Goal: Task Accomplishment & Management: Manage account settings

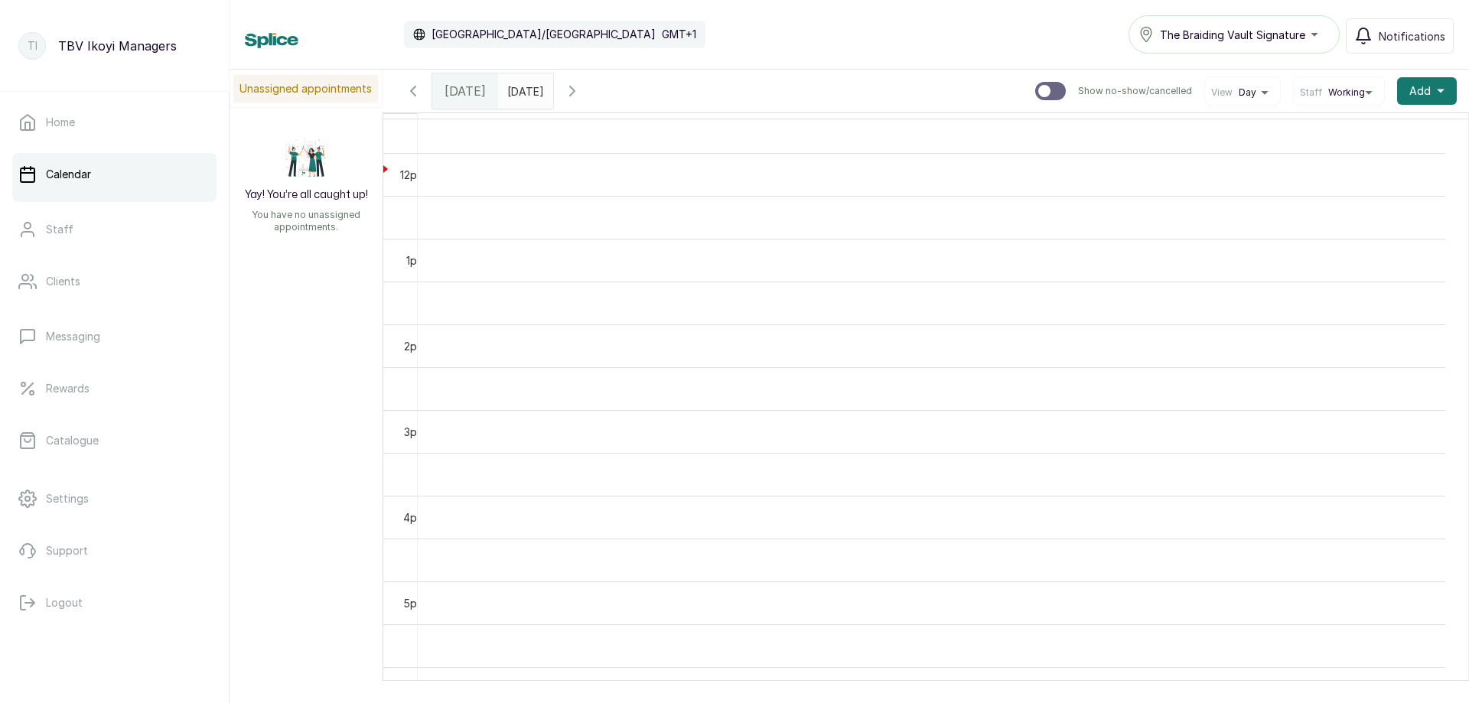
scroll to position [1479, 0]
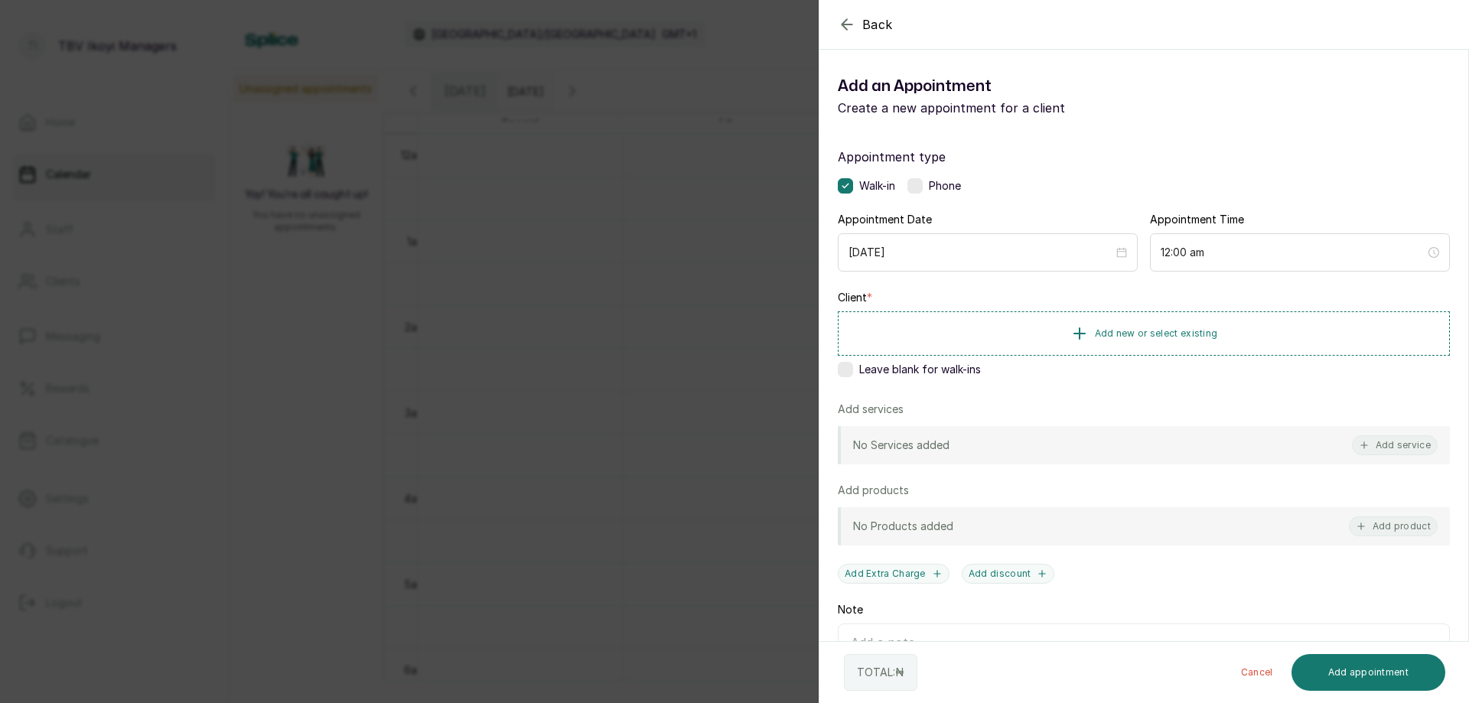
click at [851, 17] on icon "button" at bounding box center [847, 24] width 18 height 18
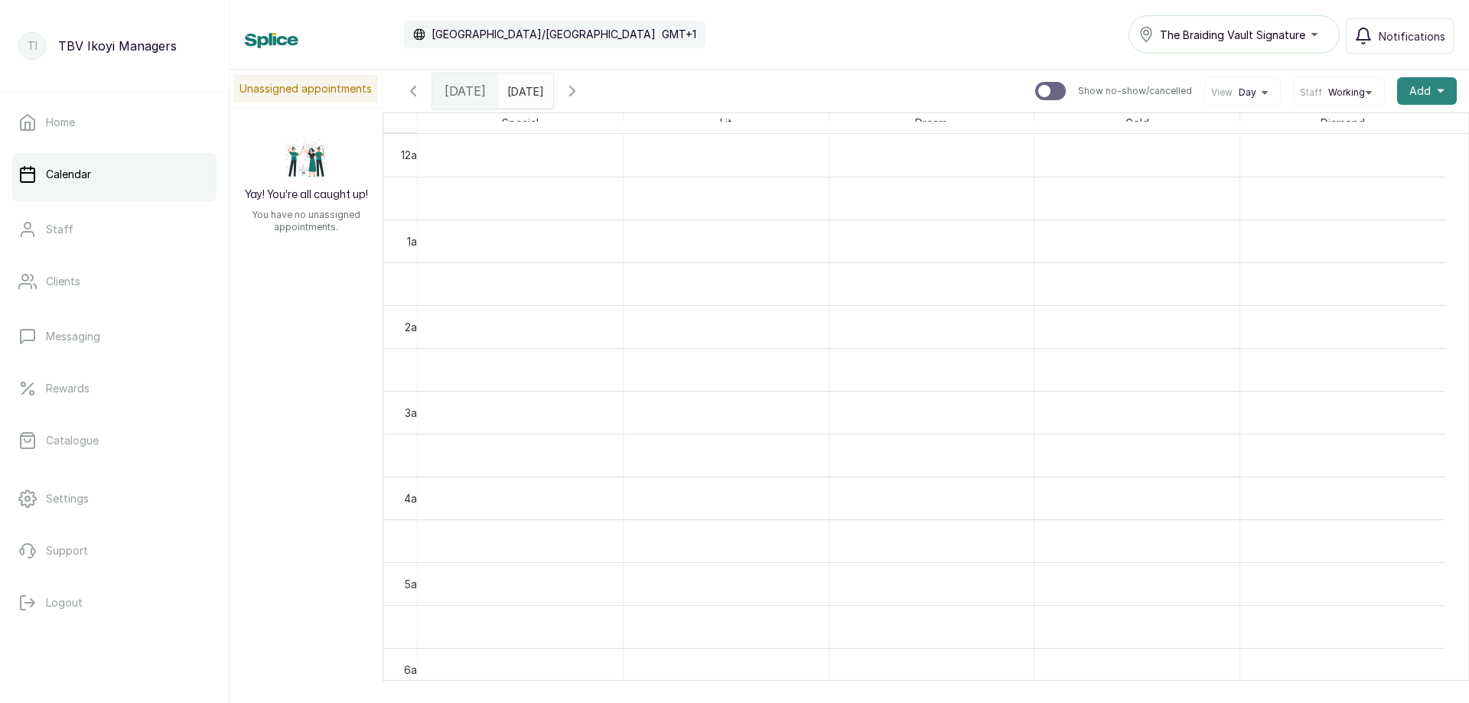
click at [1409, 99] on button "Add +" at bounding box center [1427, 91] width 60 height 28
click at [1390, 138] on span "Add Appointment" at bounding box center [1370, 132] width 147 height 18
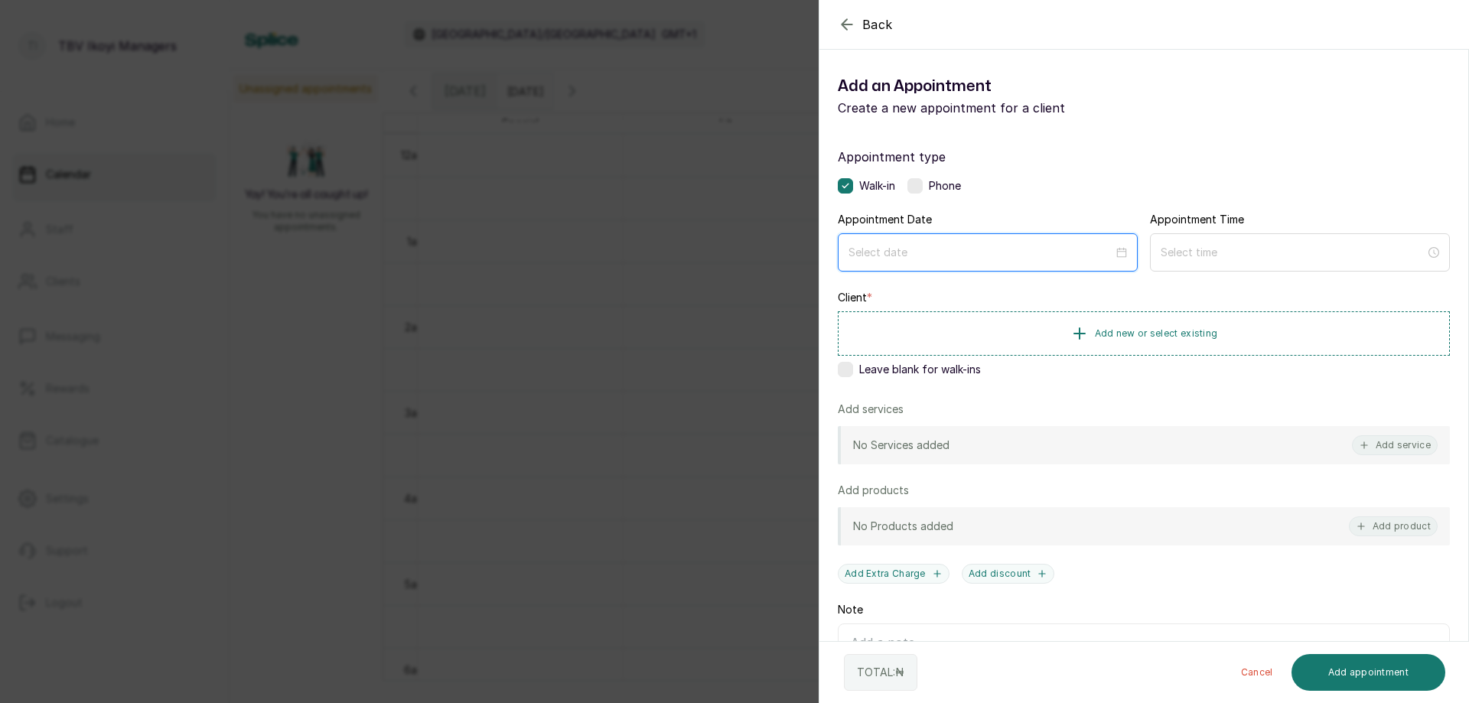
click at [916, 252] on input at bounding box center [980, 252] width 265 height 17
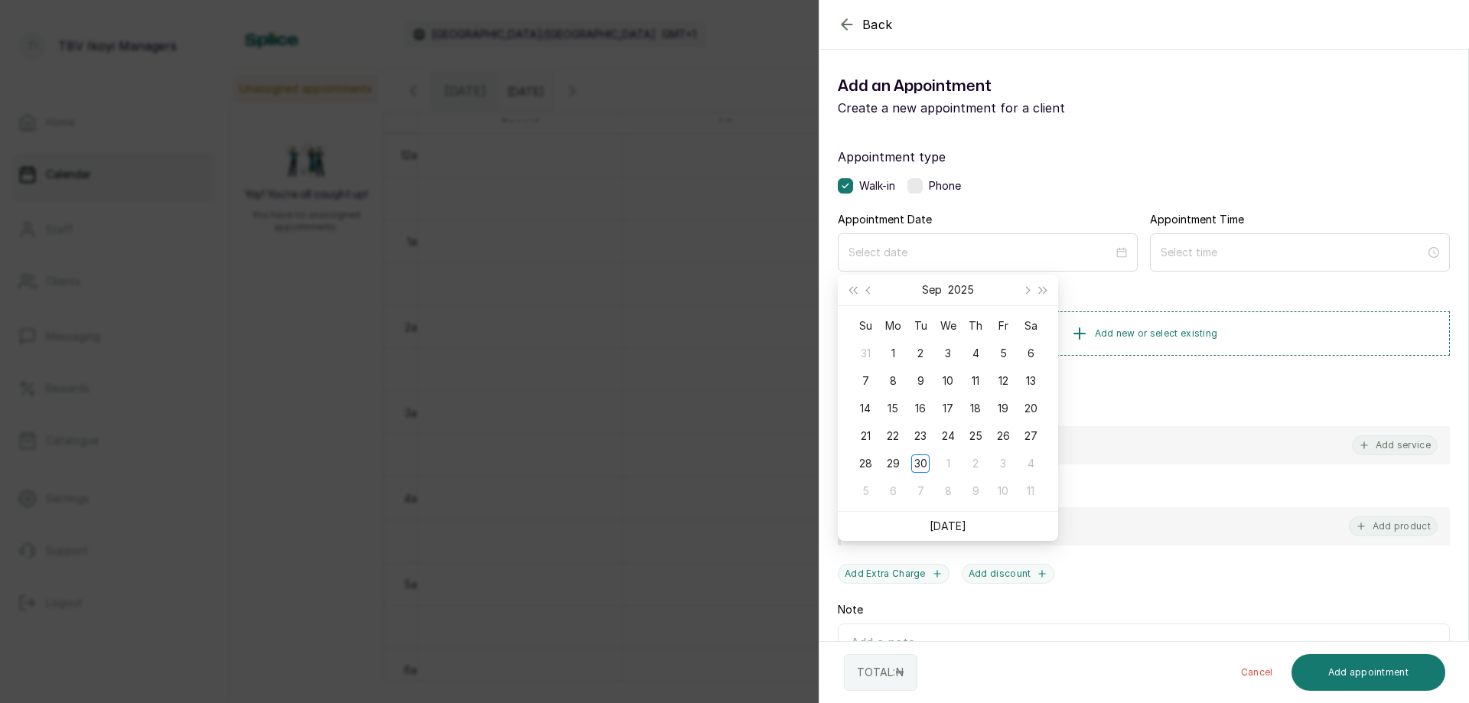
drag, startPoint x: 846, startPoint y: 15, endPoint x: 845, endPoint y: 24, distance: 9.2
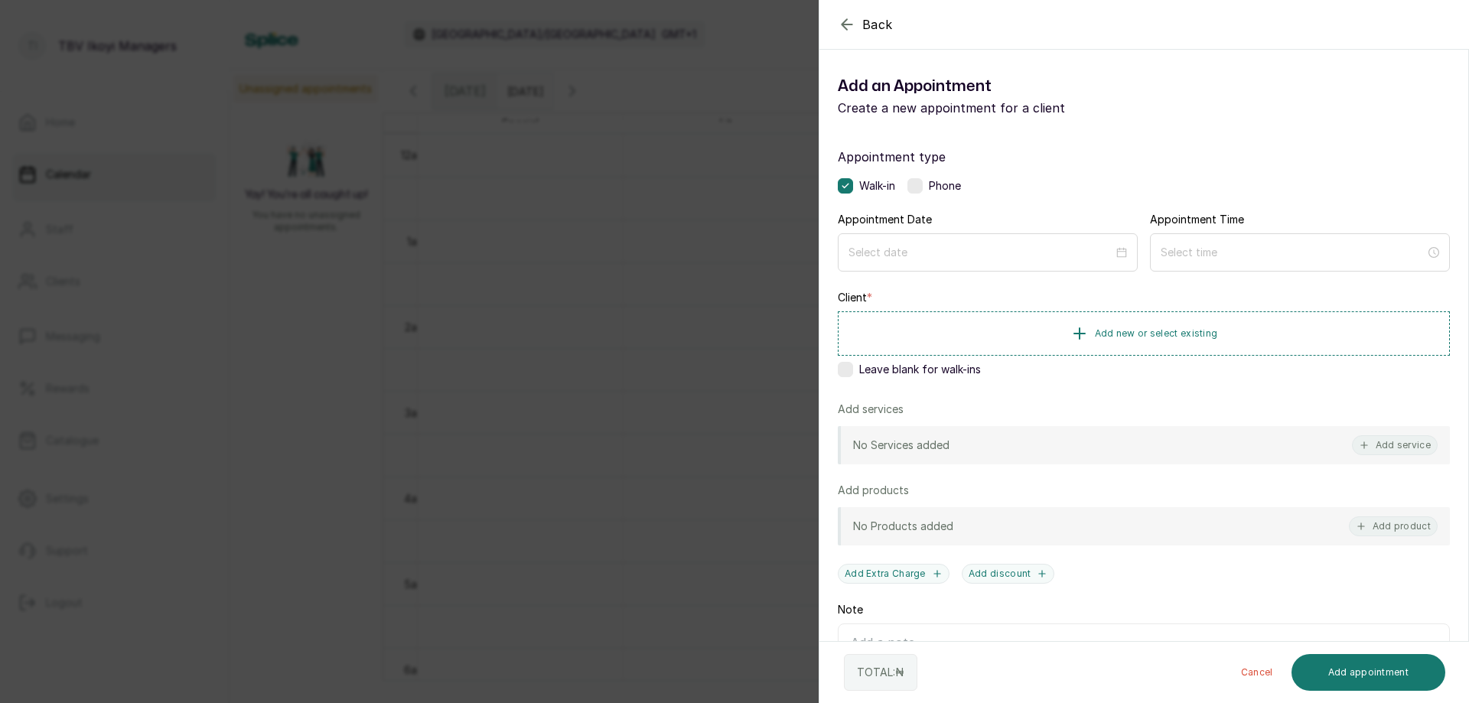
drag, startPoint x: 838, startPoint y: 22, endPoint x: 840, endPoint y: 39, distance: 16.9
click at [838, 24] on icon "button" at bounding box center [847, 24] width 18 height 18
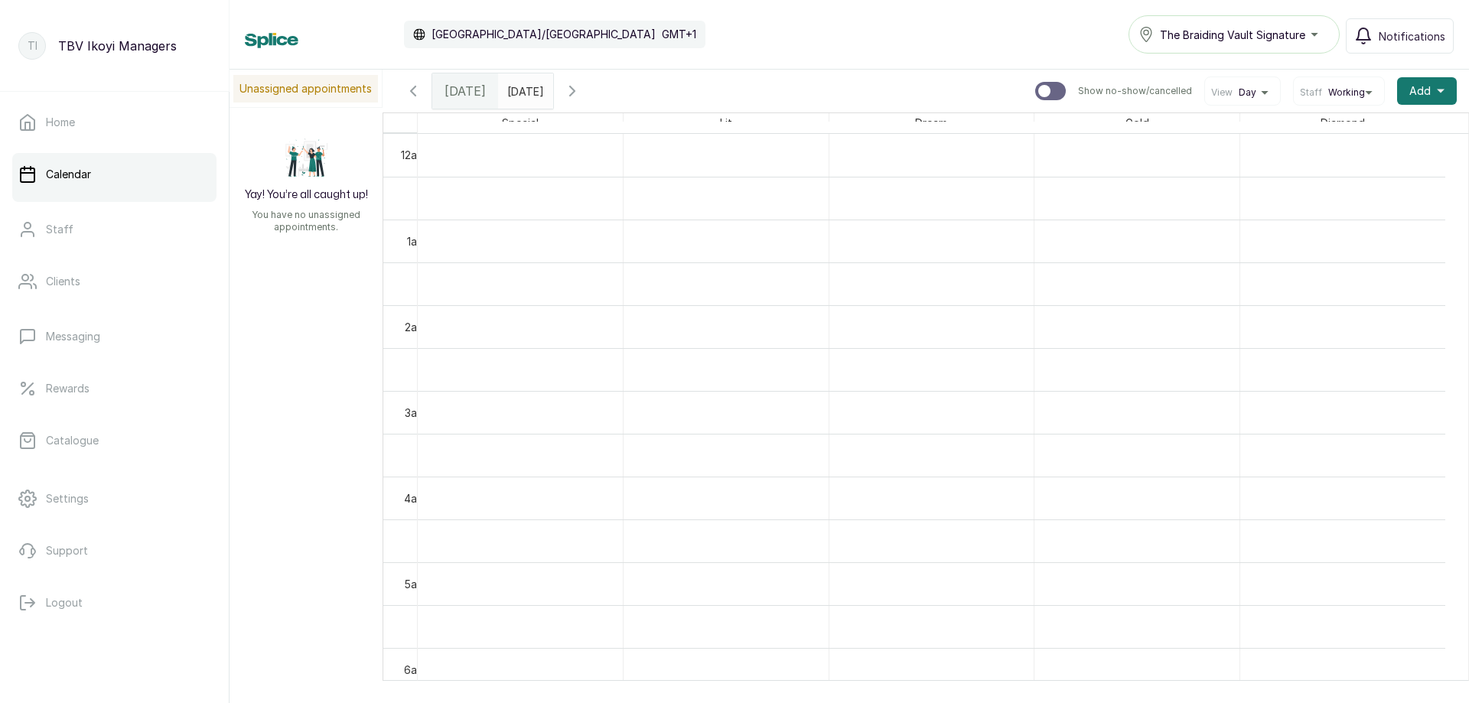
type input "dd/MM/yyyy"
click at [523, 89] on input "dd/MM/yyyy" at bounding box center [511, 87] width 24 height 26
click at [470, 93] on span "[DATE]" at bounding box center [464, 91] width 41 height 18
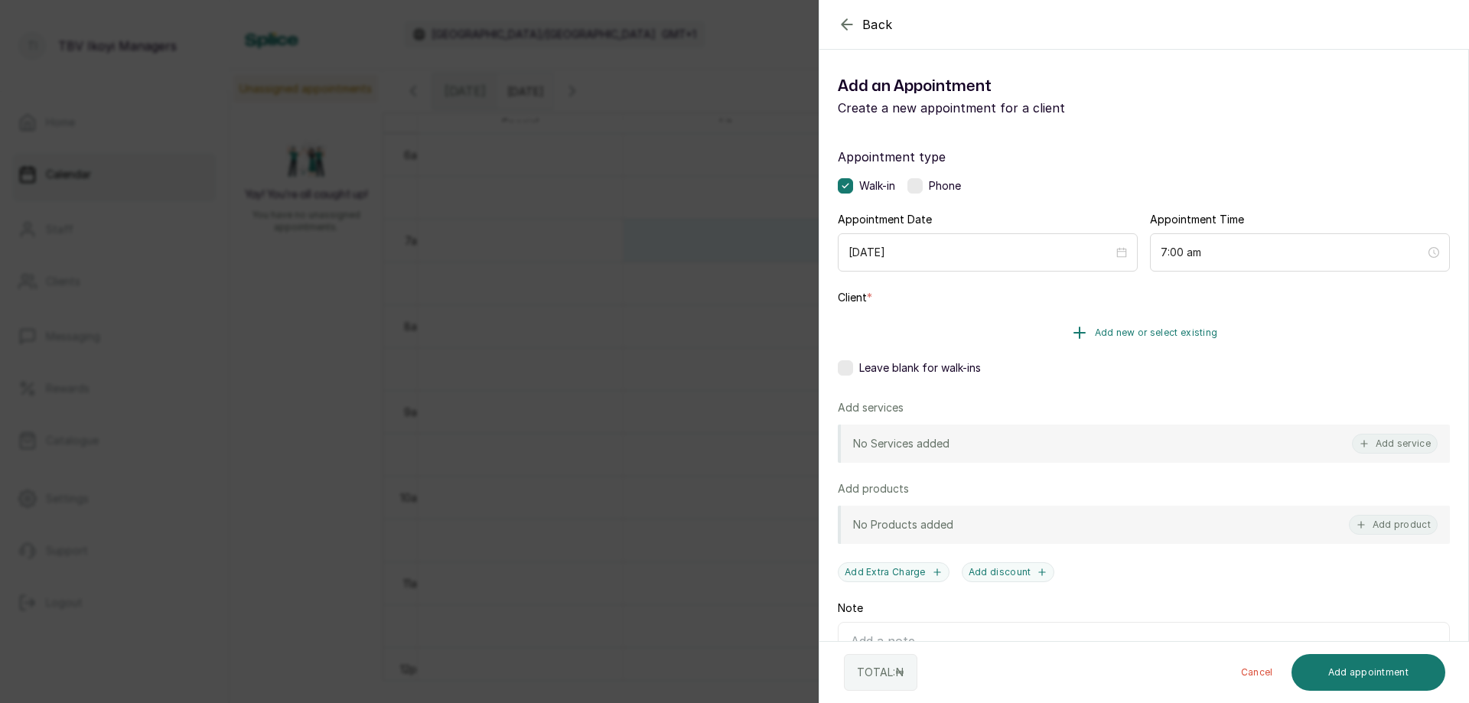
click at [1202, 336] on span "Add new or select existing" at bounding box center [1156, 333] width 123 height 12
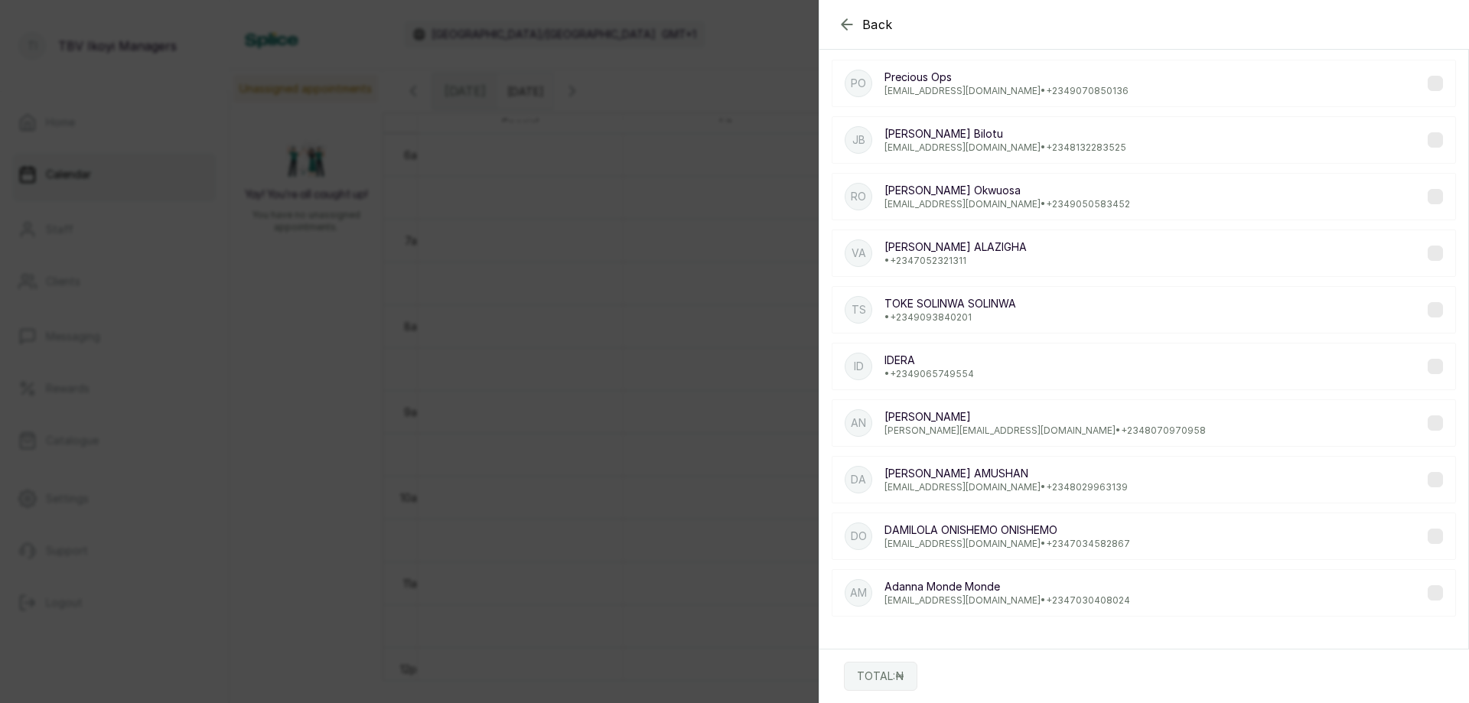
scroll to position [0, 0]
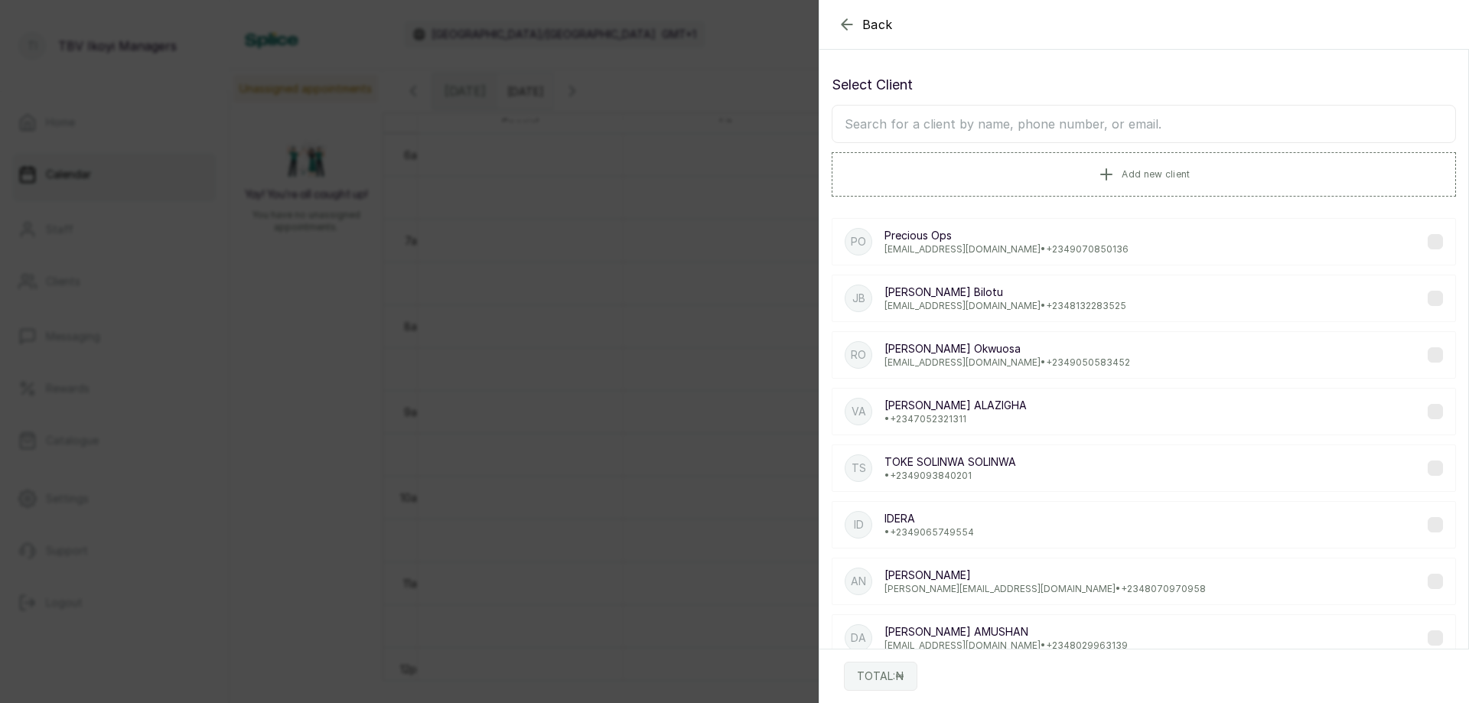
click at [978, 128] on input "text" at bounding box center [1143, 124] width 624 height 38
click at [1195, 168] on button "Add new client" at bounding box center [1143, 173] width 624 height 43
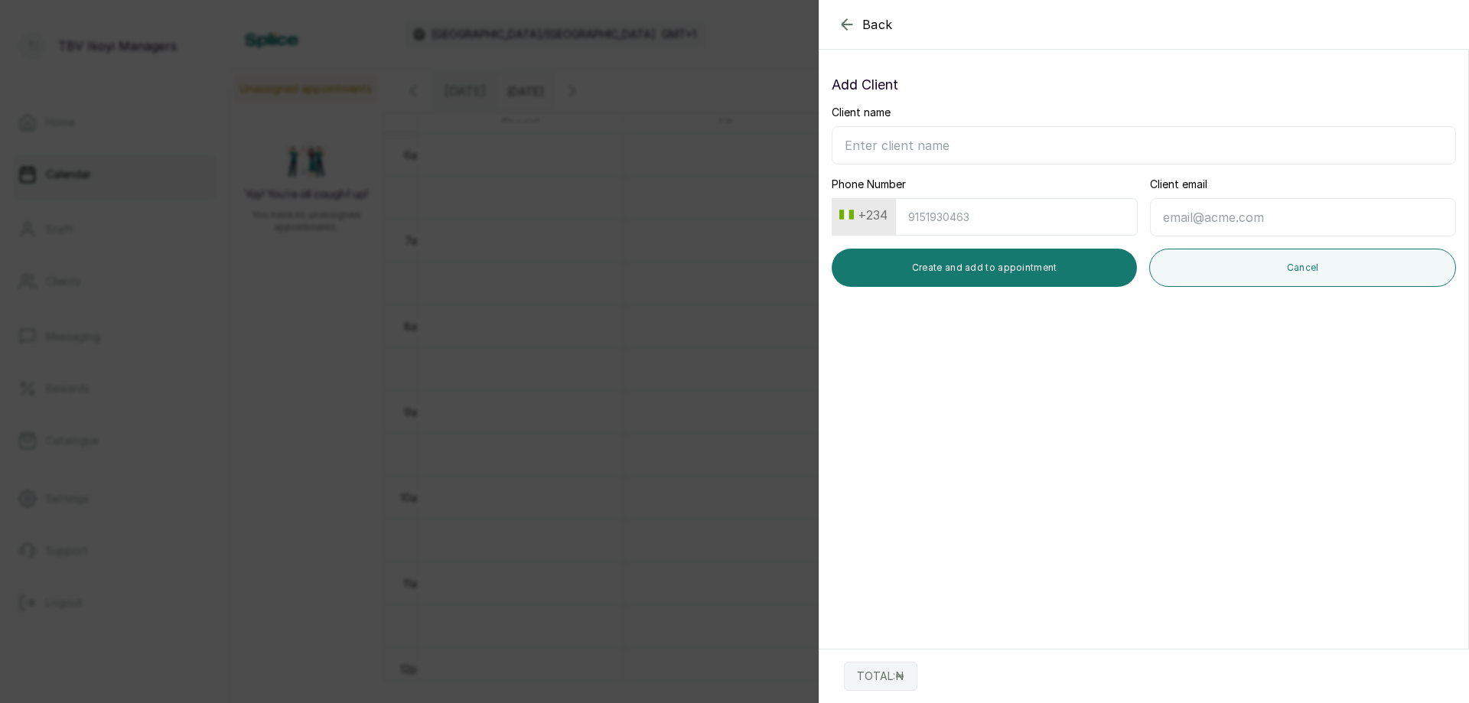
click at [848, 27] on icon "button" at bounding box center [847, 24] width 18 height 18
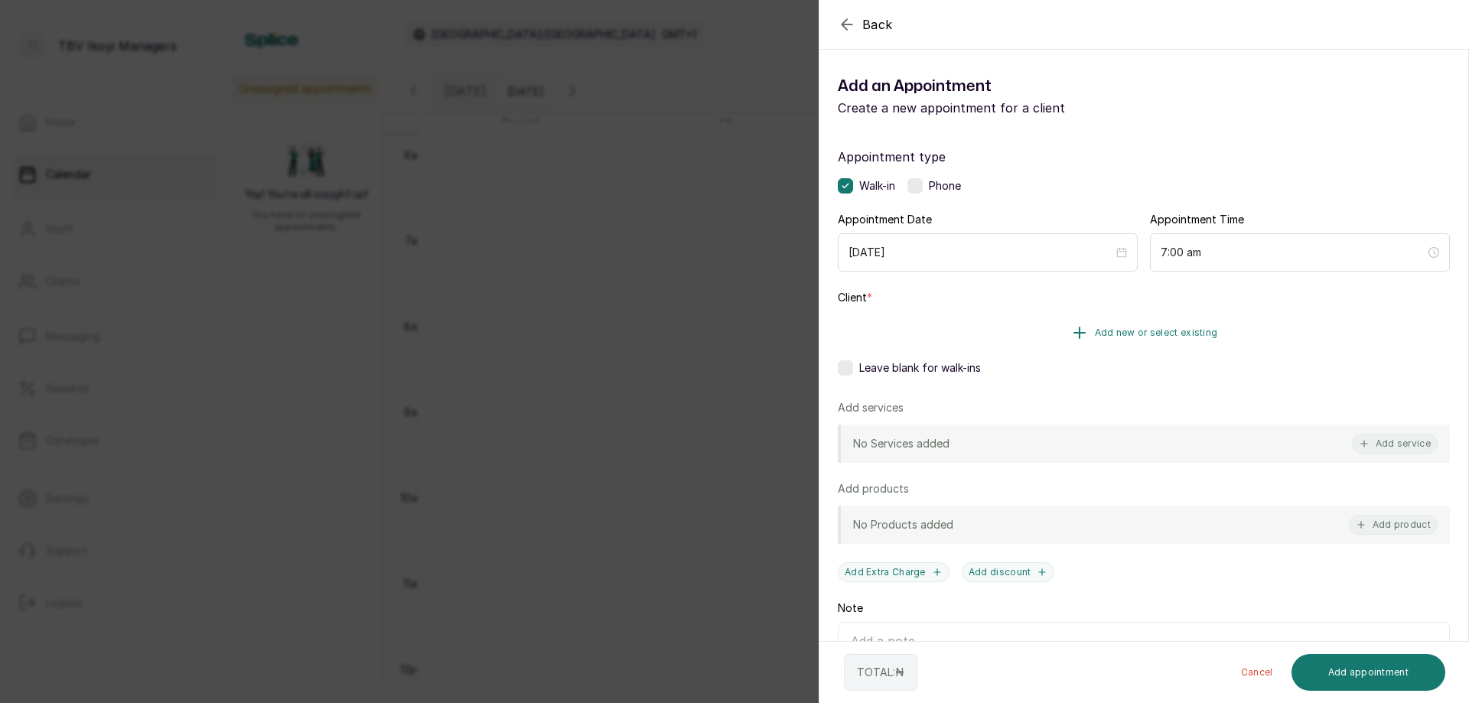
click at [1178, 340] on button "Add new or select existing" at bounding box center [1144, 332] width 612 height 43
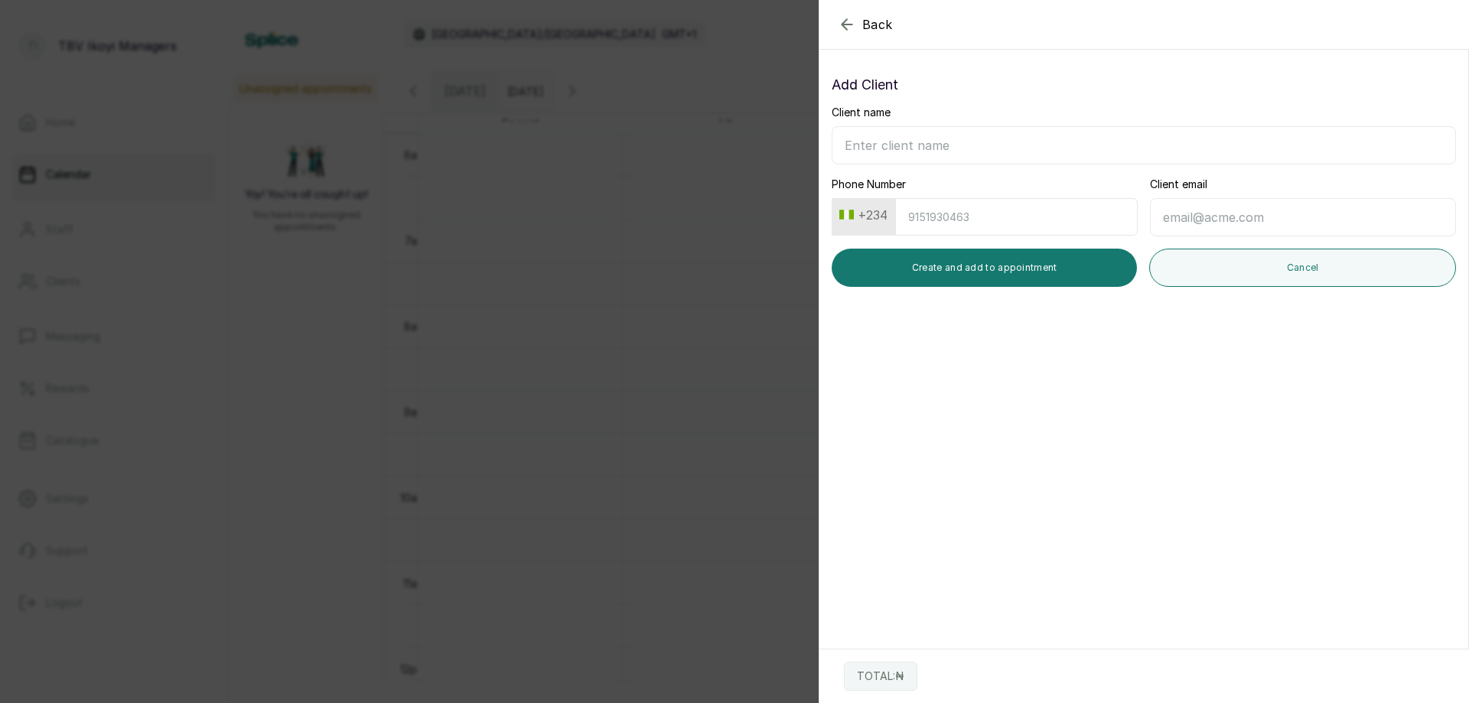
click at [851, 31] on icon "button" at bounding box center [847, 24] width 18 height 18
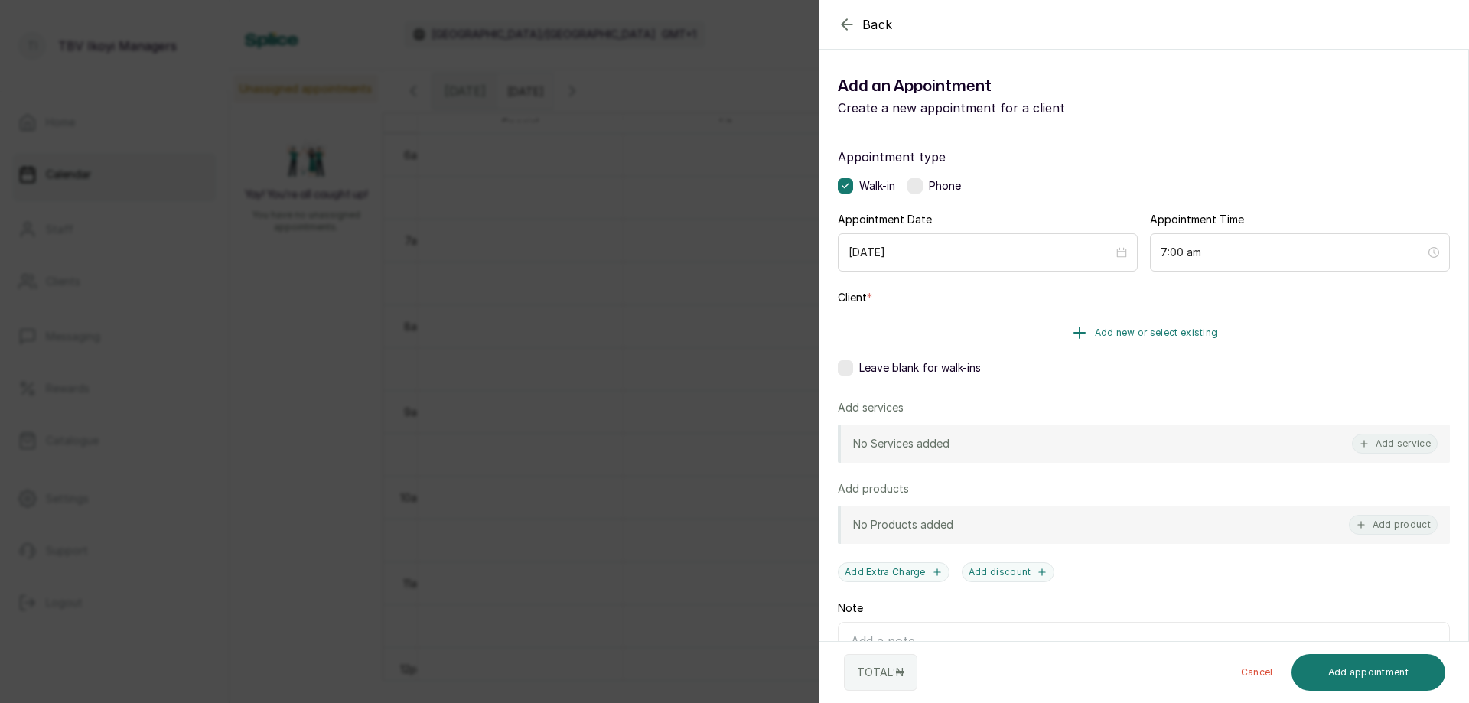
click at [1154, 342] on button "Add new or select existing" at bounding box center [1144, 332] width 612 height 43
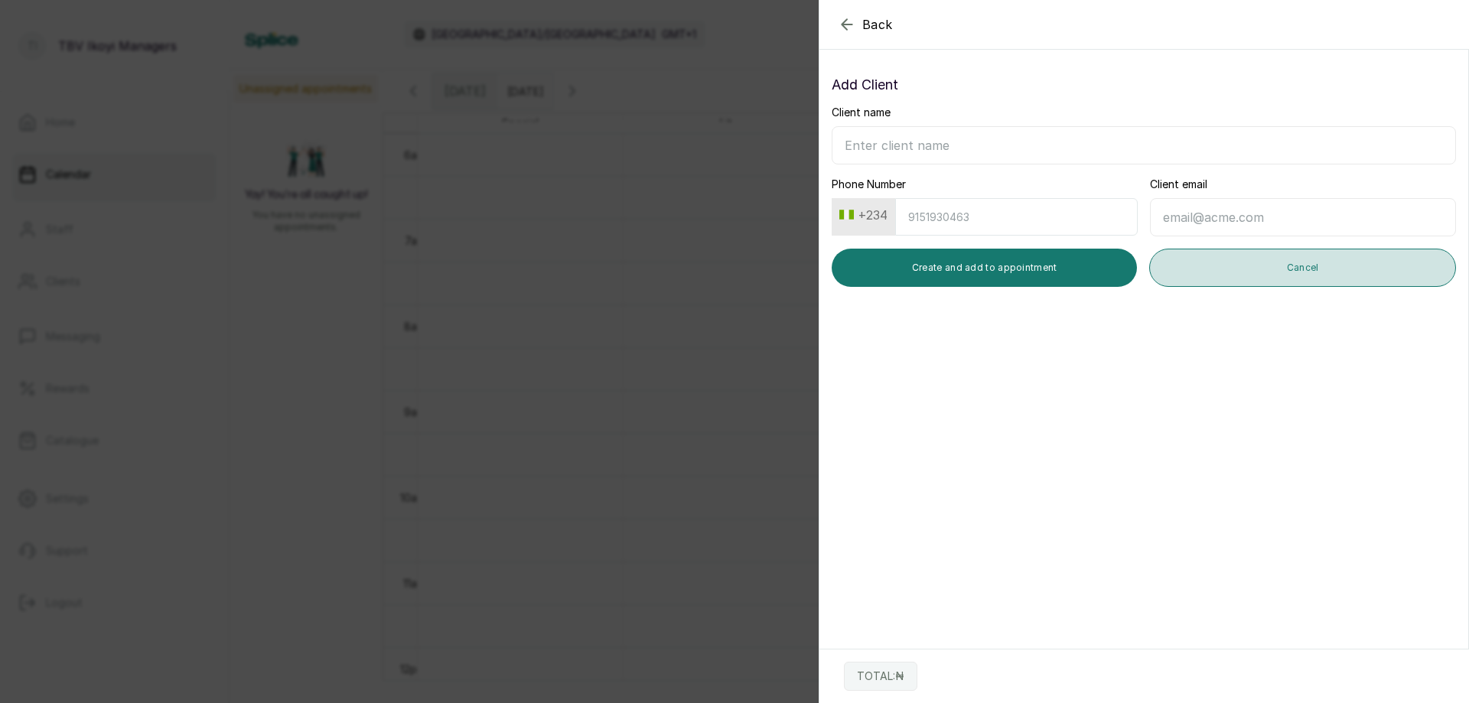
click at [1229, 263] on button "Cancel" at bounding box center [1302, 268] width 307 height 38
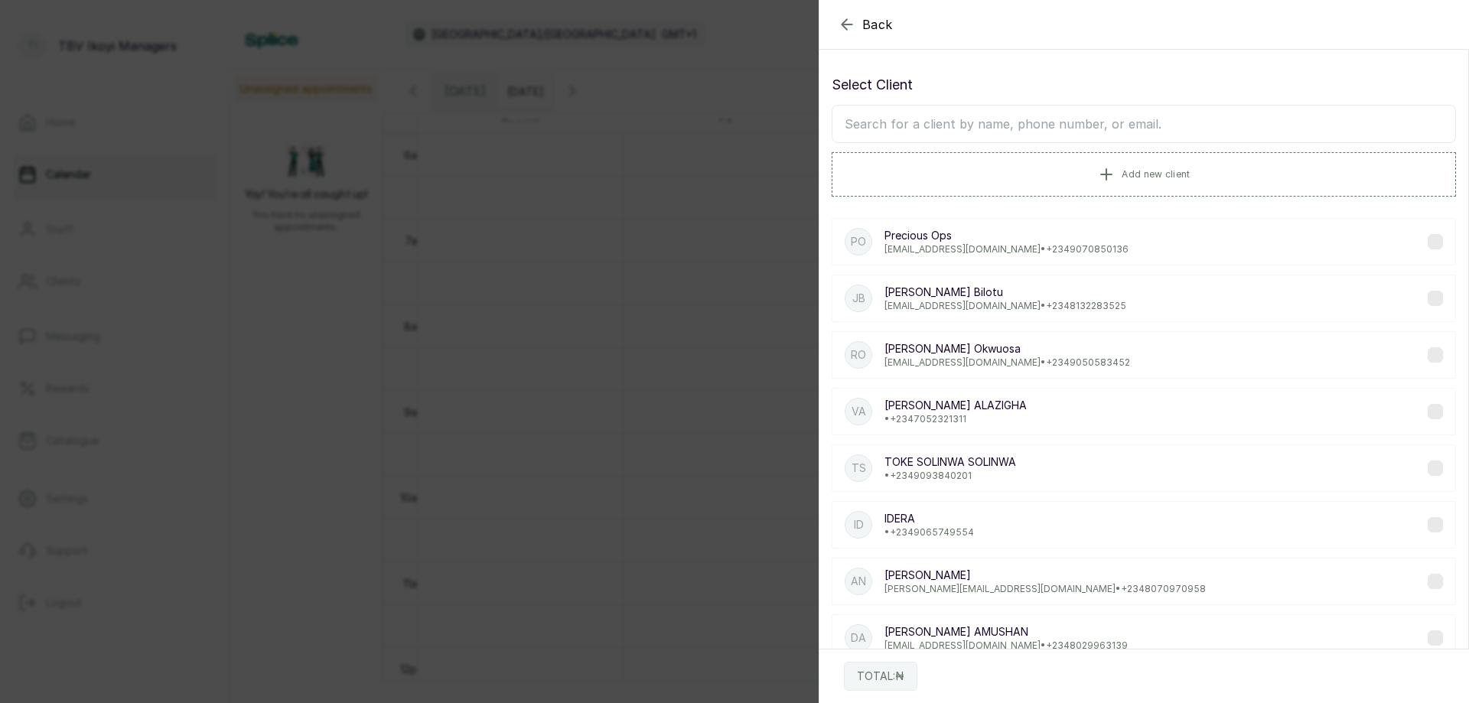
click at [1022, 254] on p "[EMAIL_ADDRESS][DOMAIN_NAME] • [PHONE_NUMBER]" at bounding box center [1006, 249] width 244 height 12
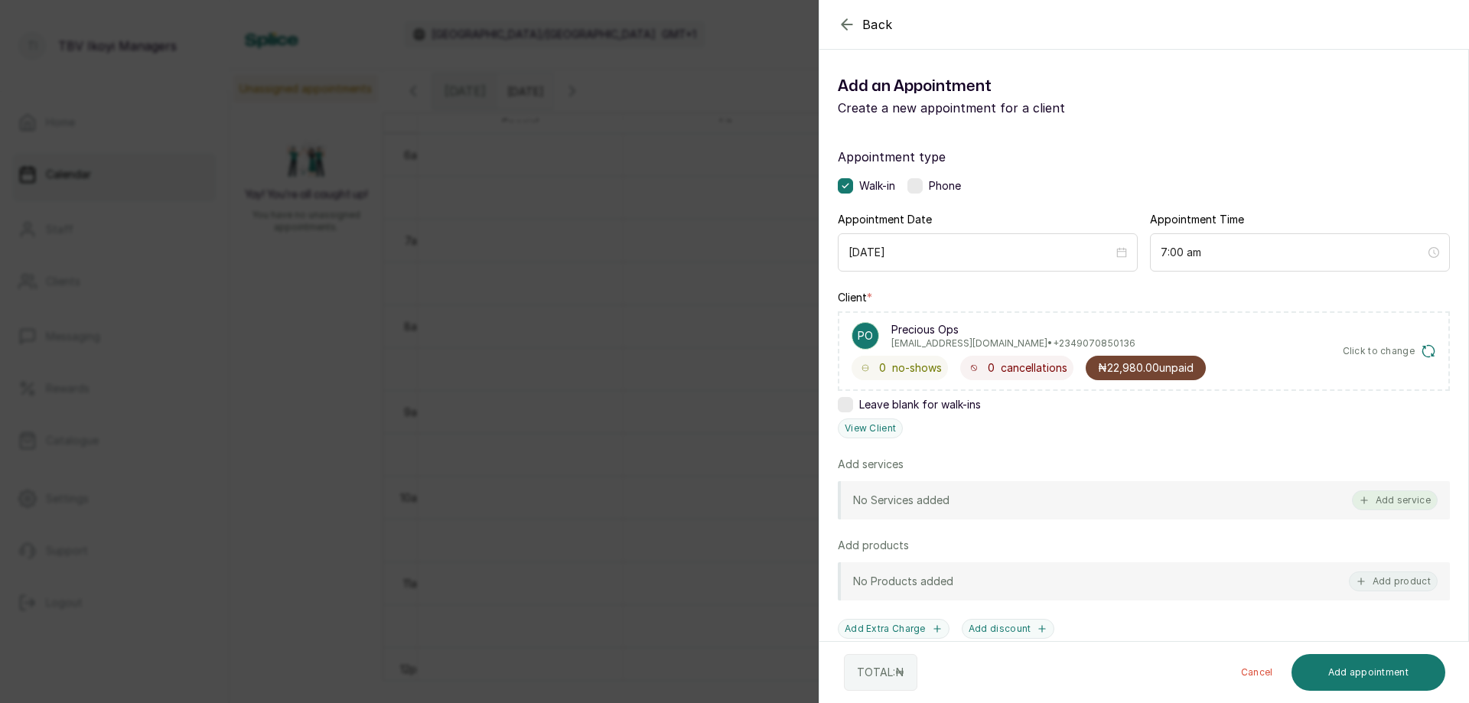
click at [1397, 499] on button "Add service" at bounding box center [1395, 500] width 86 height 20
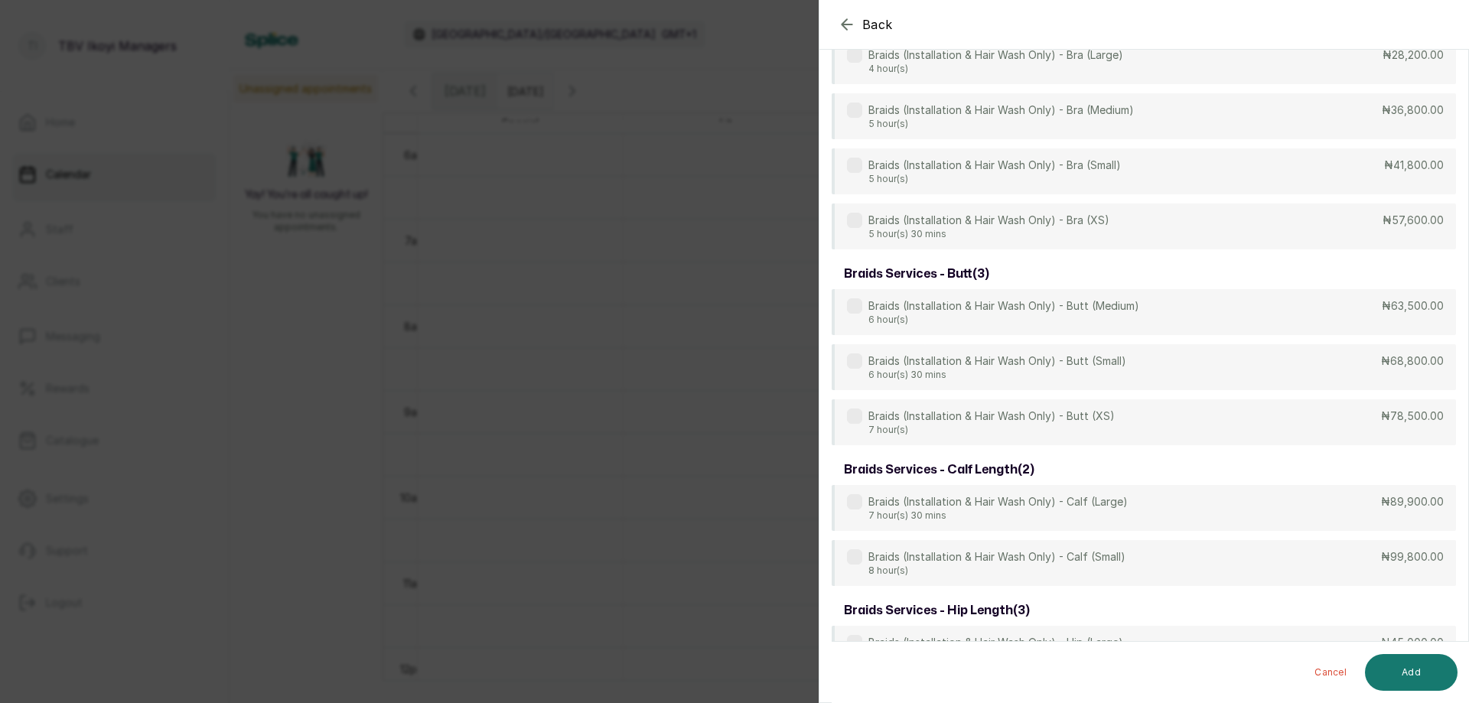
scroll to position [1830, 0]
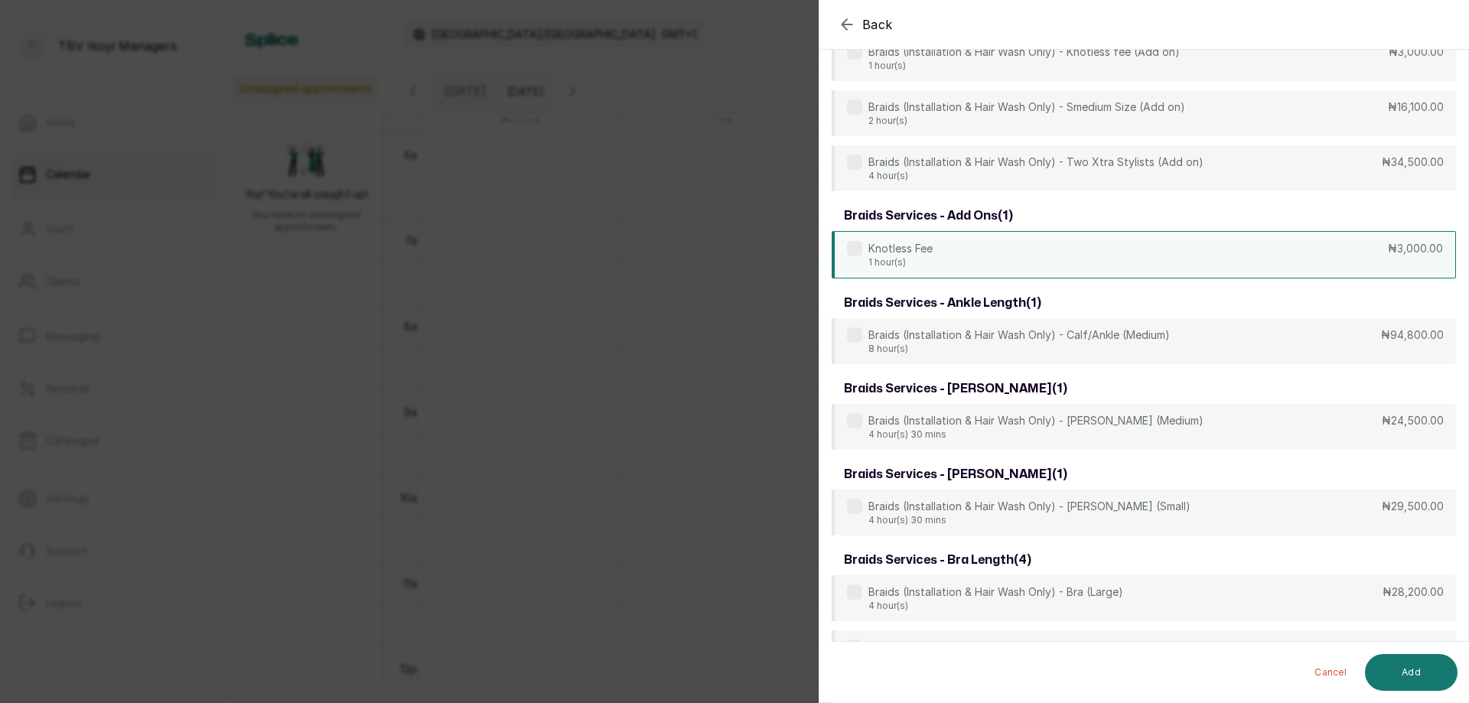
click at [1161, 264] on div "Knotless Fee 1 hour(s) ₦3,000.00" at bounding box center [1143, 254] width 624 height 47
click at [1380, 661] on button "Add" at bounding box center [1411, 672] width 93 height 37
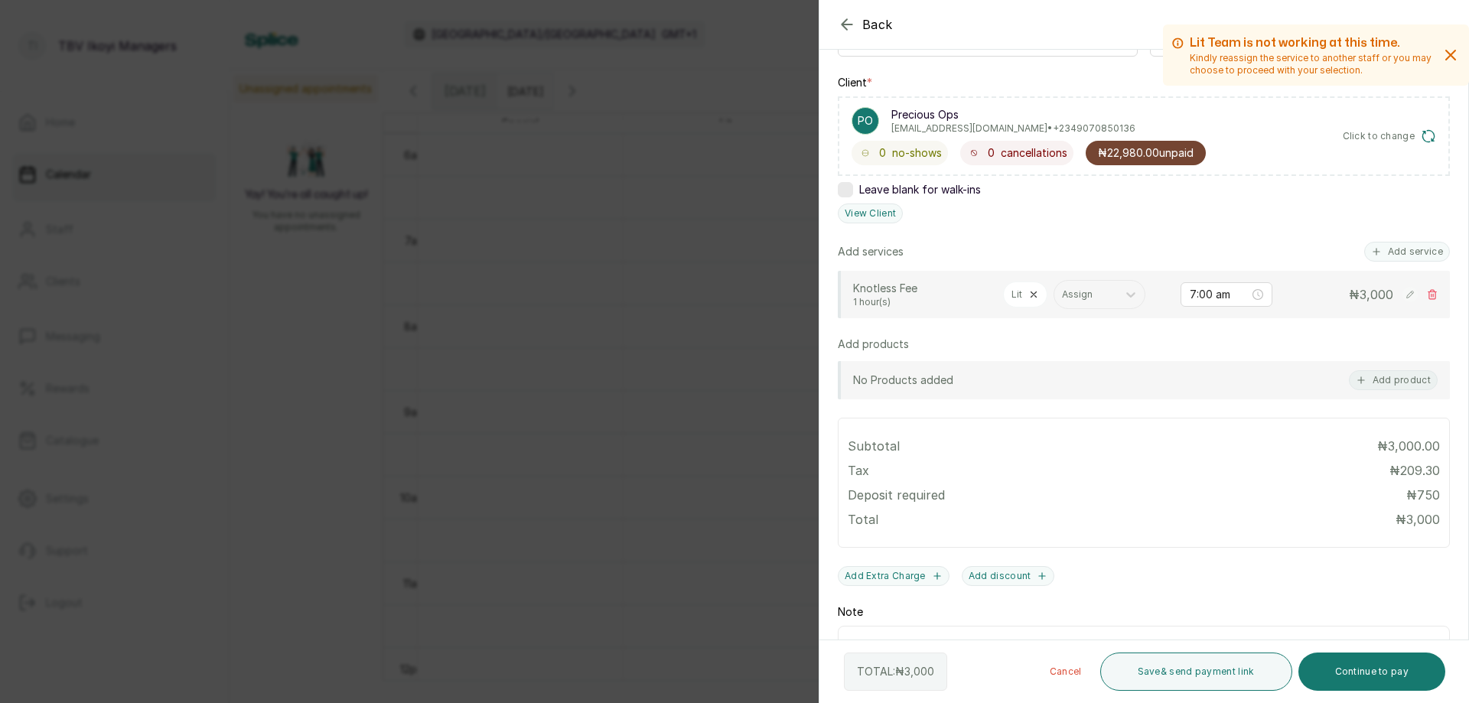
scroll to position [325, 0]
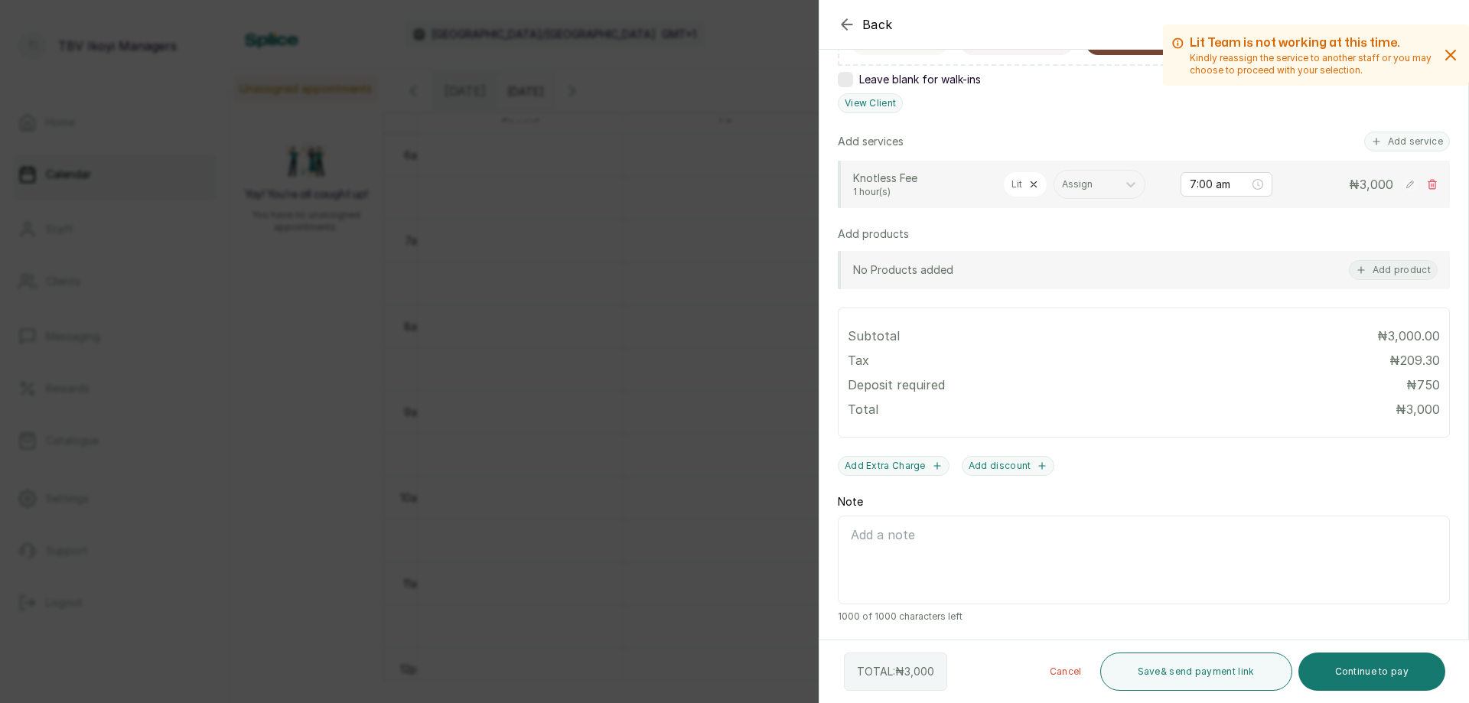
click at [1397, 131] on div "Appointment type Walk-in Phone Appointment Date [DATE] Appointment Time 7:00 am…" at bounding box center [1143, 222] width 649 height 837
click at [1407, 135] on button "Add service" at bounding box center [1407, 142] width 86 height 20
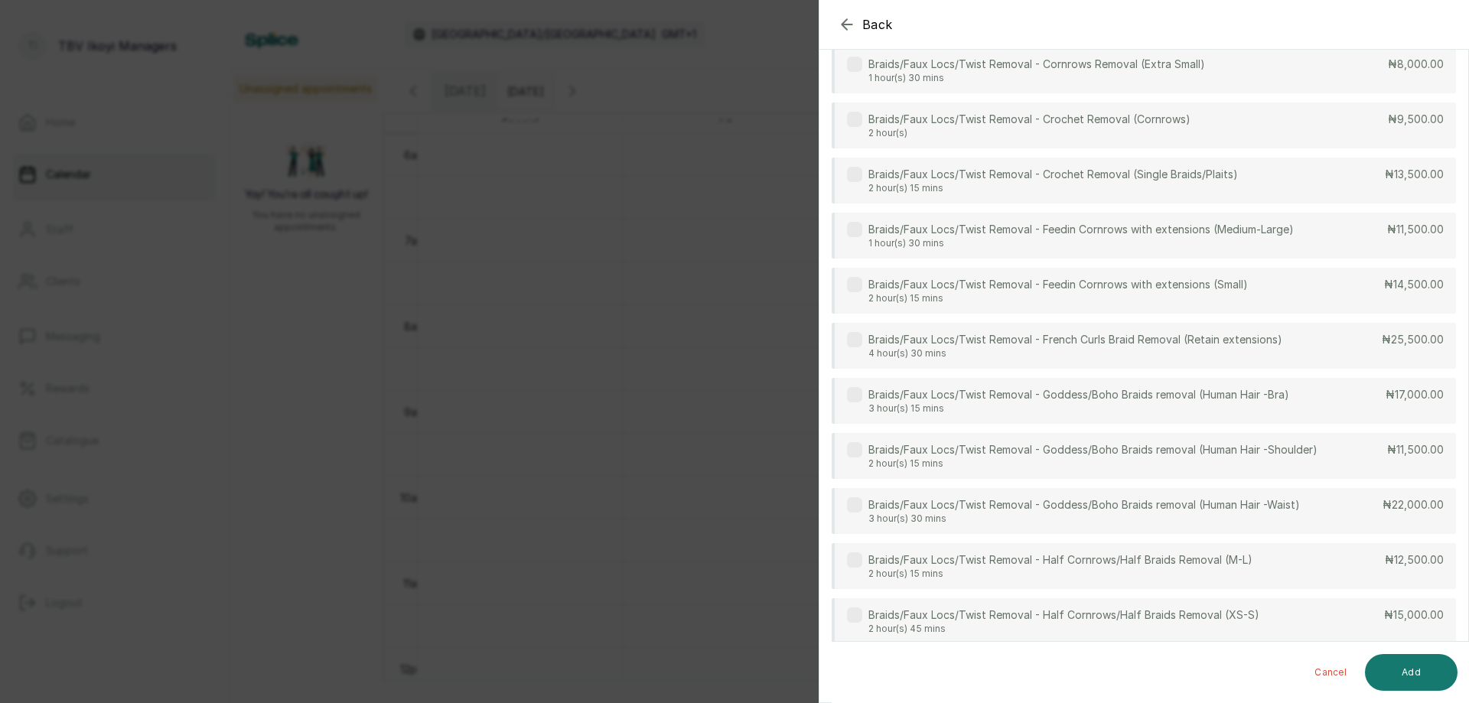
scroll to position [61, 0]
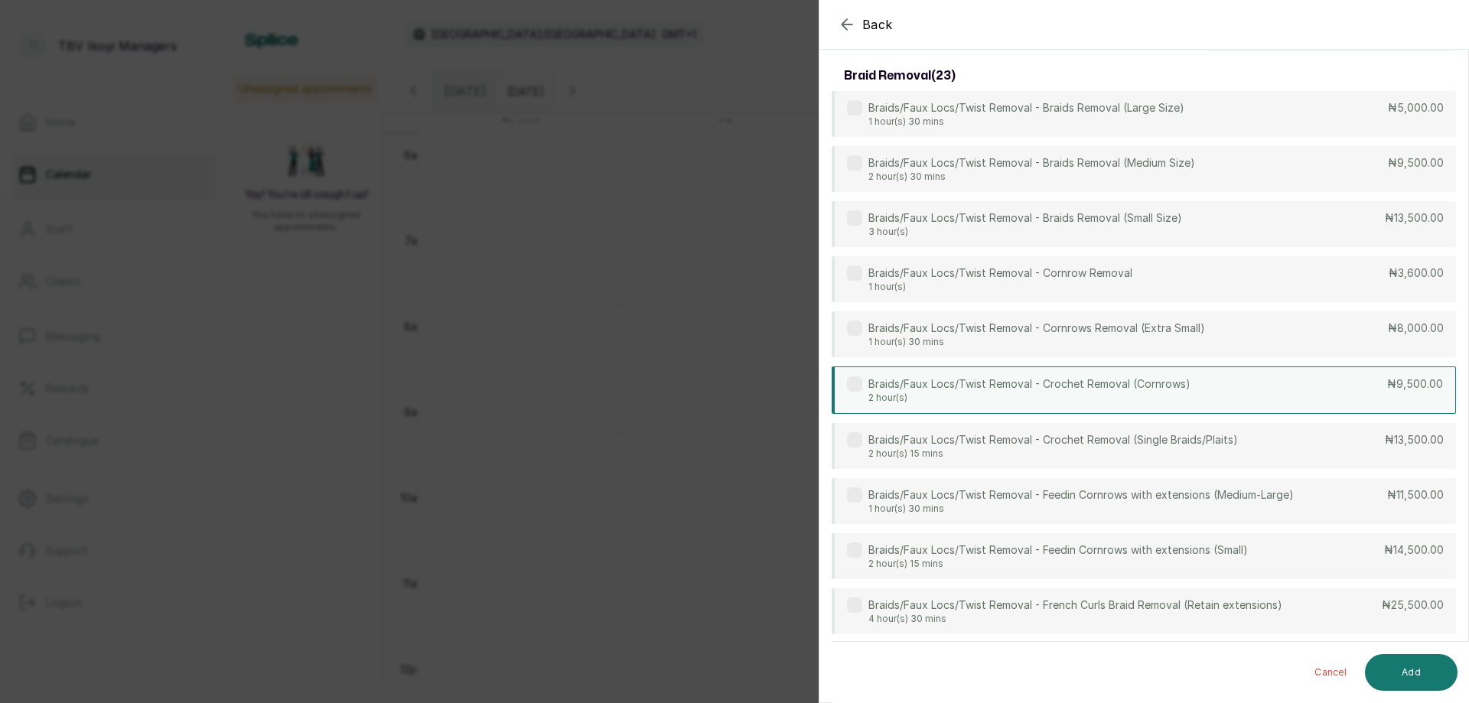
click at [1039, 392] on p "2 hour(s)" at bounding box center [1029, 398] width 322 height 12
click at [1385, 664] on button "Add" at bounding box center [1411, 672] width 93 height 37
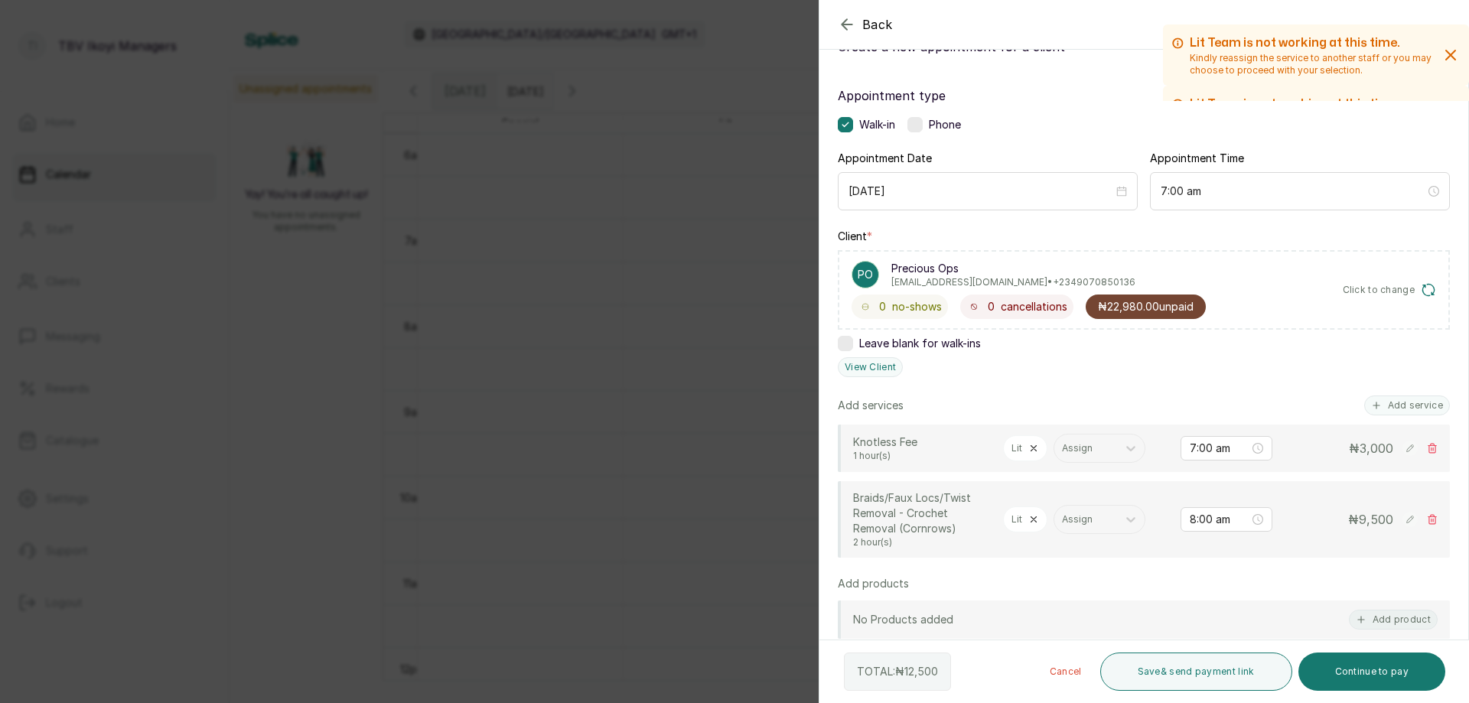
click at [1017, 518] on p "Lit" at bounding box center [1016, 519] width 11 height 12
click at [1015, 528] on div "Lit" at bounding box center [1025, 519] width 44 height 26
click at [1015, 523] on p "Lit" at bounding box center [1016, 519] width 11 height 12
click at [1013, 516] on p "Lit" at bounding box center [1016, 519] width 11 height 12
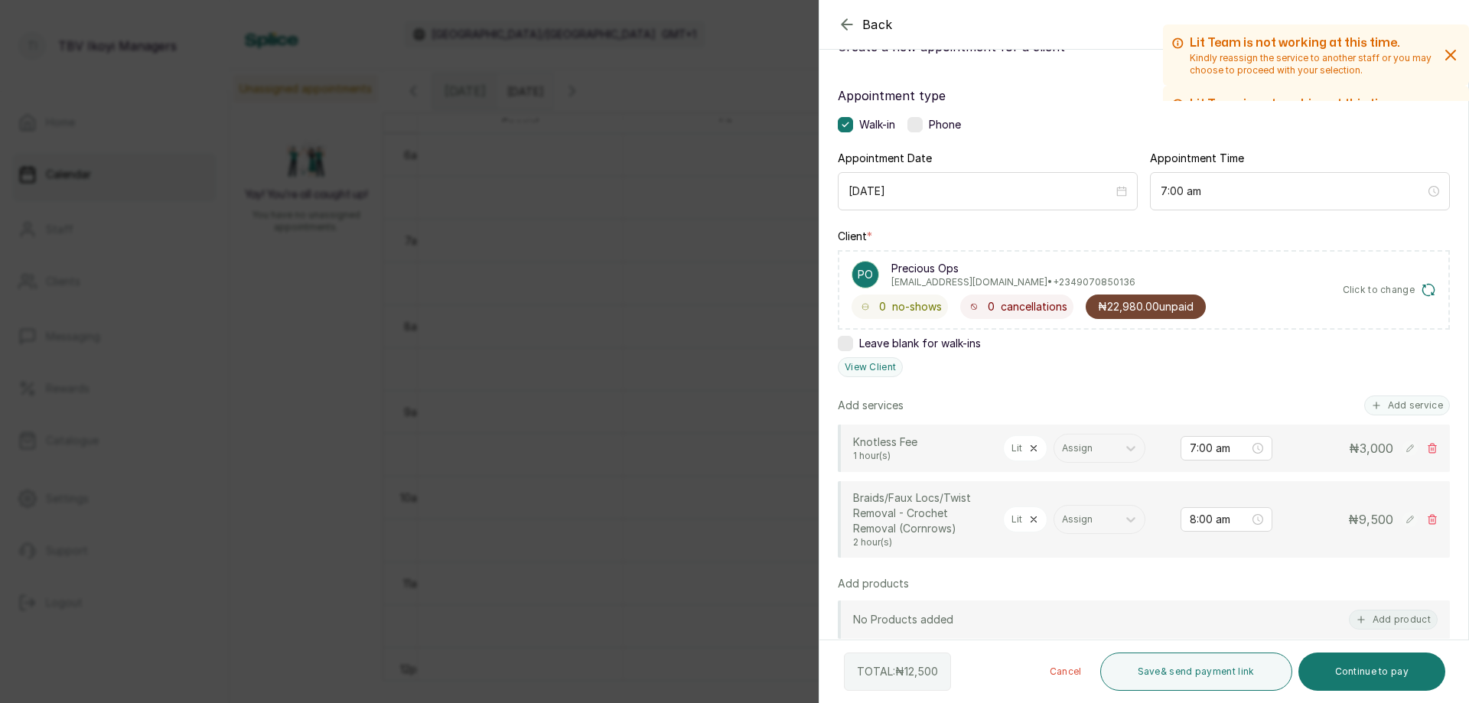
click at [1032, 528] on div "Lit" at bounding box center [1025, 519] width 44 height 26
click at [1033, 516] on icon at bounding box center [1033, 519] width 11 height 11
click at [1075, 517] on icon at bounding box center [1079, 519] width 15 height 15
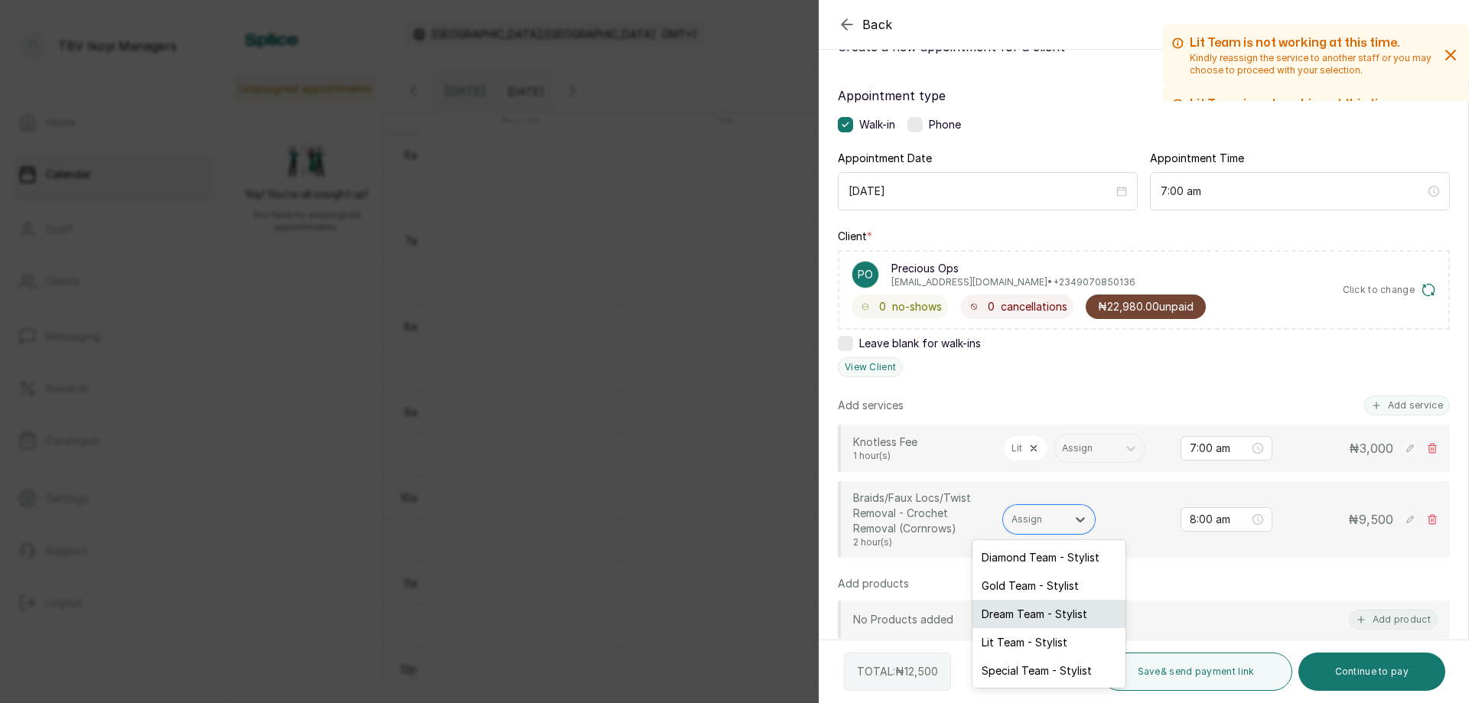
click at [1026, 616] on div "Dream Team - Stylist" at bounding box center [1048, 614] width 153 height 28
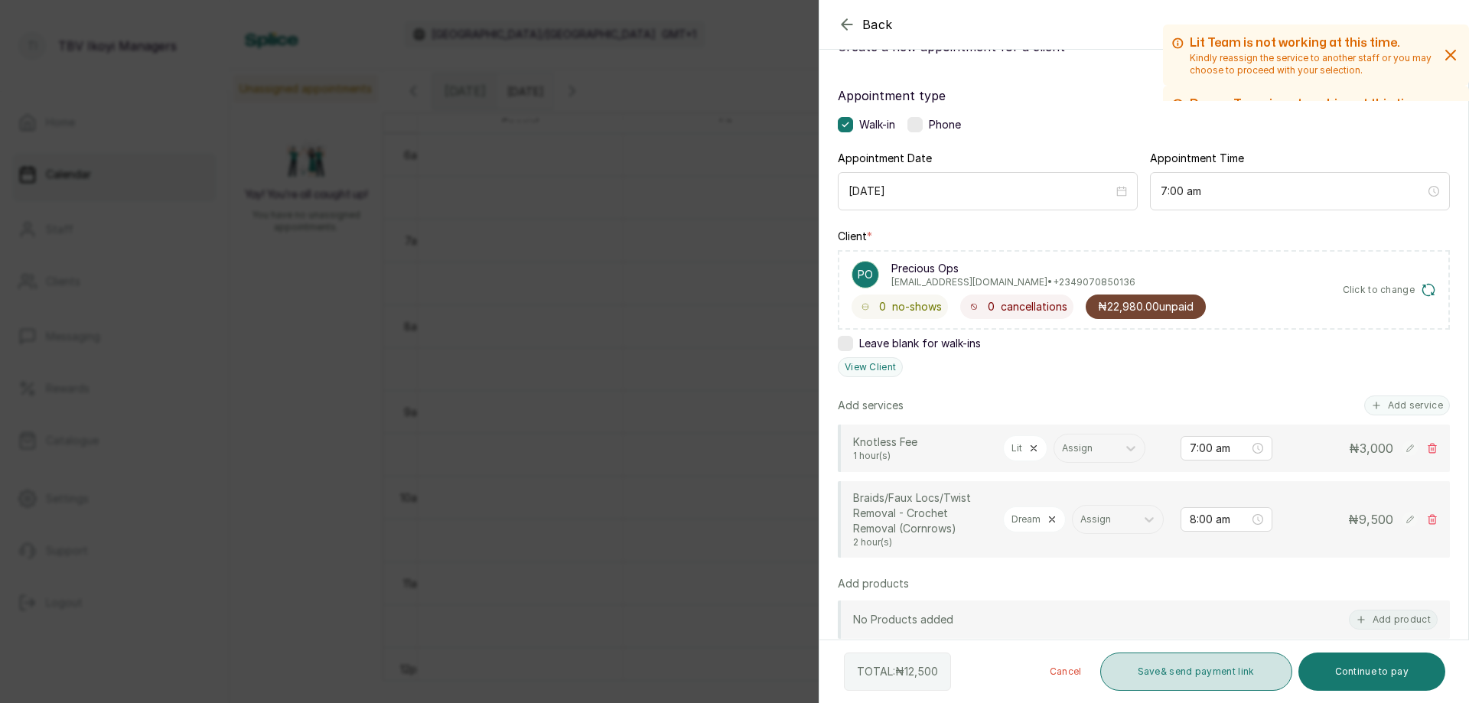
click at [1139, 679] on button "Save & send payment link" at bounding box center [1196, 671] width 192 height 38
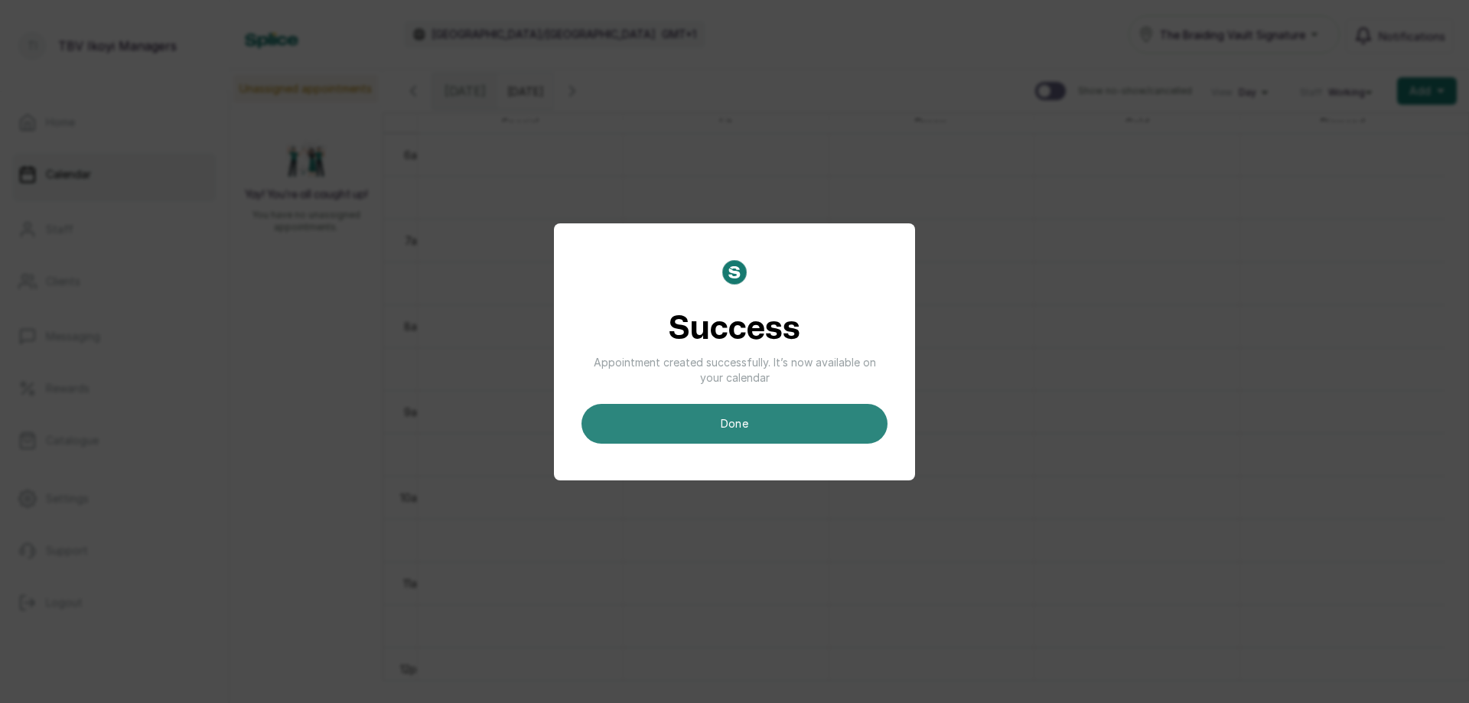
click at [658, 416] on button "done" at bounding box center [734, 424] width 306 height 40
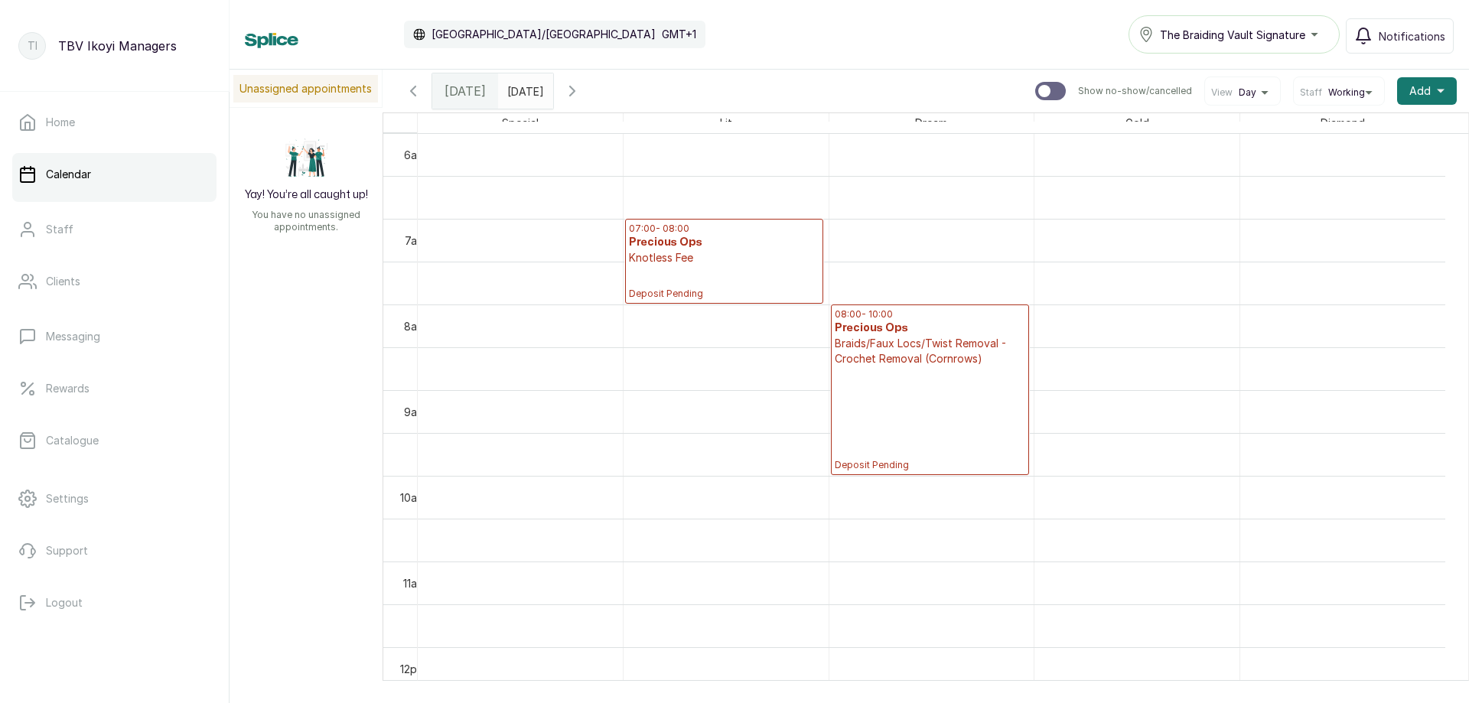
click at [734, 278] on p "Deposit Pending" at bounding box center [724, 282] width 190 height 34
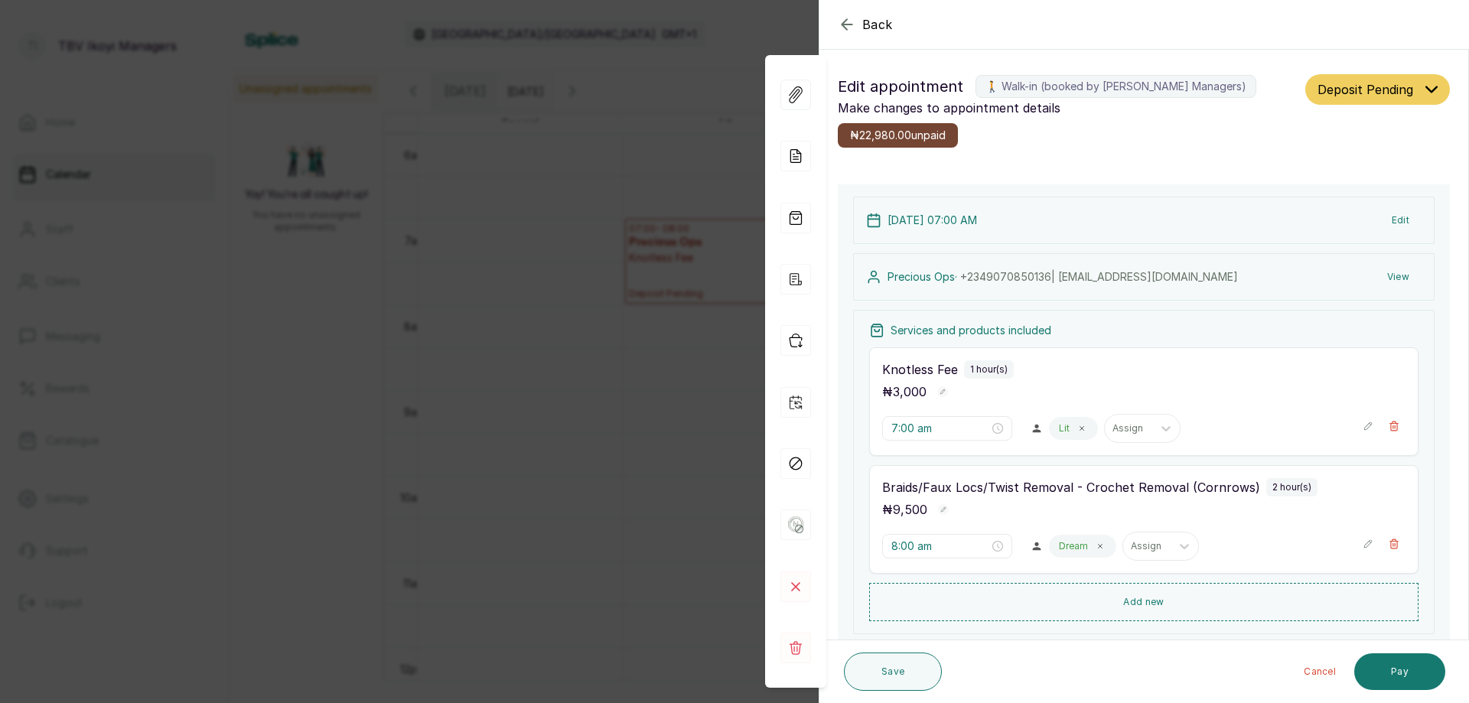
click at [1317, 87] on span "Deposit Pending" at bounding box center [1365, 89] width 96 height 18
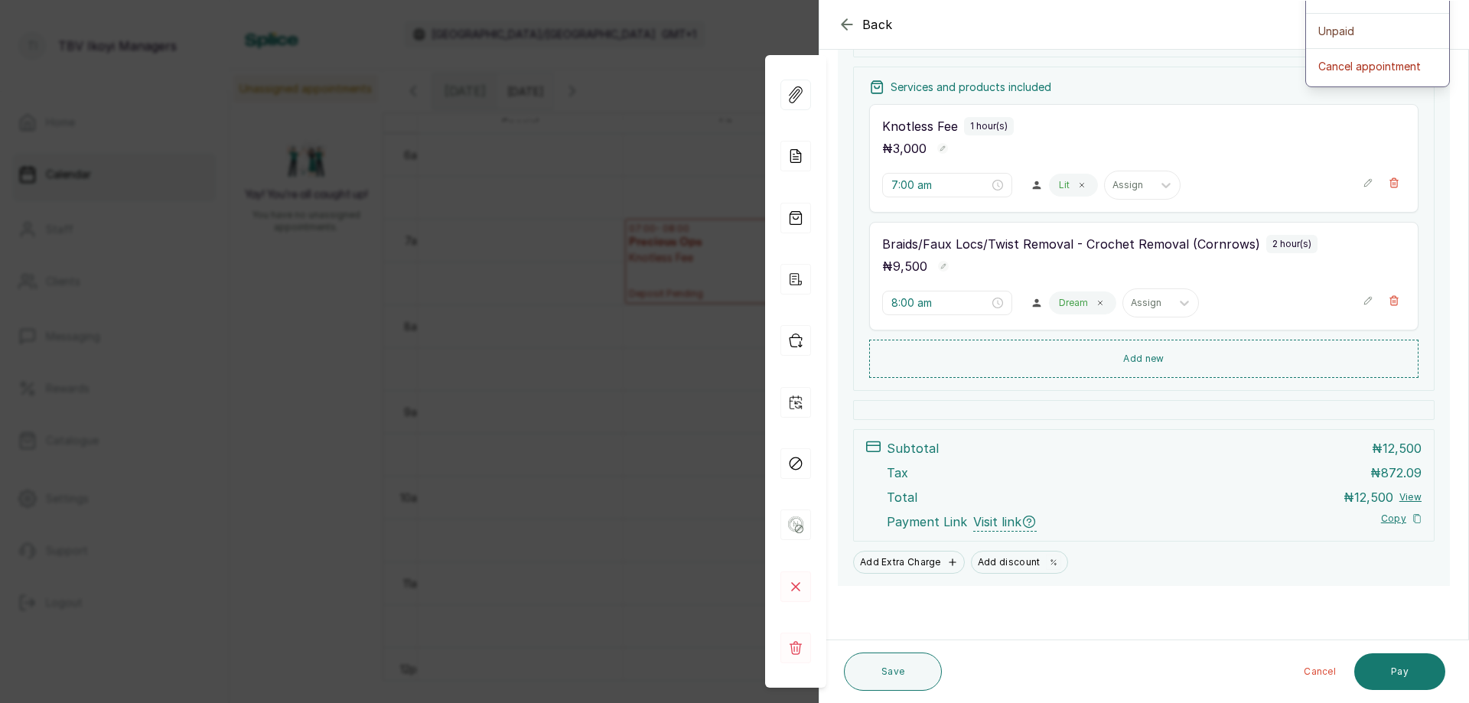
scroll to position [0, 0]
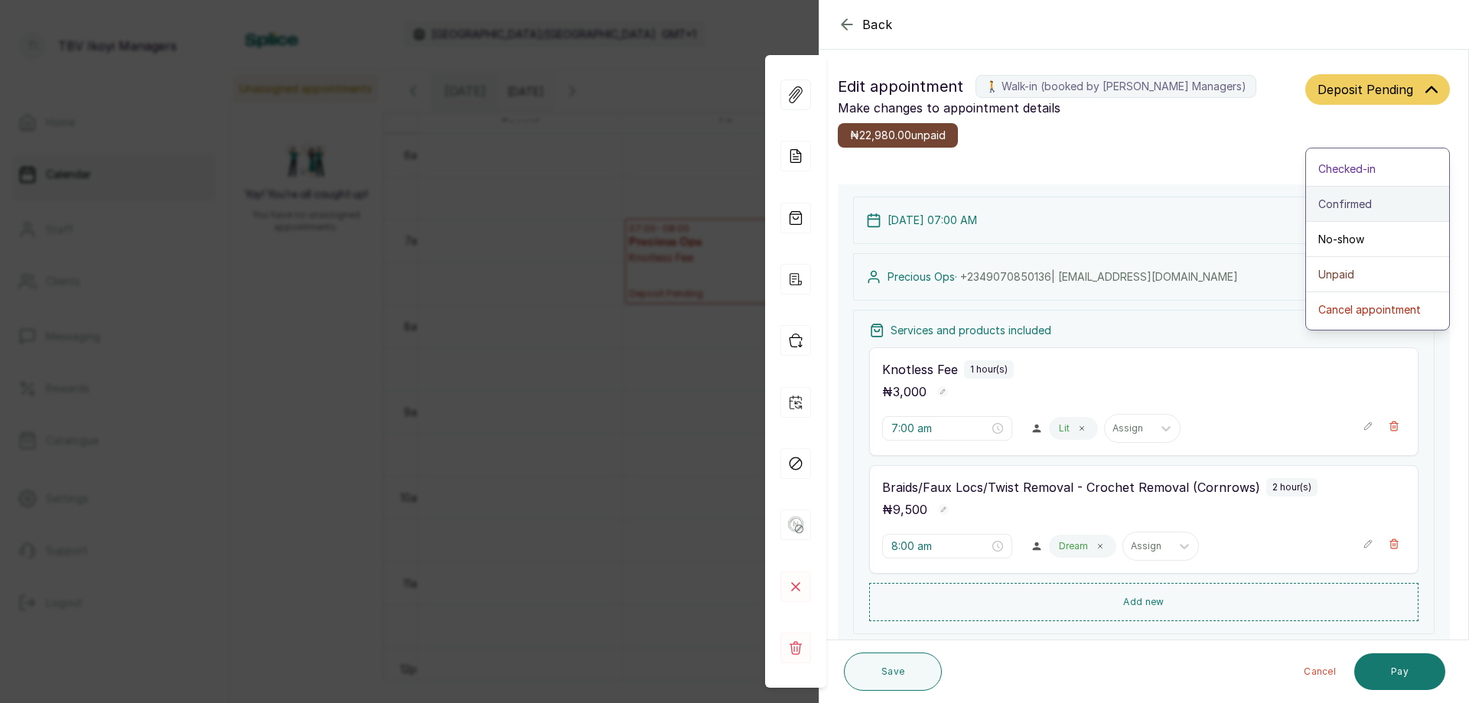
click at [1342, 214] on button "Confirmed" at bounding box center [1377, 204] width 143 height 35
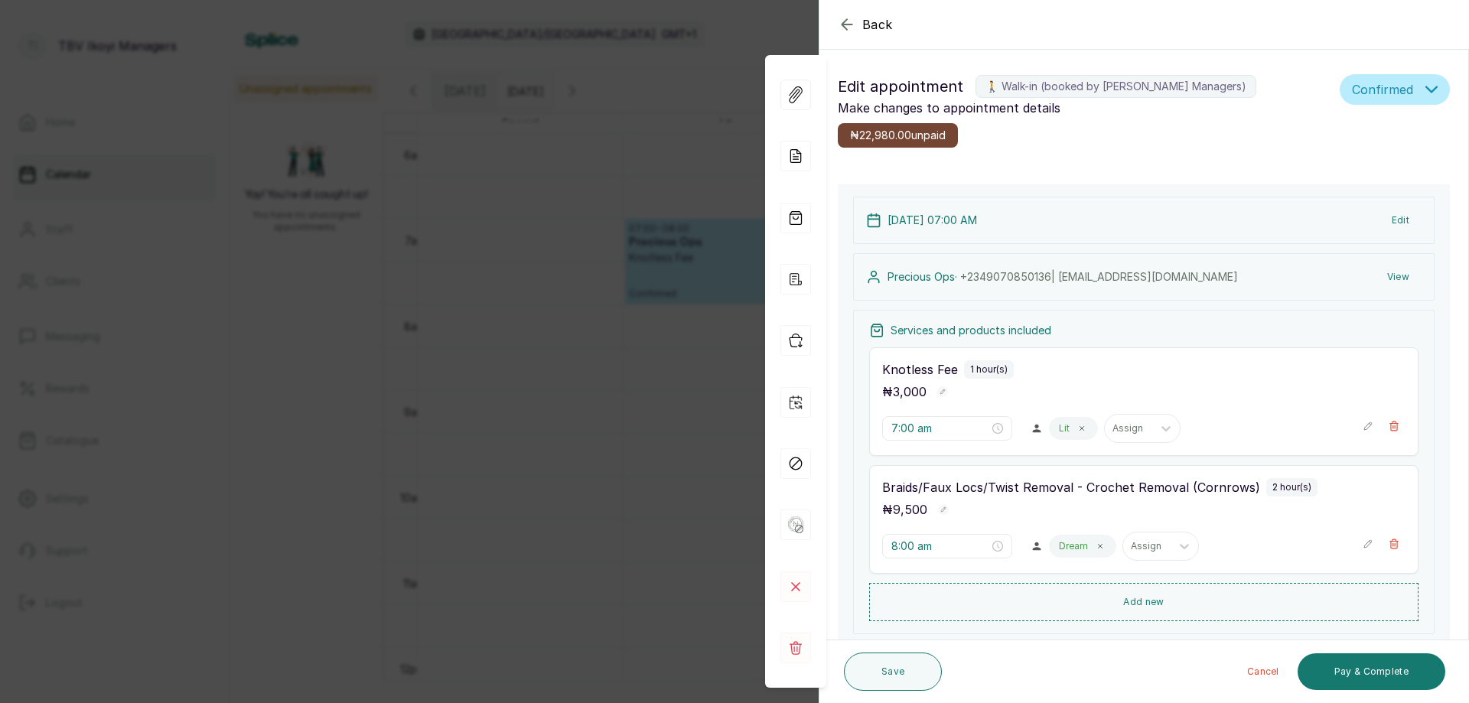
click at [542, 396] on div "Back Appointment Details Edit appointment 🚶 Walk-in (booked by TBV Ikoyi Manage…" at bounding box center [734, 351] width 1469 height 703
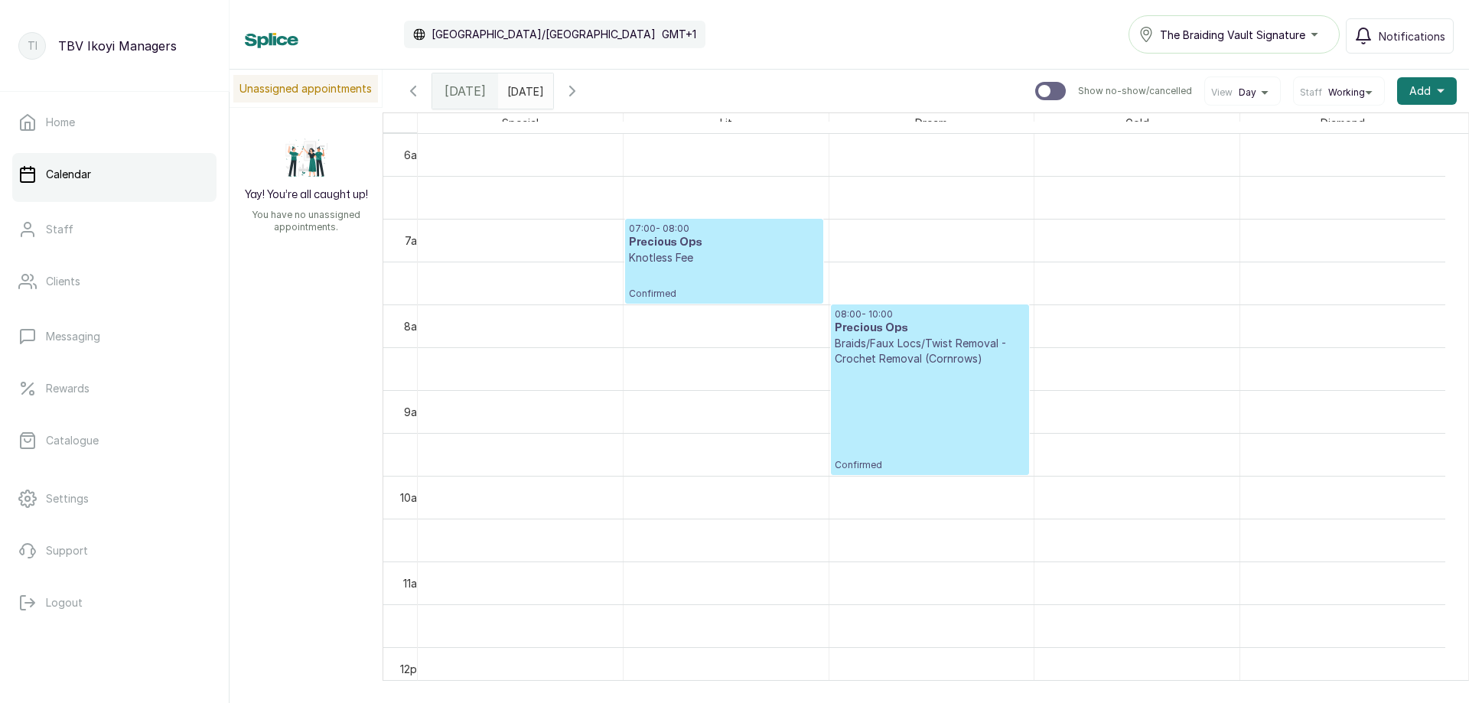
click at [730, 280] on p "Confirmed" at bounding box center [724, 282] width 190 height 34
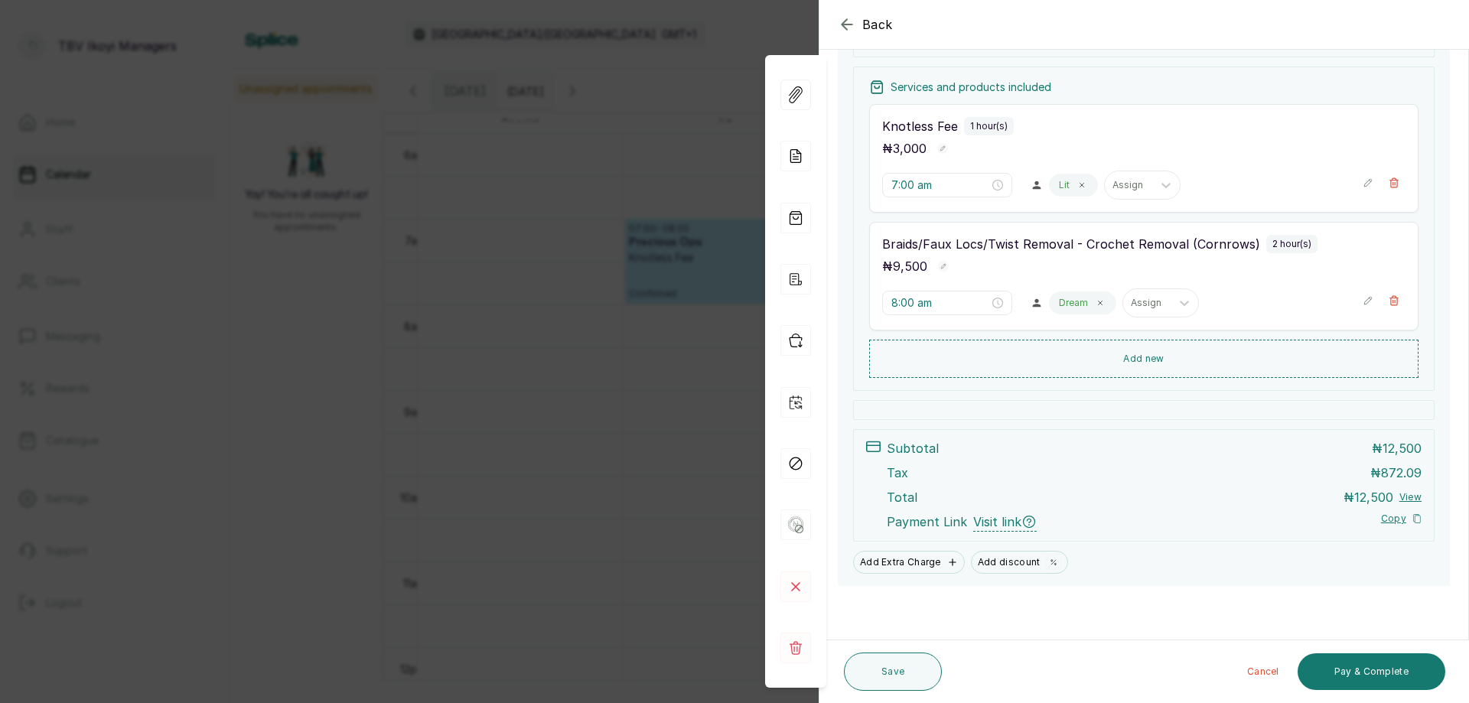
scroll to position [243, 0]
click at [1371, 675] on button "Pay & Complete" at bounding box center [1371, 671] width 148 height 37
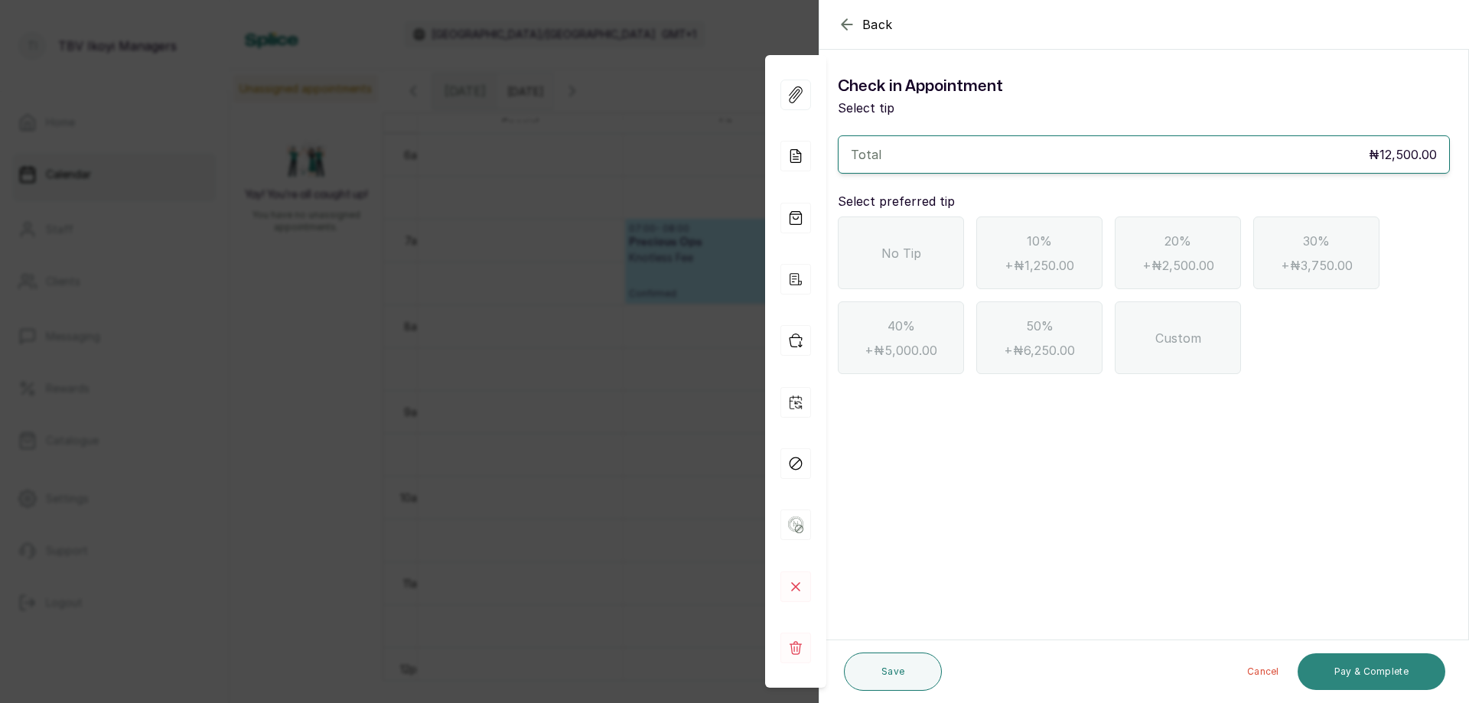
scroll to position [0, 0]
click at [929, 265] on div "No Tip" at bounding box center [901, 252] width 126 height 73
click at [1355, 672] on button "Pay & Complete" at bounding box center [1371, 671] width 148 height 37
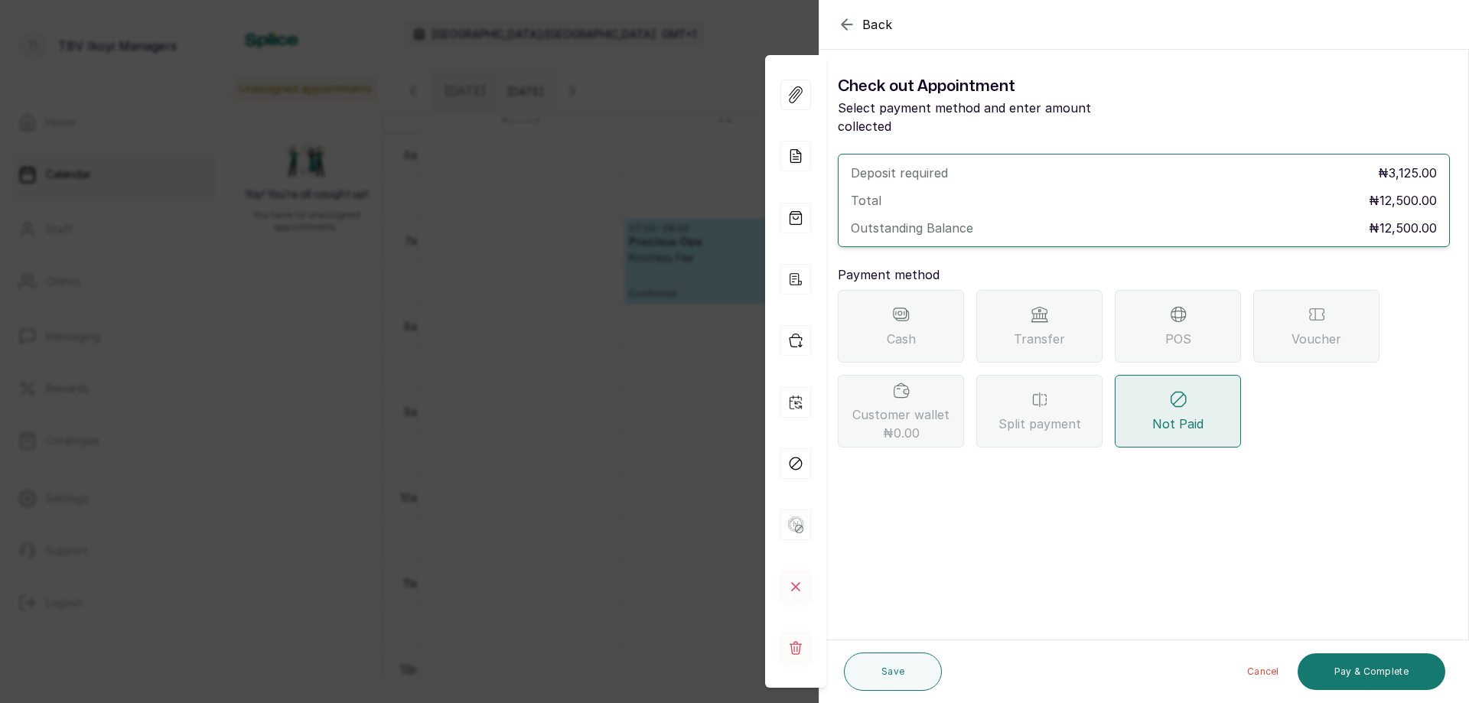
click at [848, 30] on icon "button" at bounding box center [847, 24] width 18 height 18
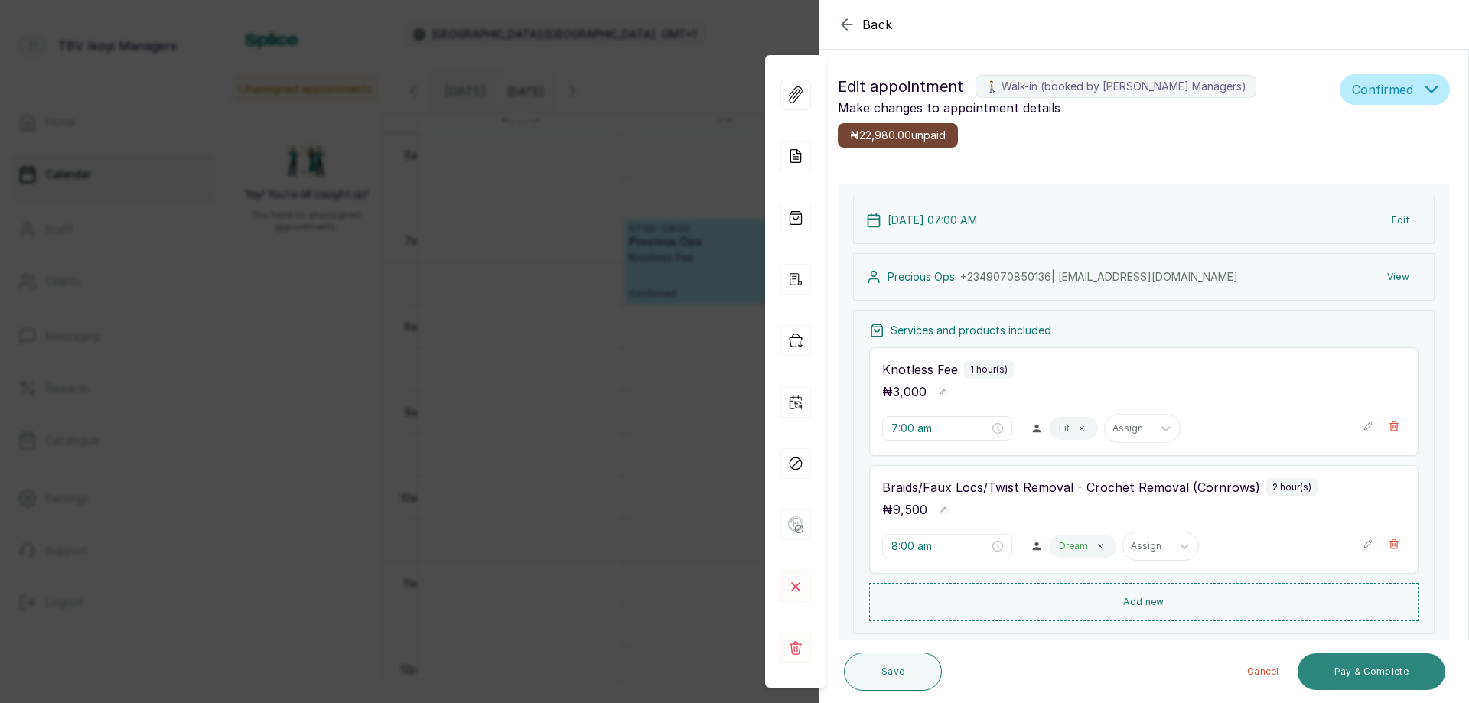
click at [1384, 673] on button "Pay & Complete" at bounding box center [1371, 671] width 148 height 37
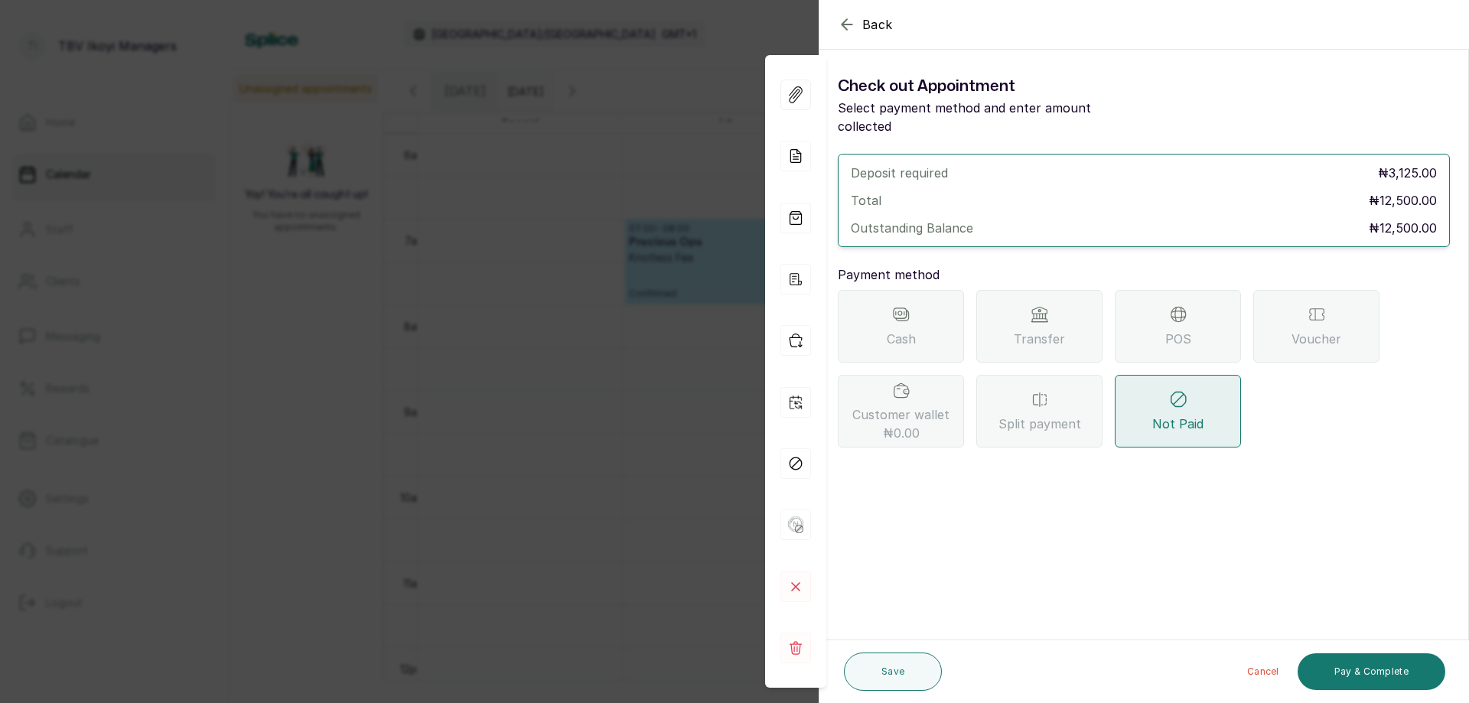
click at [659, 170] on div "Back Appointment Details Check out Appointment Select payment method and enter …" at bounding box center [734, 351] width 1469 height 703
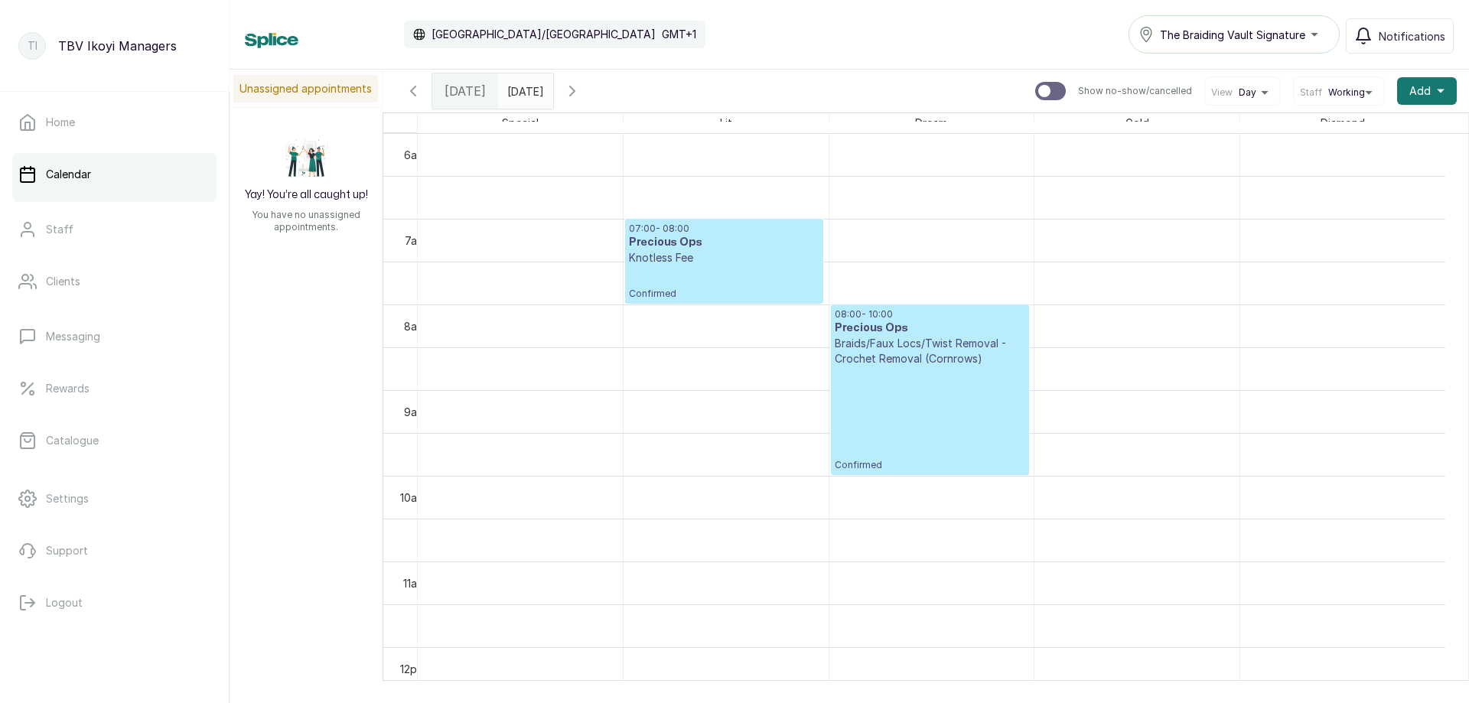
click at [724, 282] on p "Confirmed" at bounding box center [724, 282] width 190 height 34
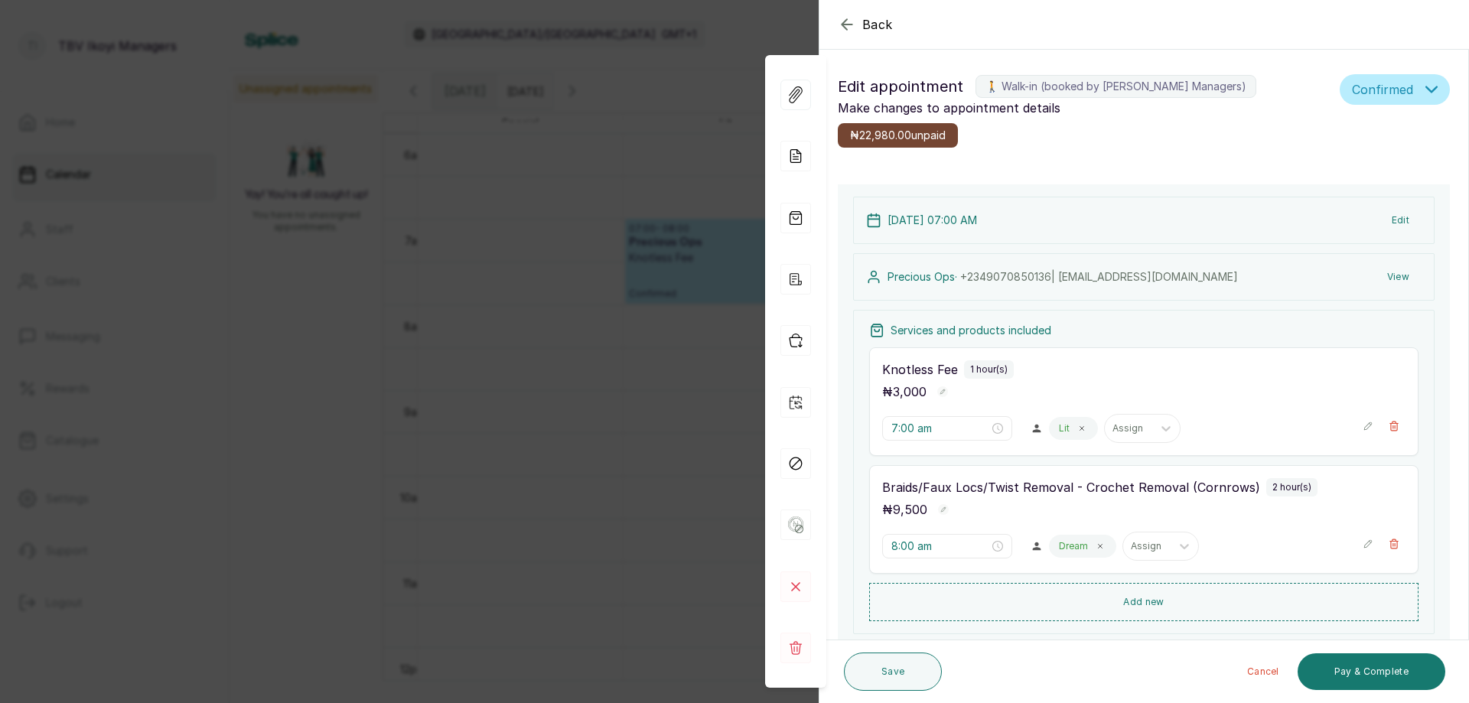
scroll to position [243, 0]
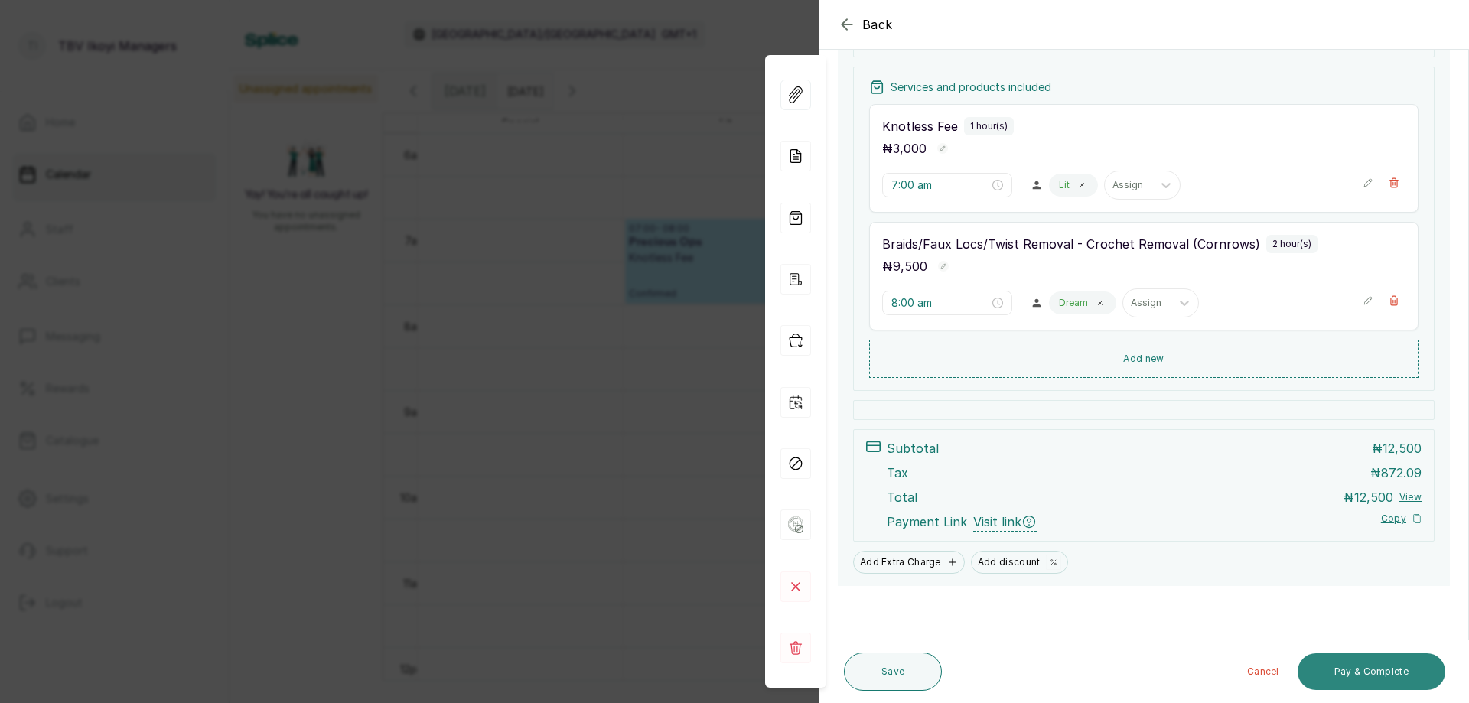
click at [1367, 682] on button "Pay & Complete" at bounding box center [1371, 671] width 148 height 37
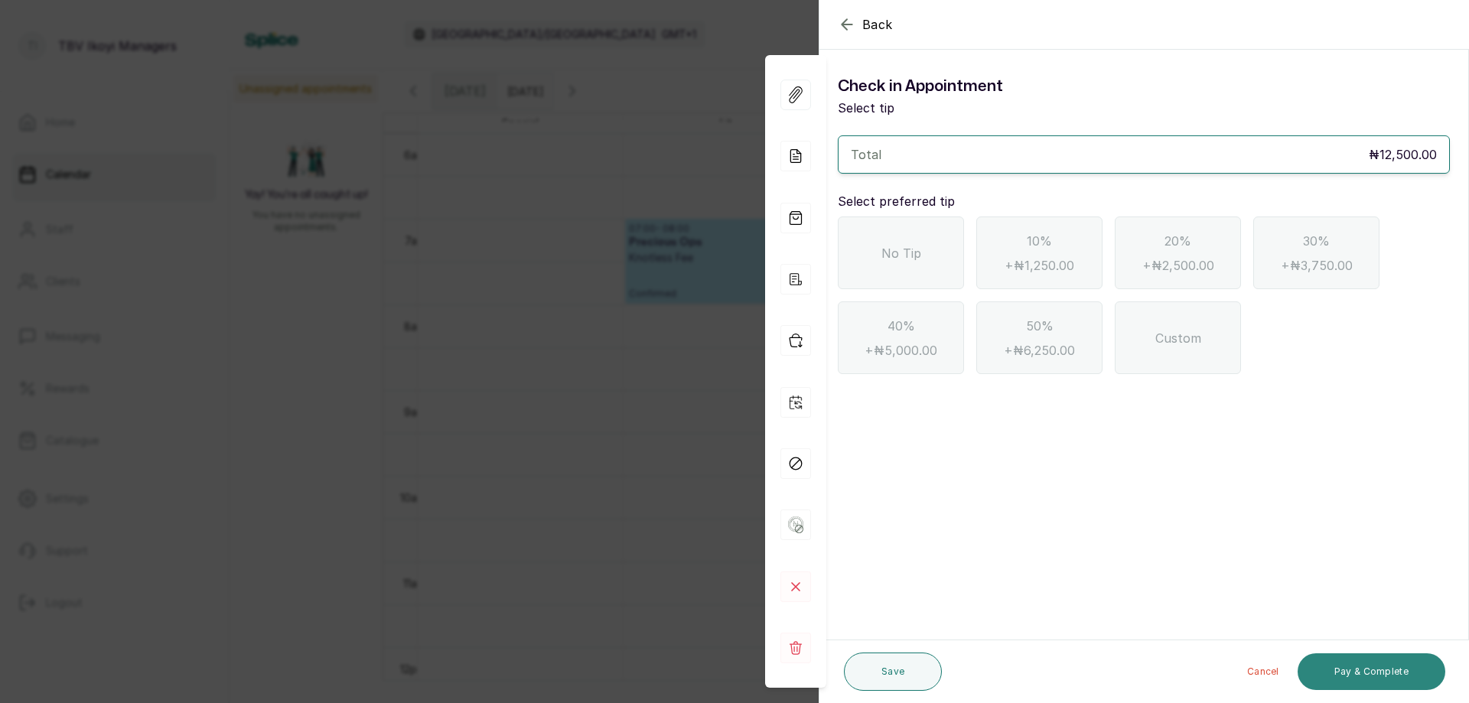
scroll to position [0, 0]
click at [1378, 676] on button "Pay & Complete" at bounding box center [1371, 671] width 148 height 37
click at [940, 258] on div "No Tip" at bounding box center [901, 252] width 126 height 73
click at [1206, 342] on div "Custom" at bounding box center [1177, 337] width 126 height 73
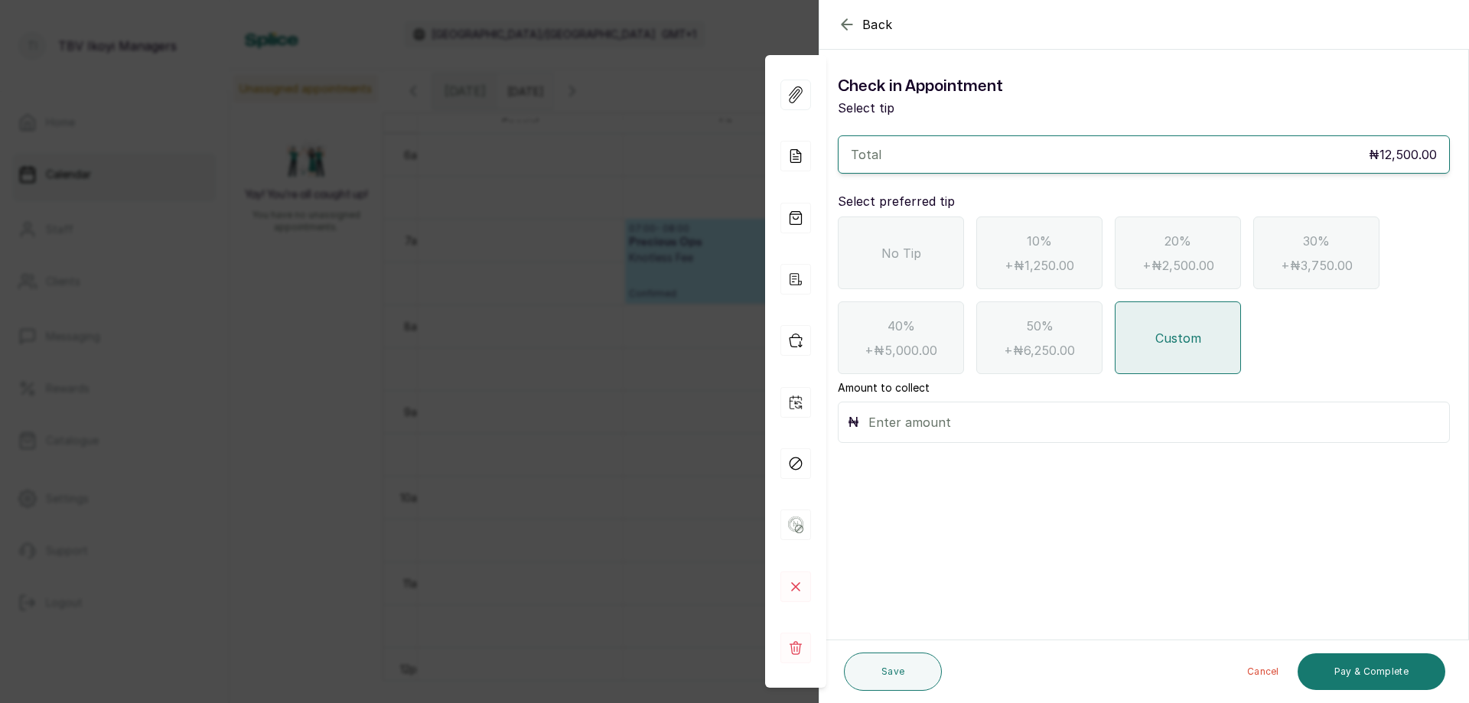
drag, startPoint x: 909, startPoint y: 259, endPoint x: 909, endPoint y: 302, distance: 42.8
click at [909, 262] on div "No Tip" at bounding box center [901, 252] width 126 height 73
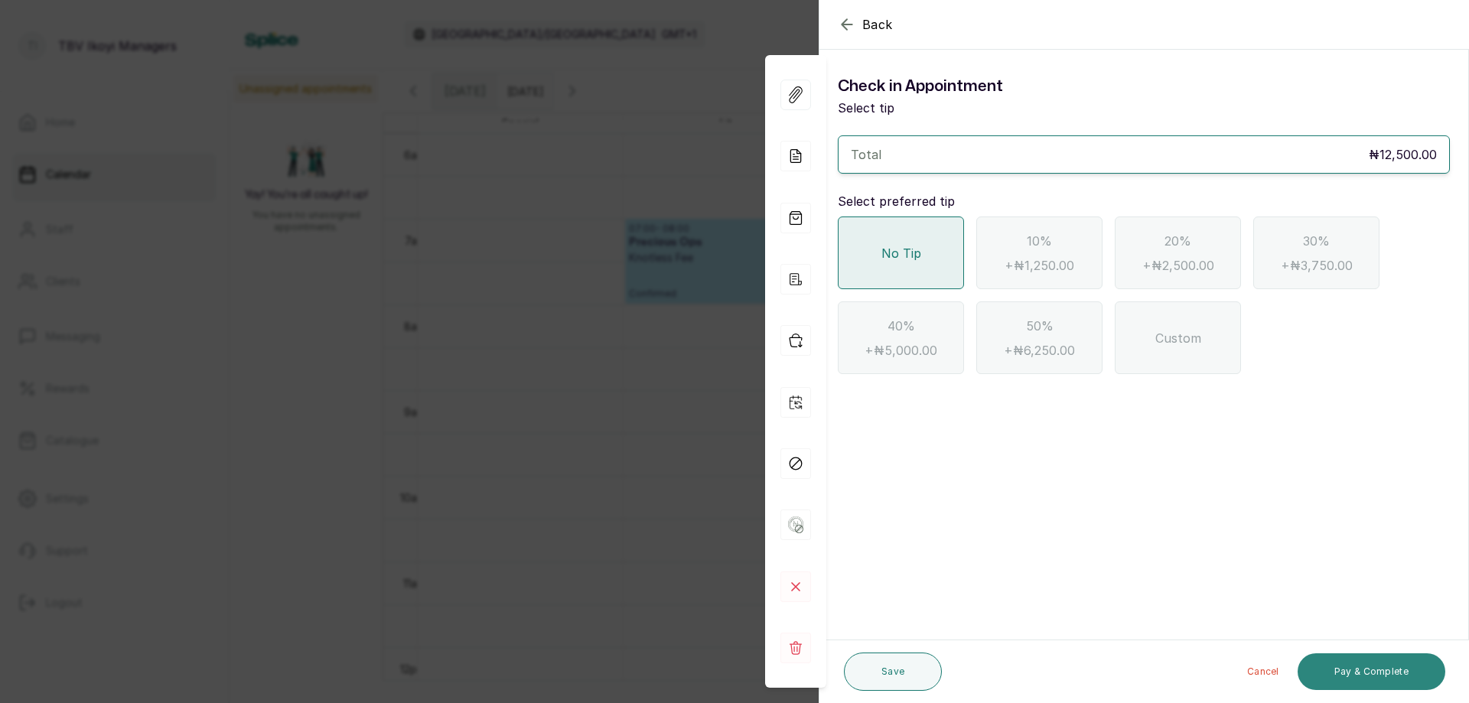
click at [1307, 671] on button "Pay & Complete" at bounding box center [1371, 671] width 148 height 37
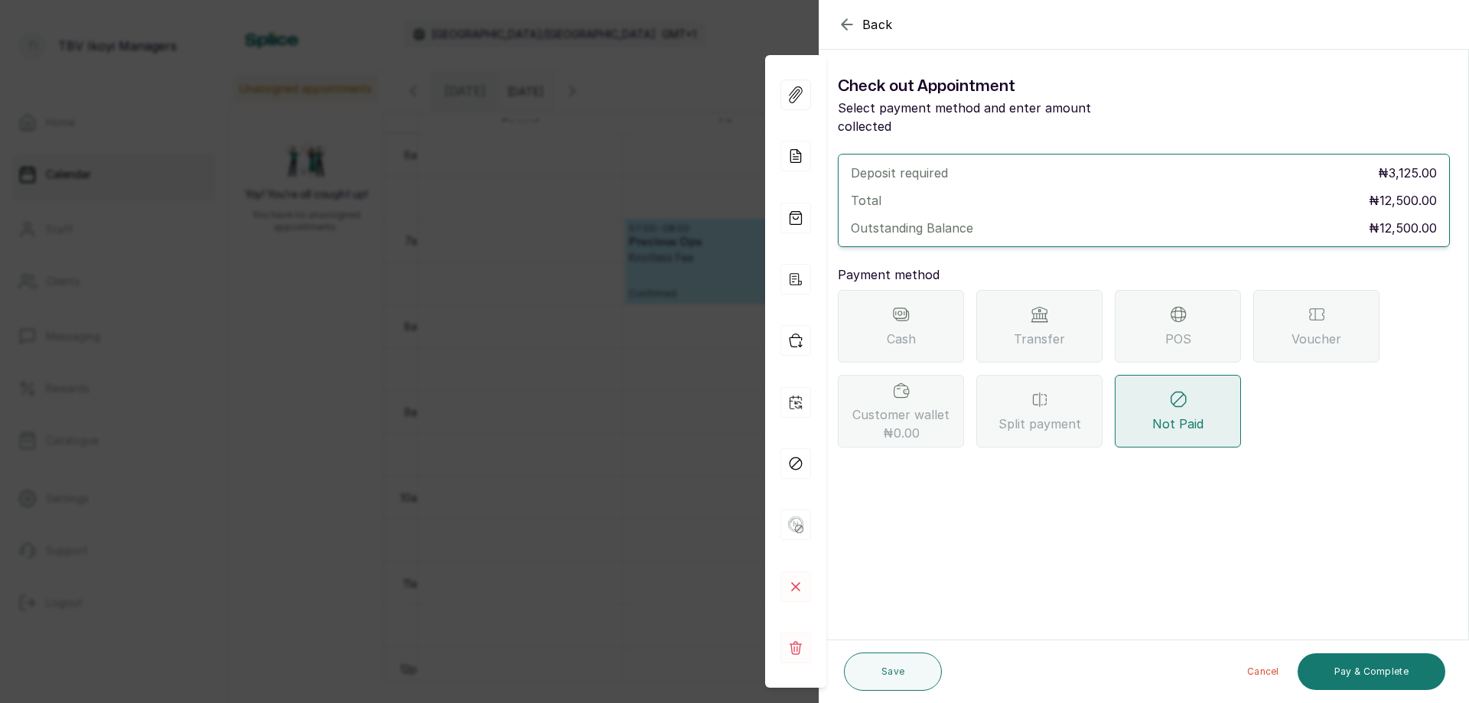
click at [1083, 330] on div "Transfer" at bounding box center [1039, 326] width 126 height 73
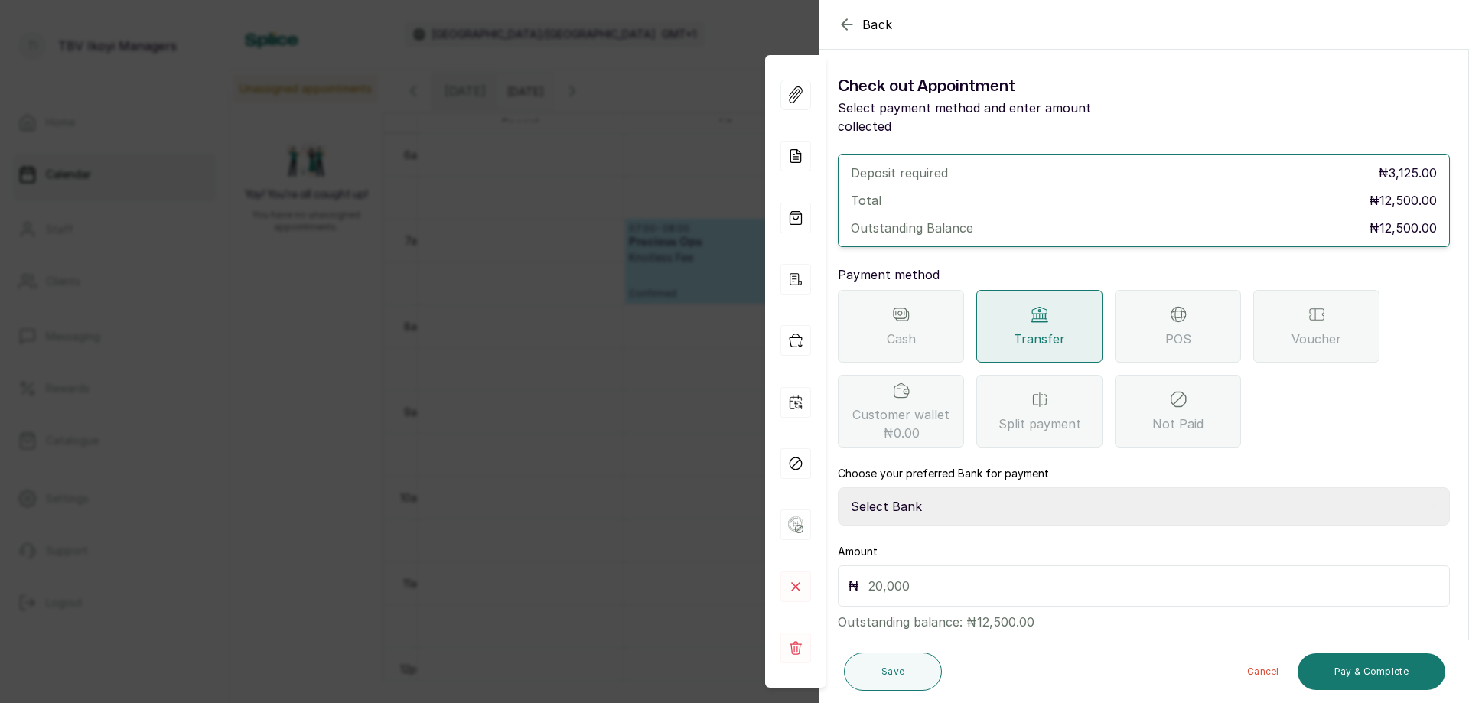
click at [1039, 487] on select "Select Bank AJSKYLAR LTD - TBV IKOYI Providus Bank" at bounding box center [1144, 506] width 612 height 38
click at [1178, 332] on div "POS" at bounding box center [1177, 326] width 126 height 73
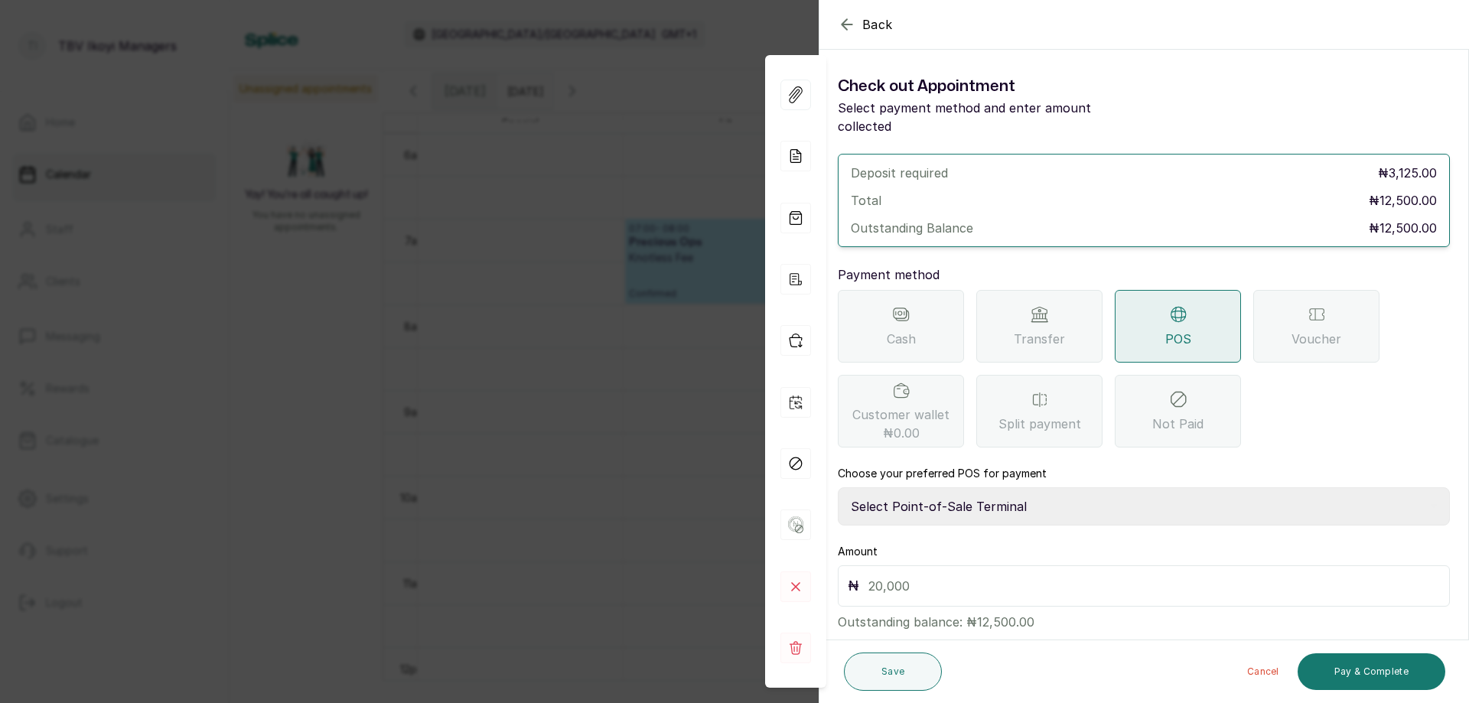
click at [1056, 487] on select "Select Point-of-Sale Terminal Traction TBV Ikoyi Paystack-Titan Traction TBV Ik…" at bounding box center [1144, 506] width 612 height 38
click at [1079, 304] on div "Transfer" at bounding box center [1039, 326] width 126 height 73
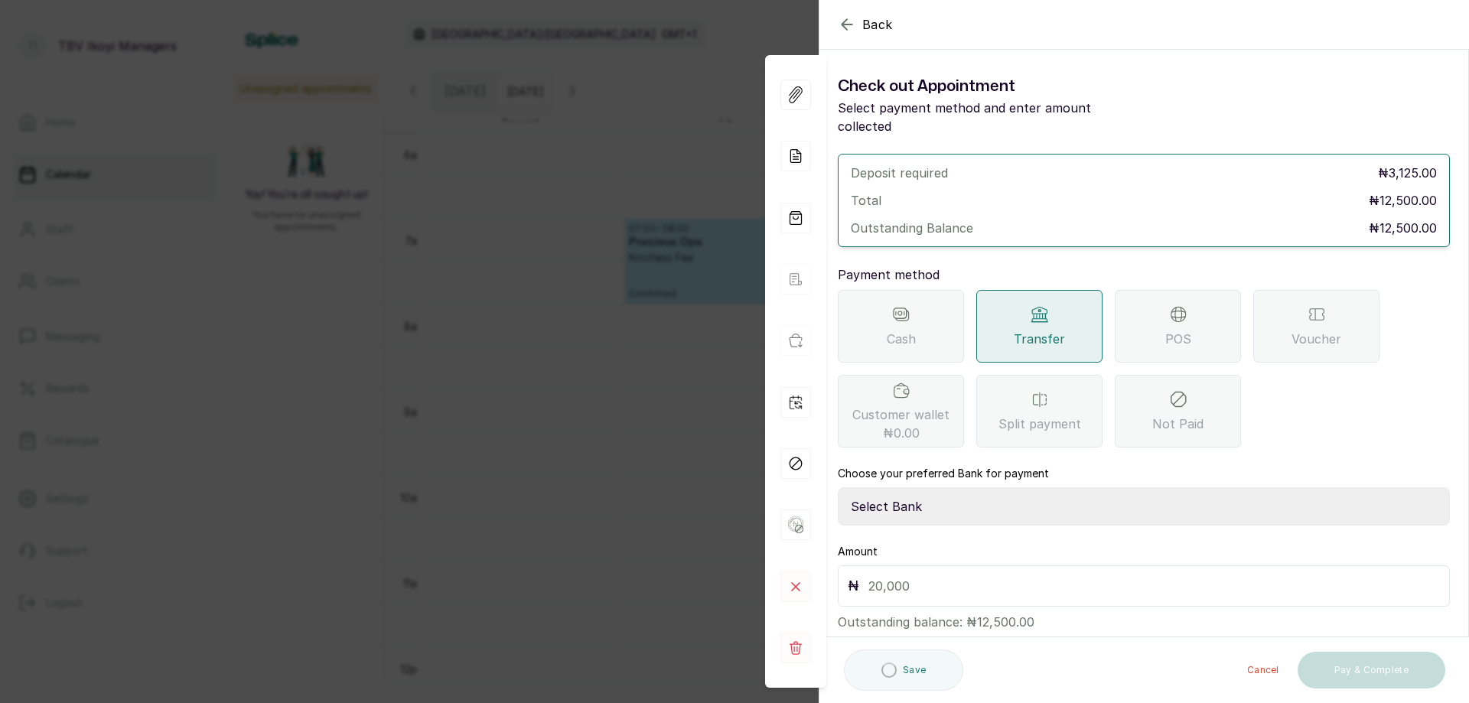
click at [1140, 304] on div "POS" at bounding box center [1177, 326] width 126 height 73
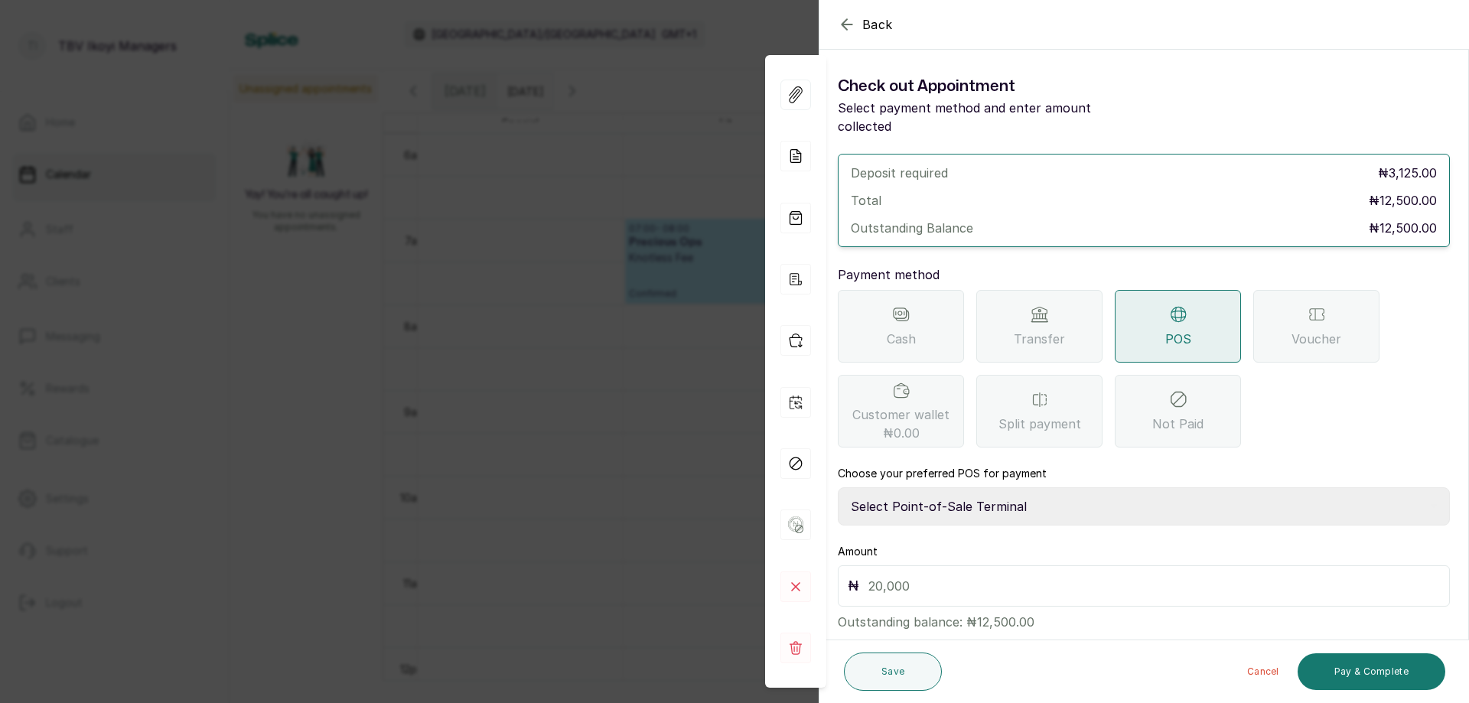
click at [1077, 329] on div "Transfer" at bounding box center [1039, 326] width 126 height 73
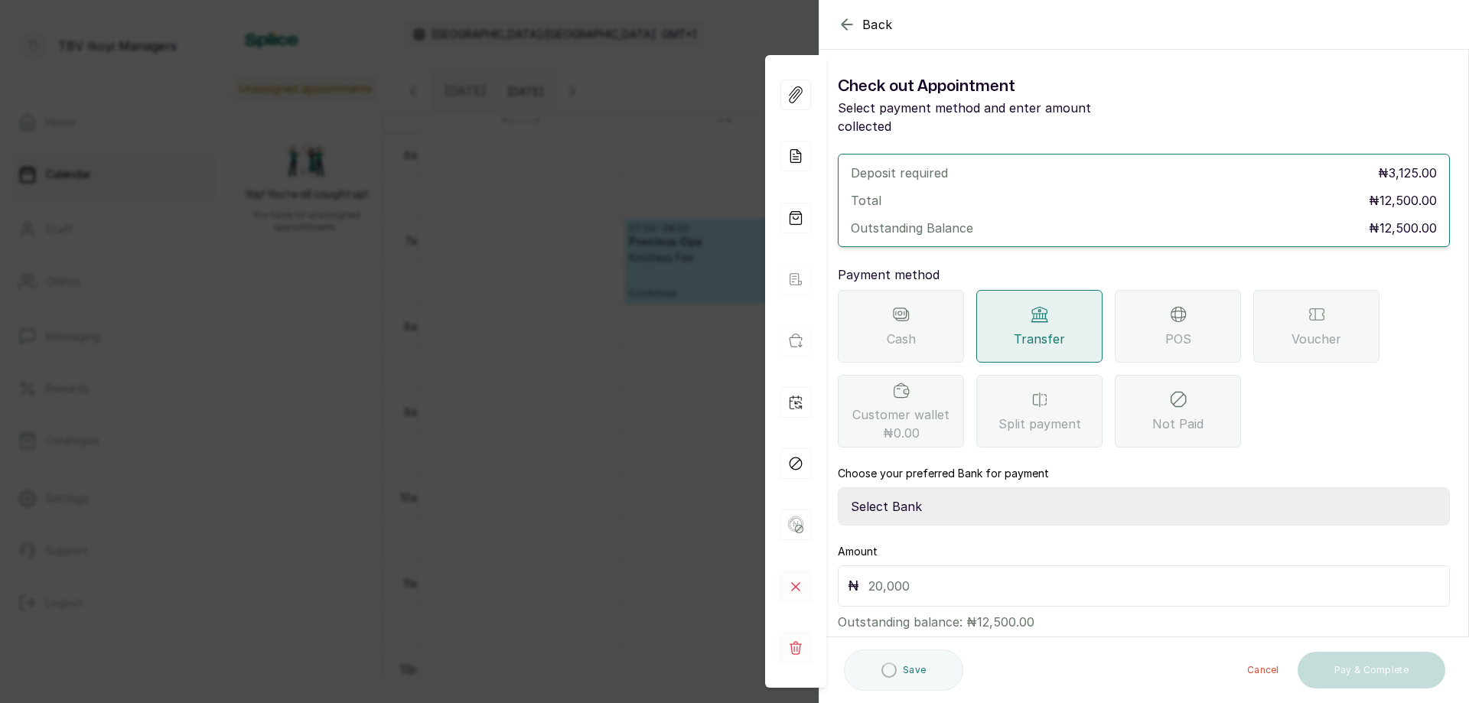
click at [1047, 487] on select "Select Bank AJSKYLAR LTD - TBV IKOYI Providus Bank" at bounding box center [1144, 506] width 612 height 38
click at [1153, 333] on div "POS" at bounding box center [1177, 326] width 126 height 73
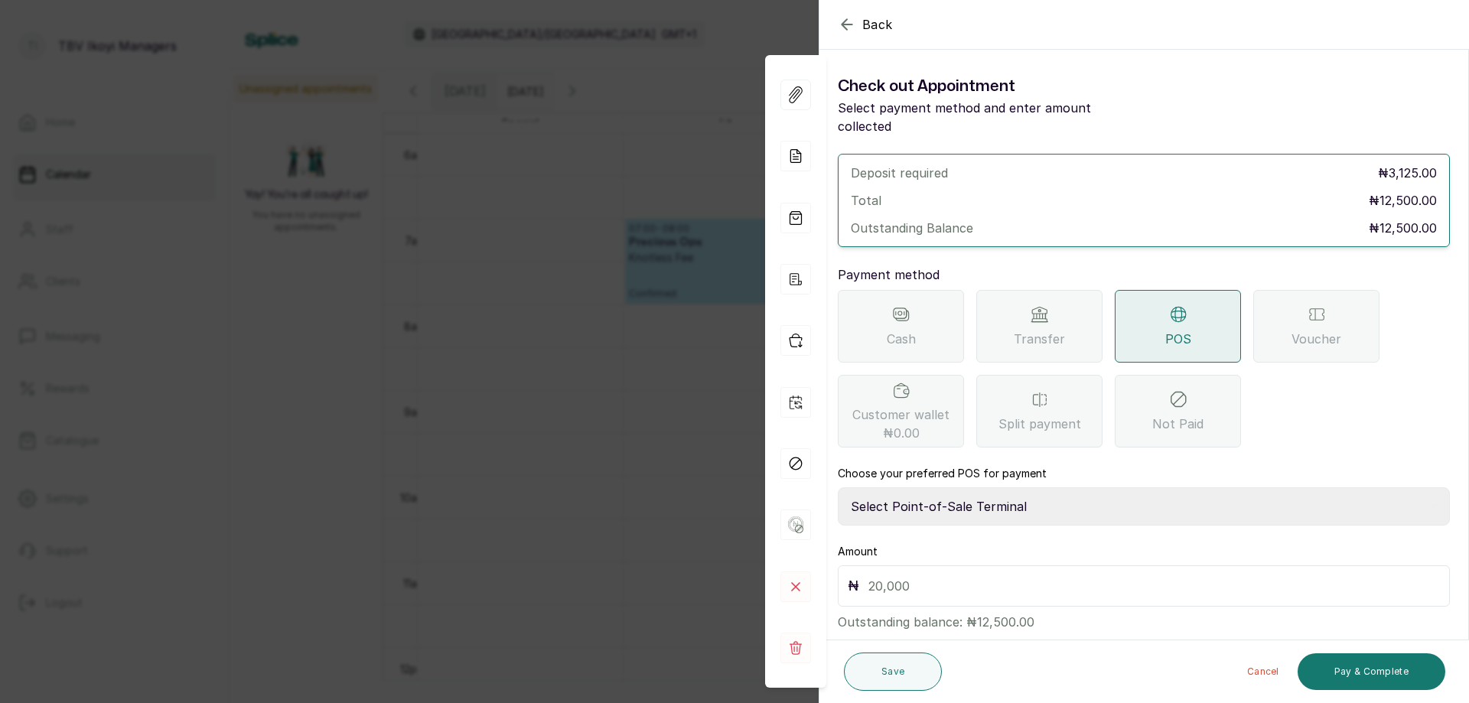
click at [1155, 495] on select "Select Point-of-Sale Terminal Traction TBV Ikoyi Paystack-Titan Traction TBV Ik…" at bounding box center [1144, 506] width 612 height 38
click at [1098, 298] on div "Transfer" at bounding box center [1039, 326] width 126 height 73
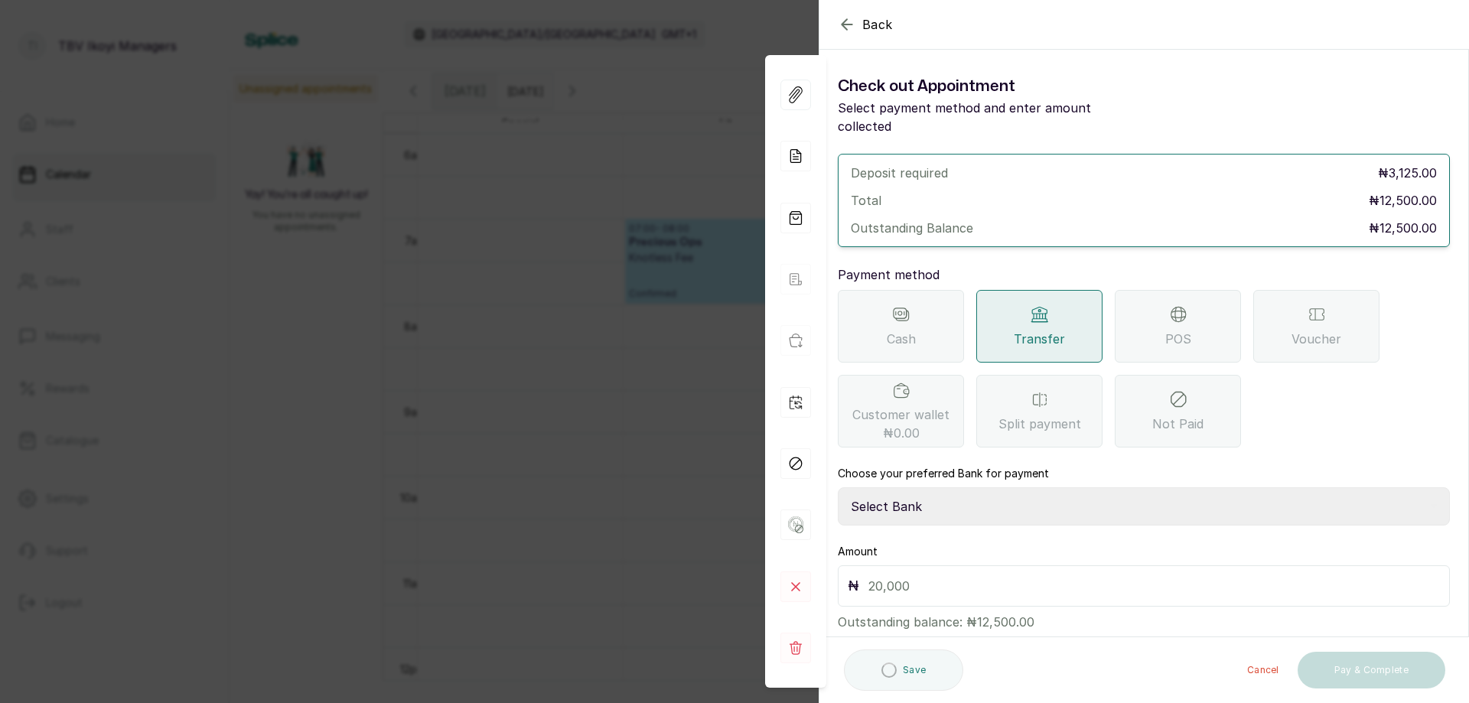
click at [1050, 490] on select "Select Bank AJSKYLAR LTD - TBV IKOYI Providus Bank" at bounding box center [1144, 506] width 612 height 38
select select "37460b99-c85c-4cd3-891f-592518af968d"
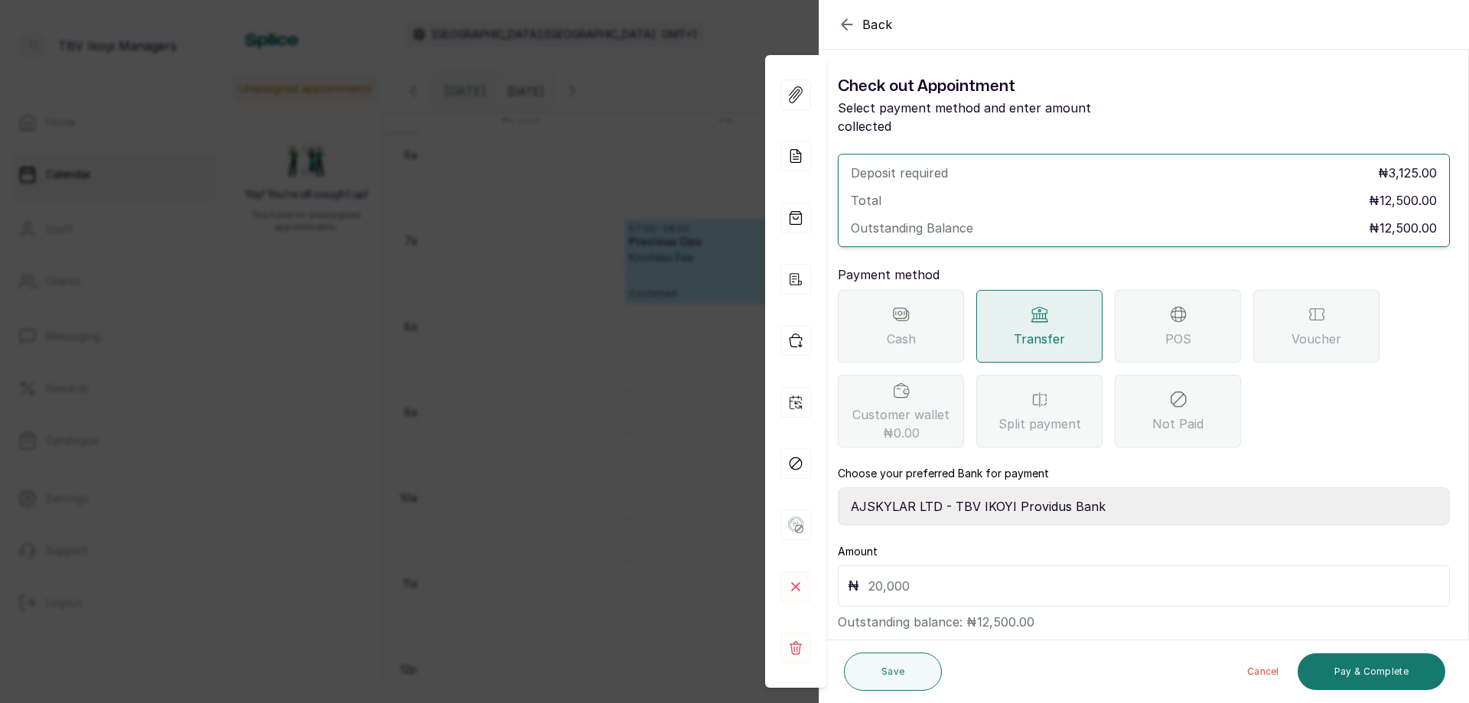
click at [838, 487] on select "Select Bank AJSKYLAR LTD - TBV IKOYI Providus Bank" at bounding box center [1144, 506] width 612 height 38
click at [991, 575] on input "text" at bounding box center [1153, 585] width 571 height 21
click at [913, 575] on input "text" at bounding box center [1153, 585] width 571 height 21
type input "10,000"
click at [869, 682] on button "Save" at bounding box center [893, 671] width 98 height 38
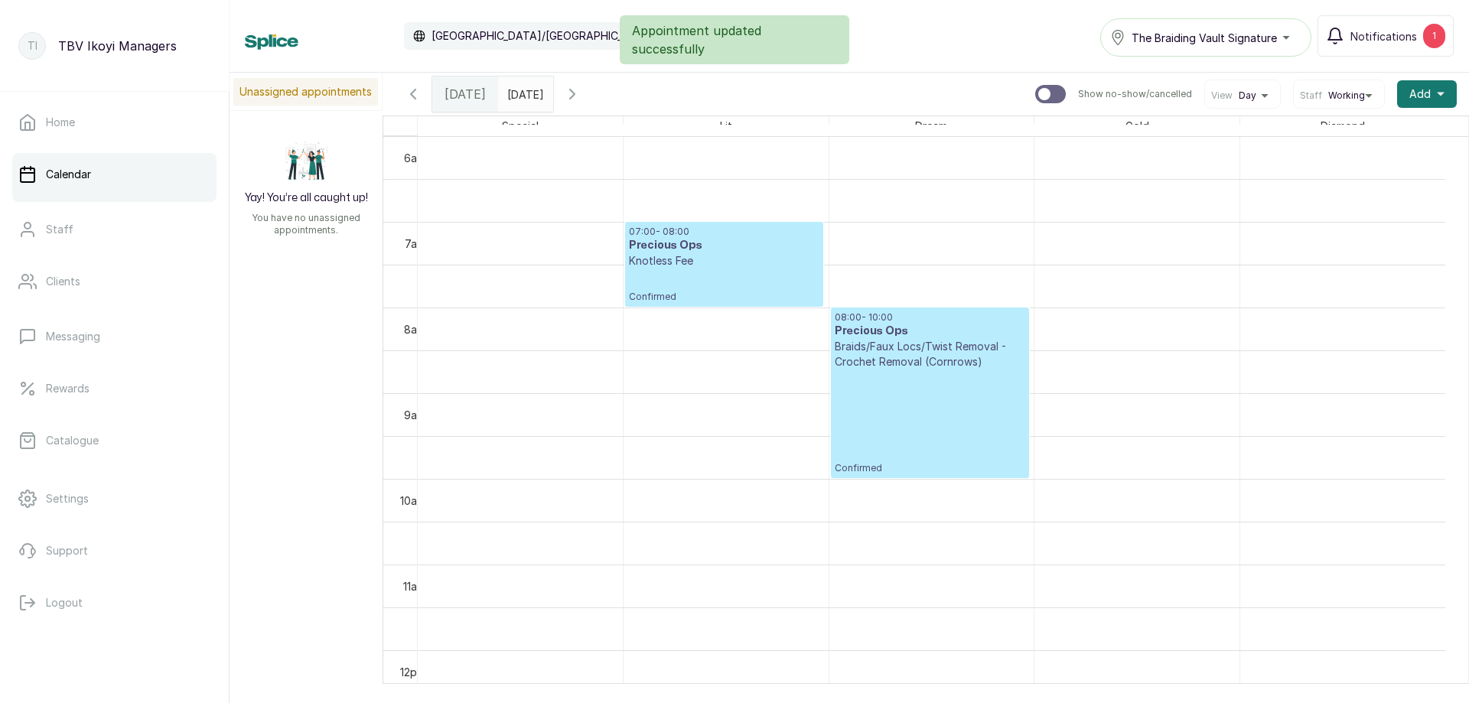
click at [941, 431] on p "Confirmed" at bounding box center [929, 421] width 190 height 105
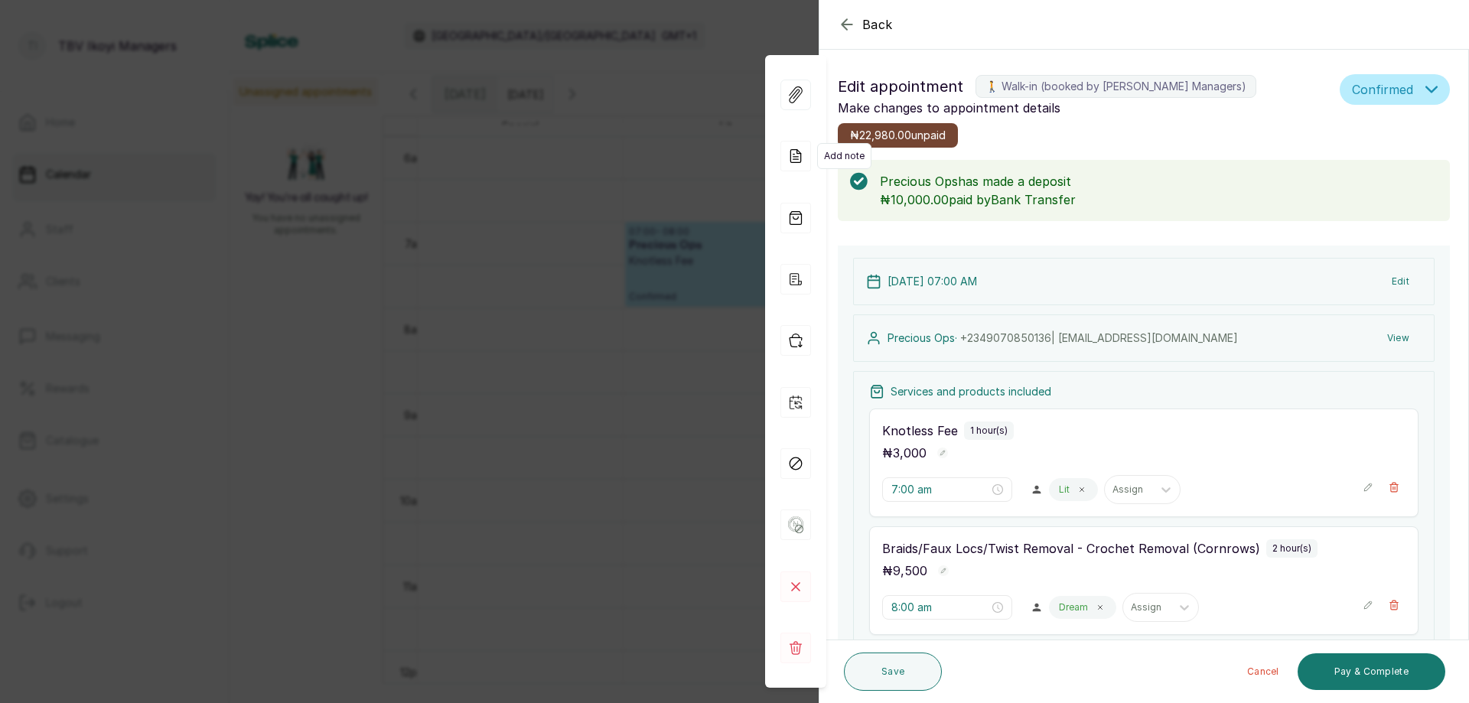
click at [795, 152] on icon at bounding box center [795, 156] width 31 height 31
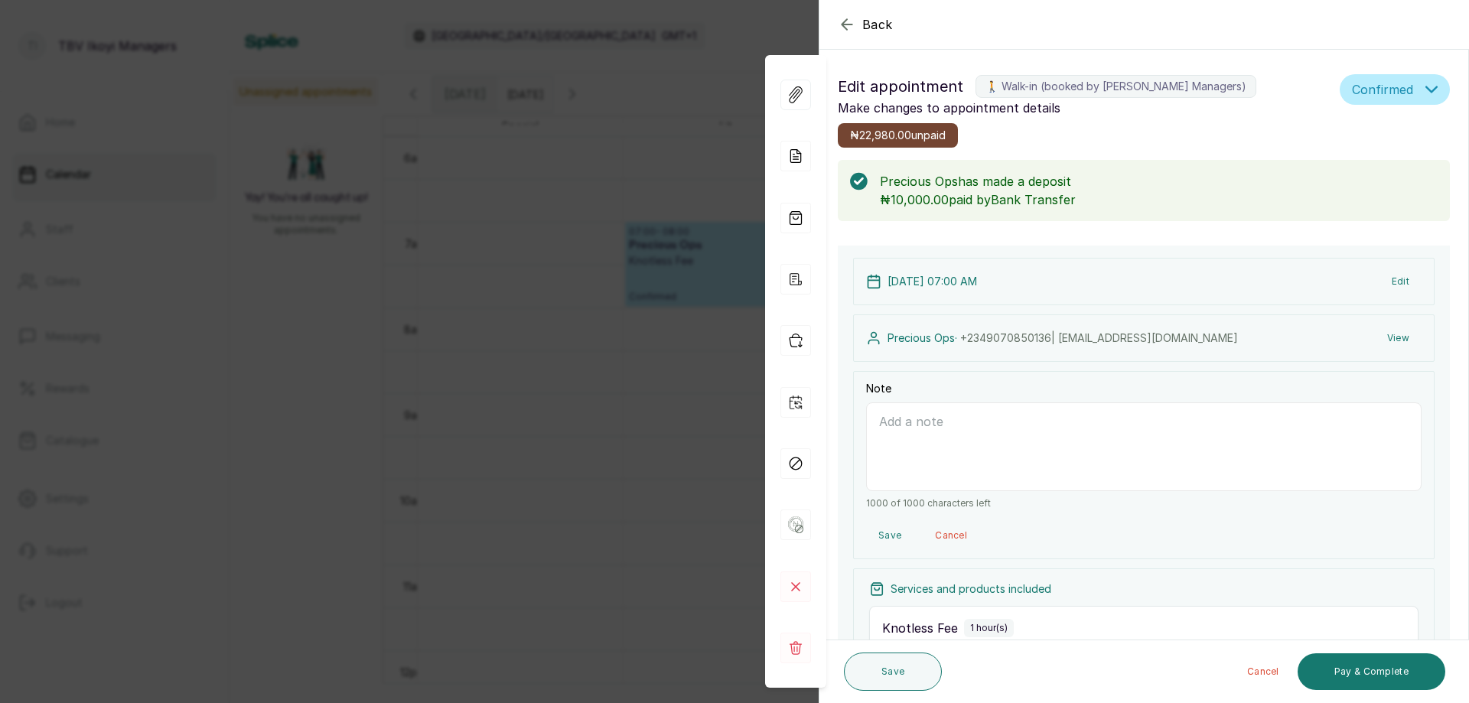
click at [691, 314] on div "Back Appointment Details Edit appointment 🚶 Walk-in (booked by TBV Ikoyi Manage…" at bounding box center [734, 351] width 1469 height 703
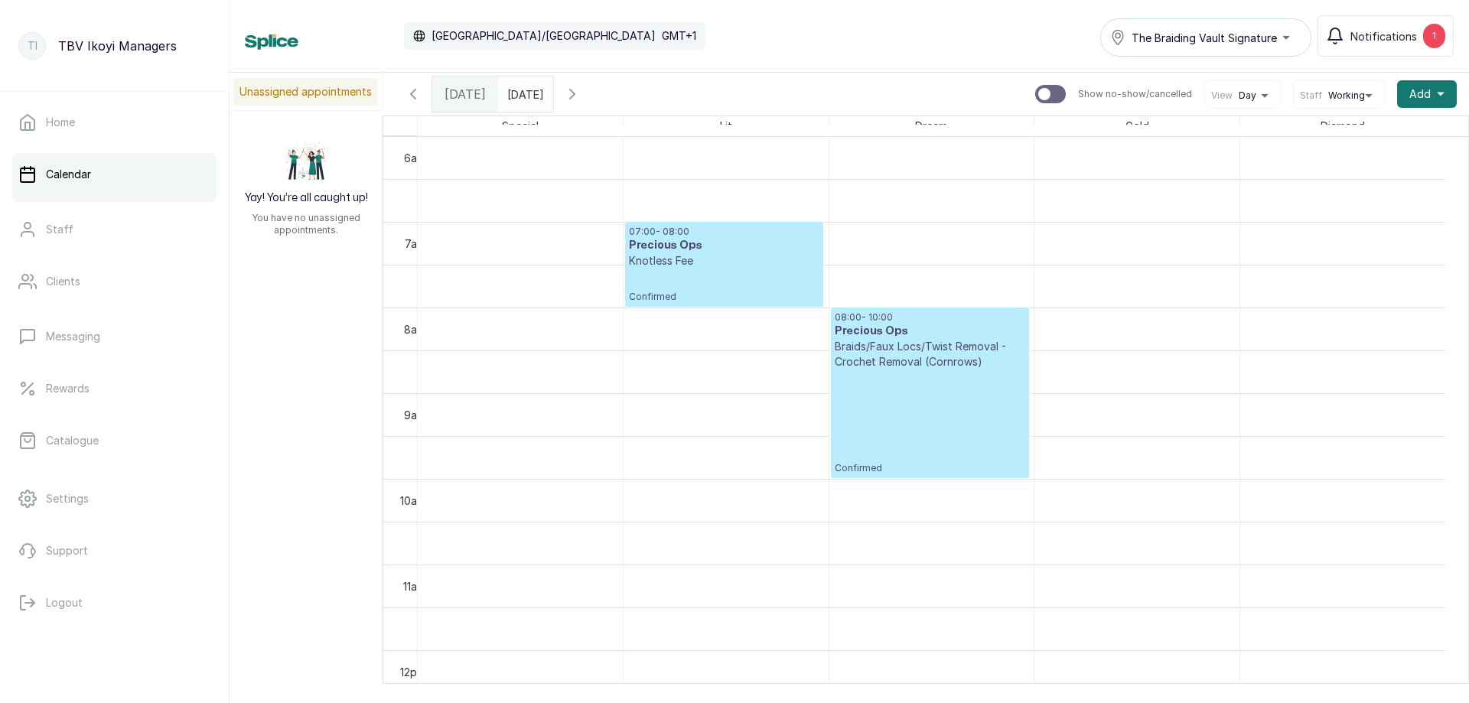
click at [733, 266] on p "Knotless Fee" at bounding box center [724, 260] width 190 height 15
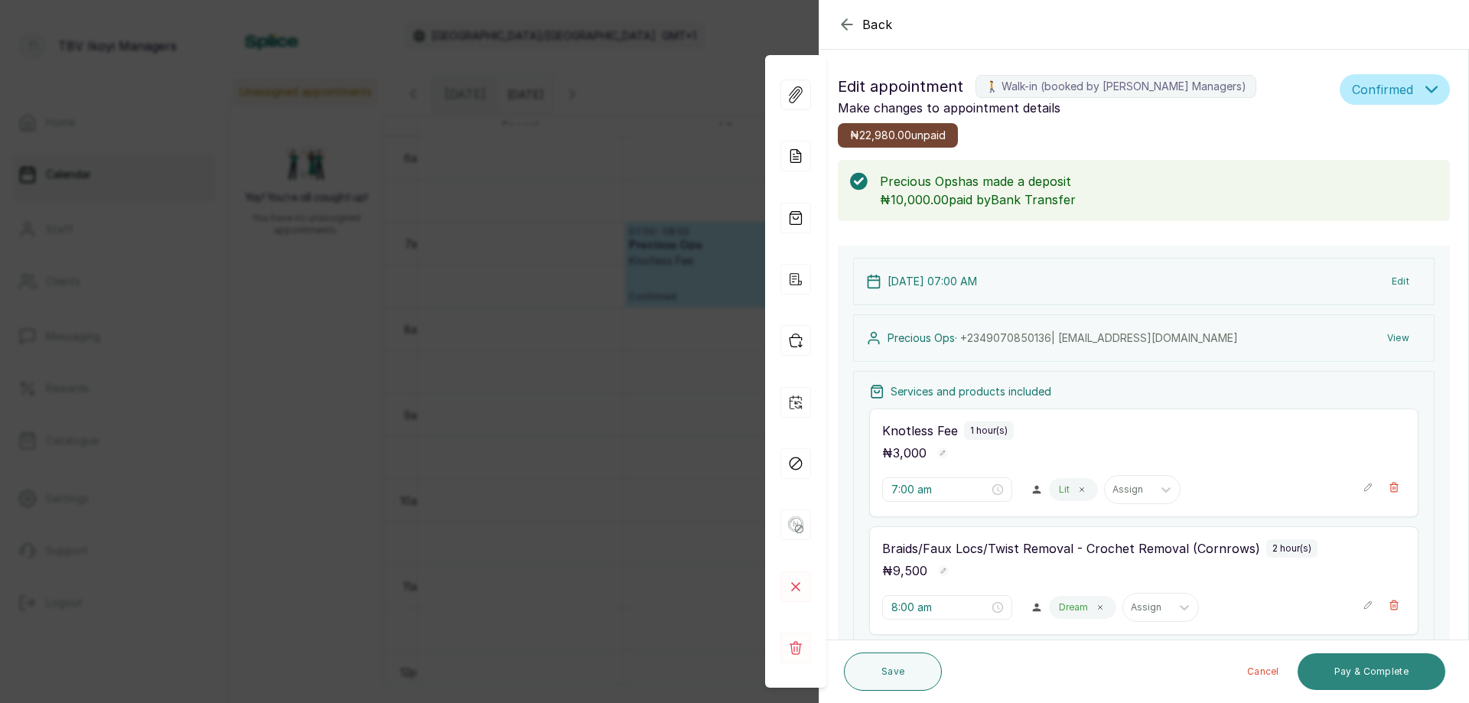
click at [1328, 678] on button "Pay & Complete" at bounding box center [1371, 671] width 148 height 37
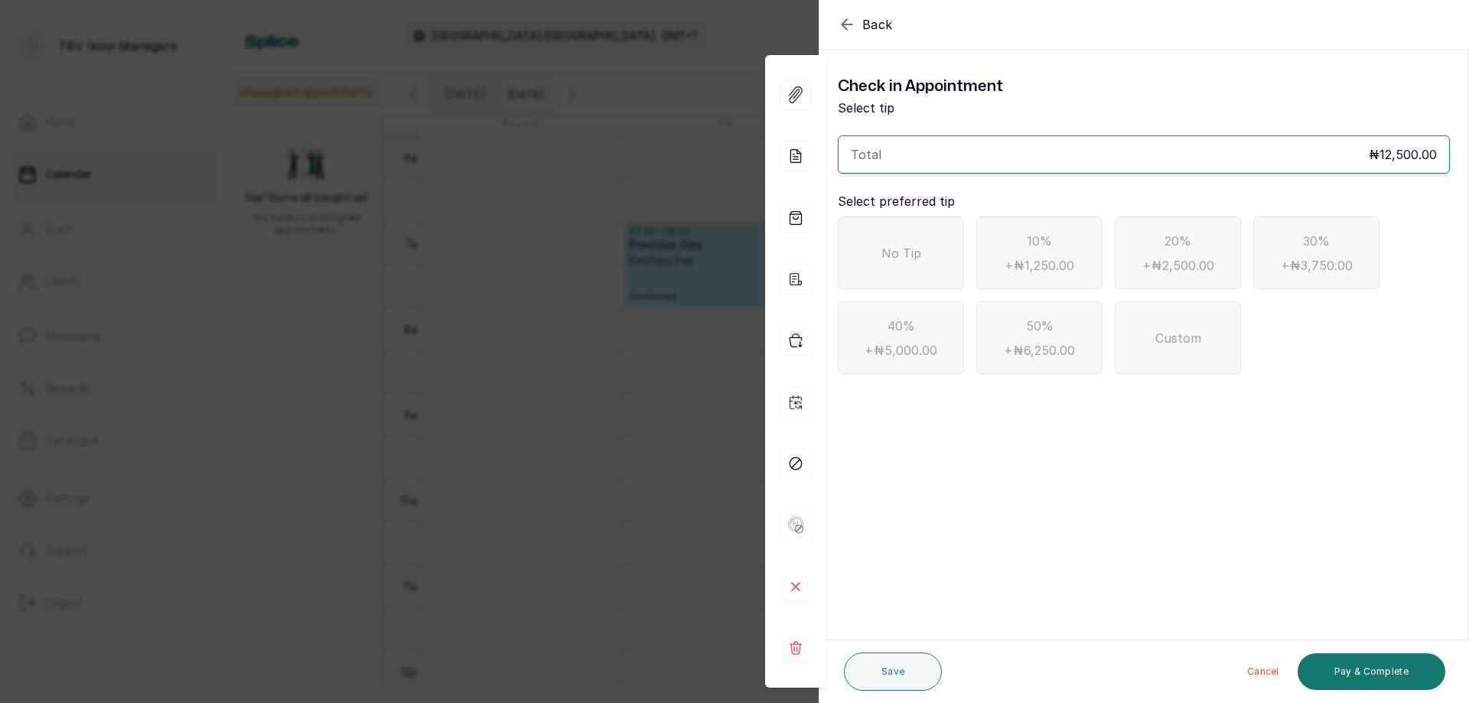
click at [926, 259] on div "No Tip" at bounding box center [901, 252] width 126 height 73
click at [1323, 663] on button "Pay & Complete" at bounding box center [1371, 671] width 148 height 37
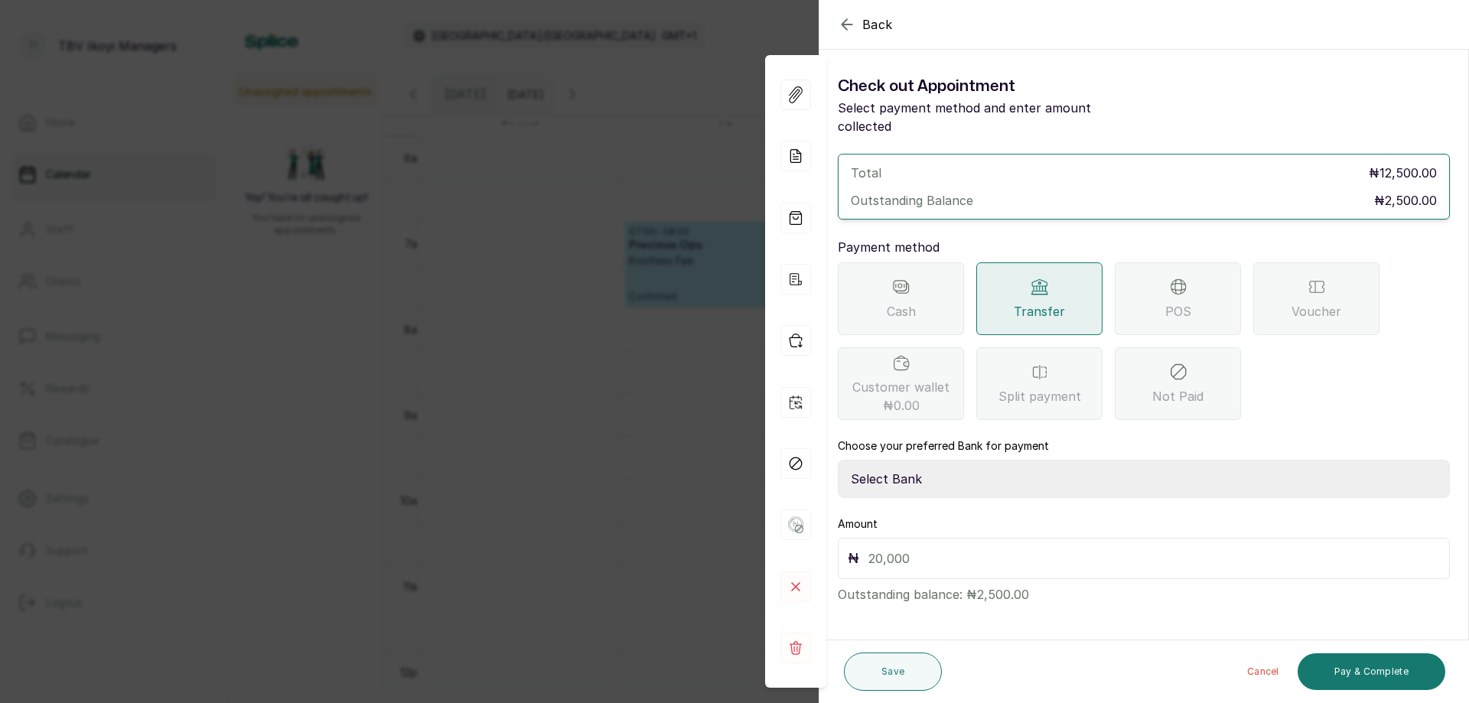
click at [1208, 302] on div "POS" at bounding box center [1177, 298] width 126 height 73
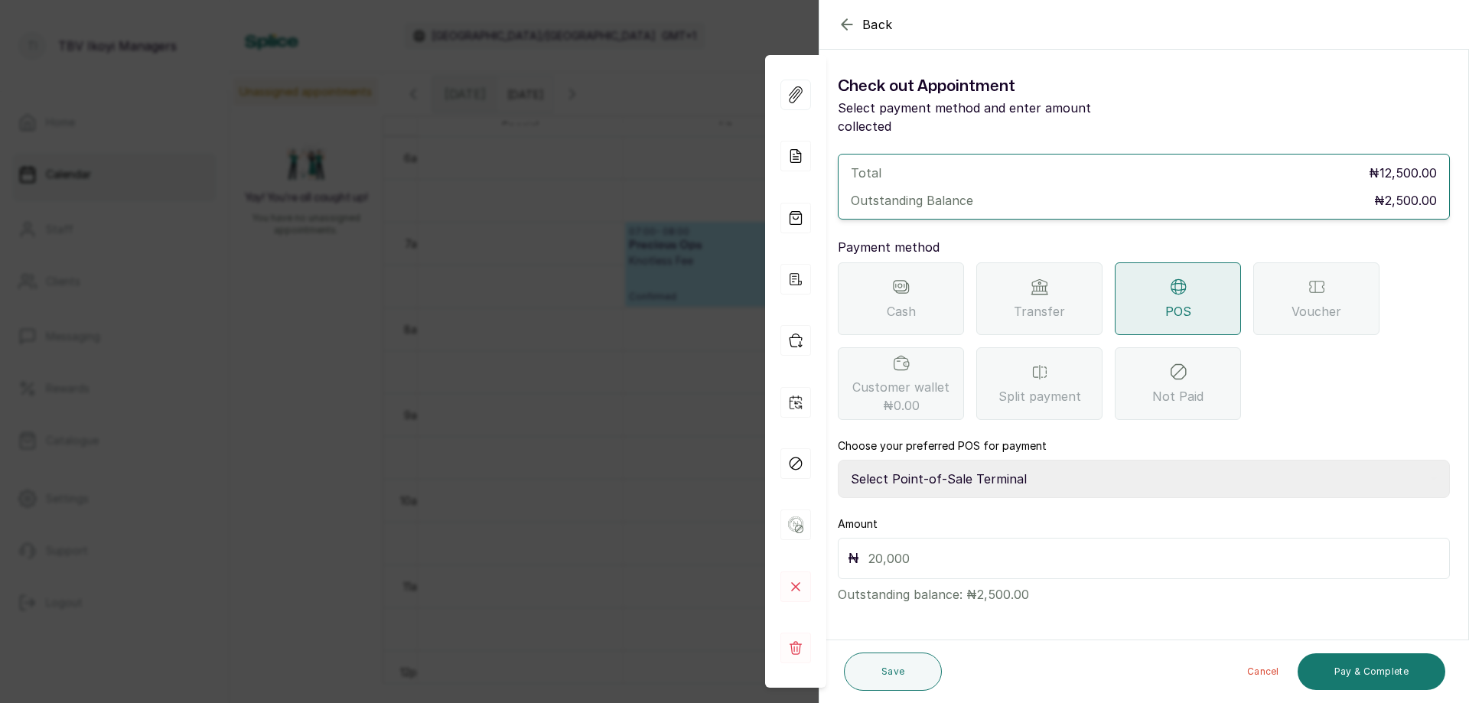
click at [1092, 461] on select "Select Point-of-Sale Terminal Traction TBV Ikoyi Paystack-Titan Traction TBV Ik…" at bounding box center [1144, 479] width 612 height 38
select select "39210e6c-3b8d-4b88-bda6-239acd35150f"
click at [838, 460] on select "Select Point-of-Sale Terminal Traction TBV Ikoyi Paystack-Titan Traction TBV Ik…" at bounding box center [1144, 479] width 612 height 38
click at [1046, 548] on input "text" at bounding box center [1153, 558] width 571 height 21
type input "2,500"
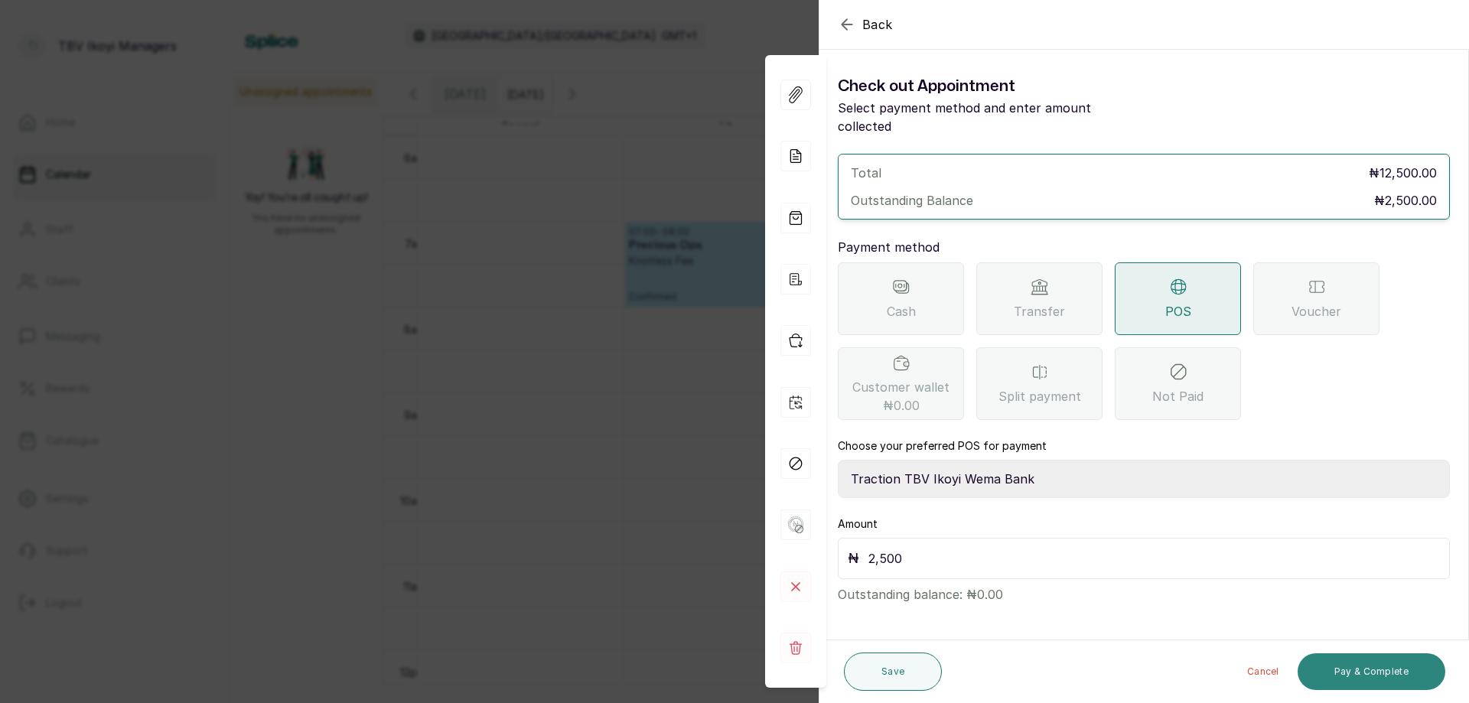
click at [1316, 666] on button "Pay & Complete" at bounding box center [1371, 671] width 148 height 37
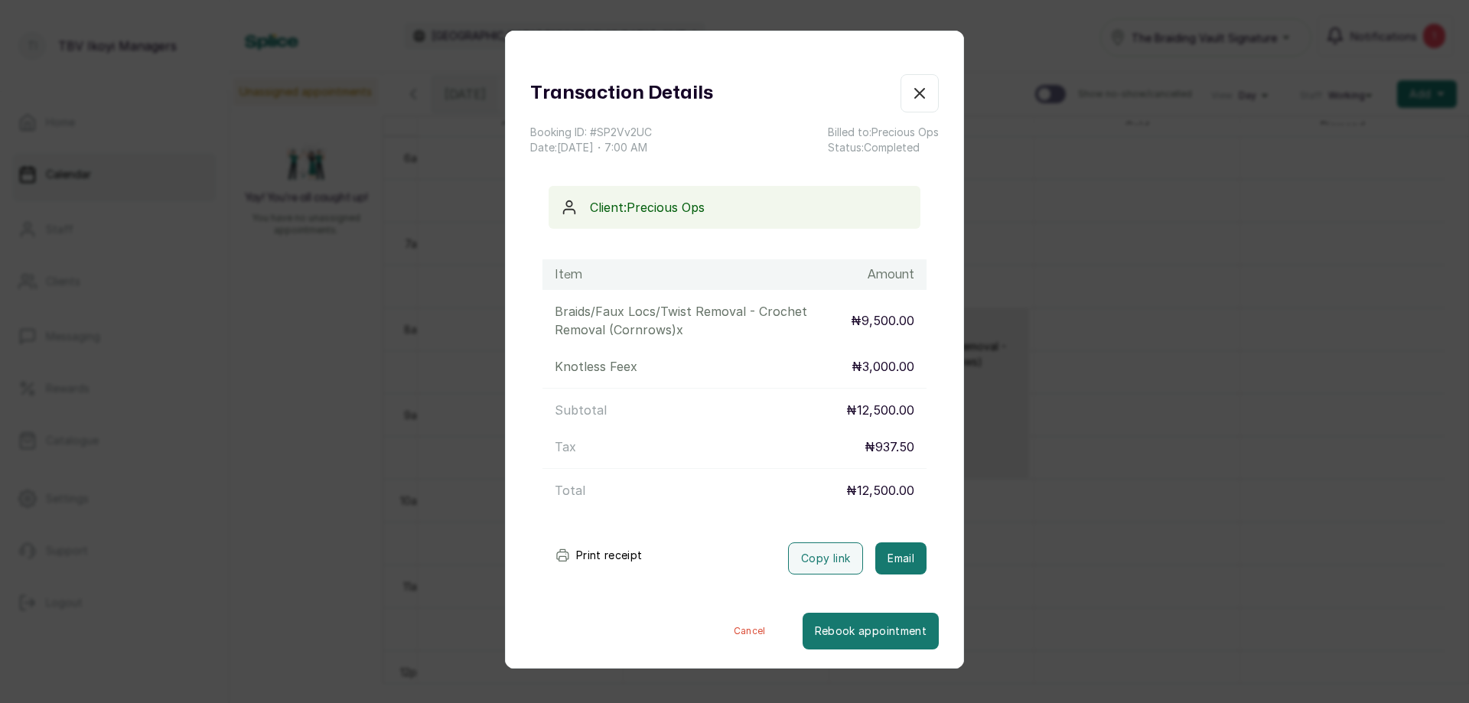
click at [1289, 441] on div "Transaction Details Booking ID: # SP2Vv2UC Date: [DATE] ・ 7:00 AM Billed to: Pr…" at bounding box center [734, 351] width 1469 height 703
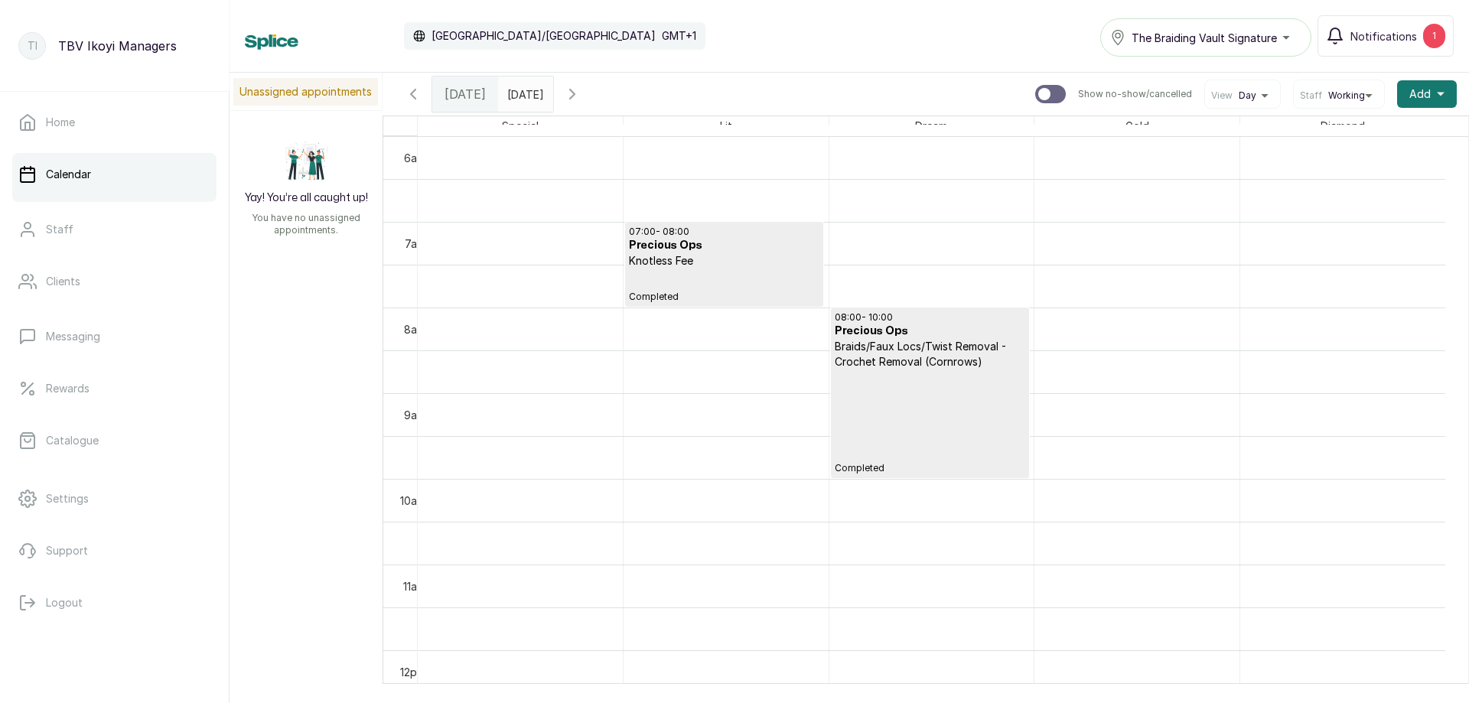
click at [874, 376] on p "Completed" at bounding box center [929, 421] width 190 height 105
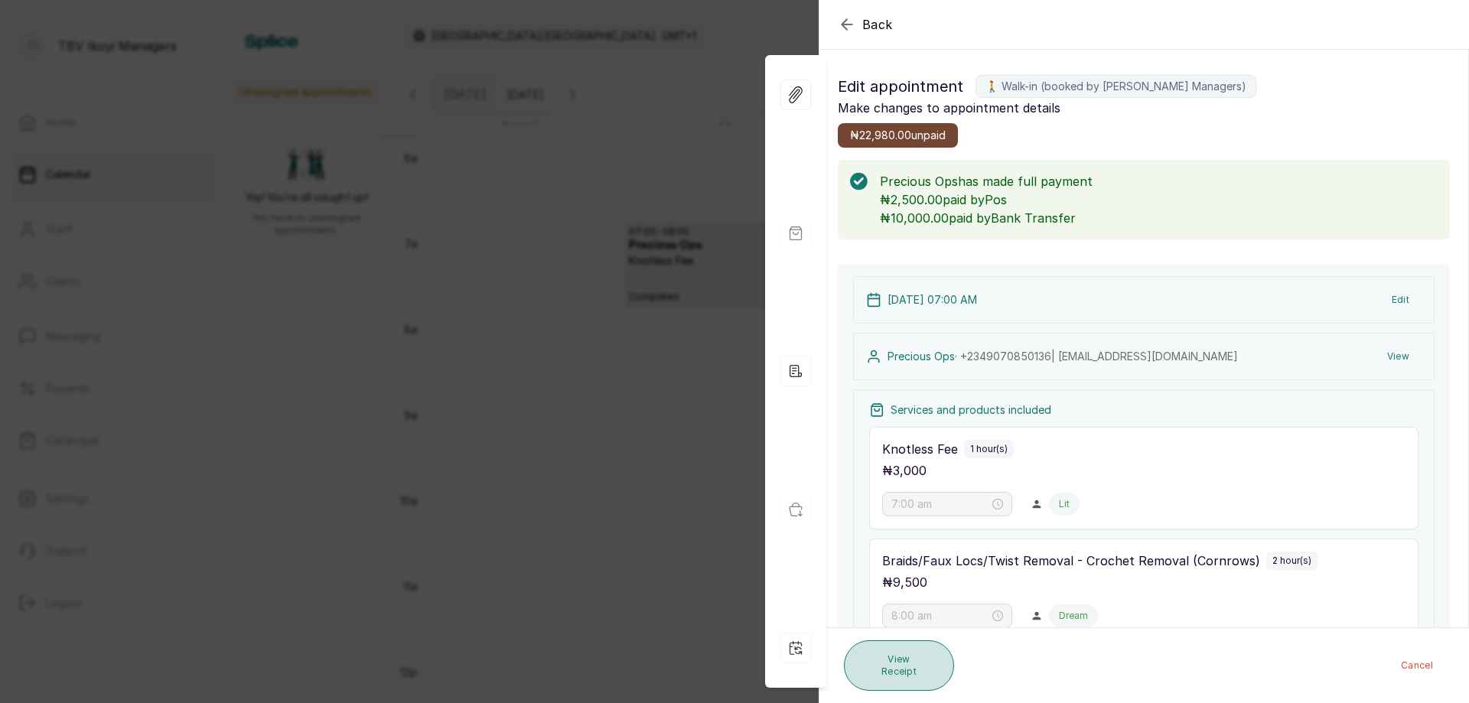
click at [925, 676] on button "View Receipt" at bounding box center [899, 665] width 110 height 50
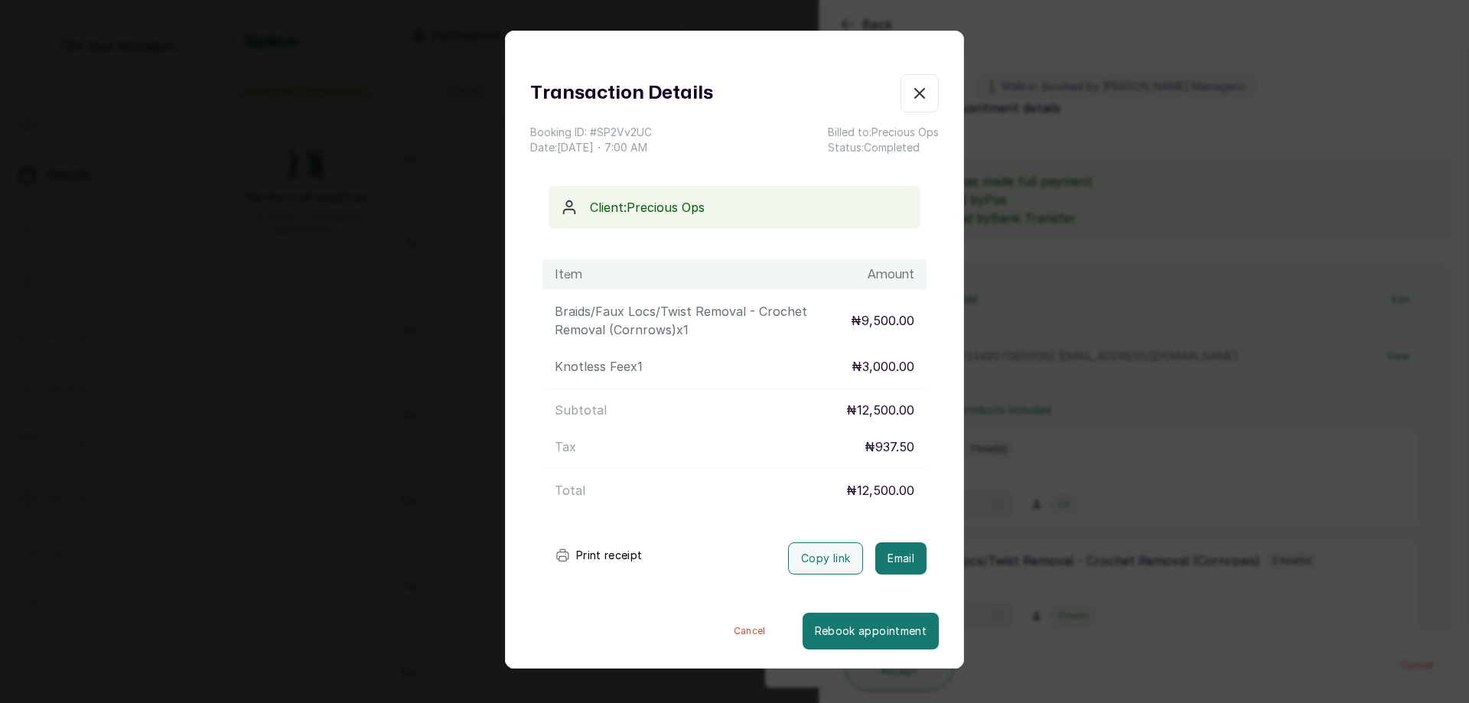
click at [610, 561] on button "Print receipt" at bounding box center [598, 555] width 112 height 31
click at [1244, 560] on div "Transaction Details Booking ID: # SP2Vv2UC Date: [DATE] ・ 7:00 AM Billed to: Pr…" at bounding box center [734, 351] width 1469 height 703
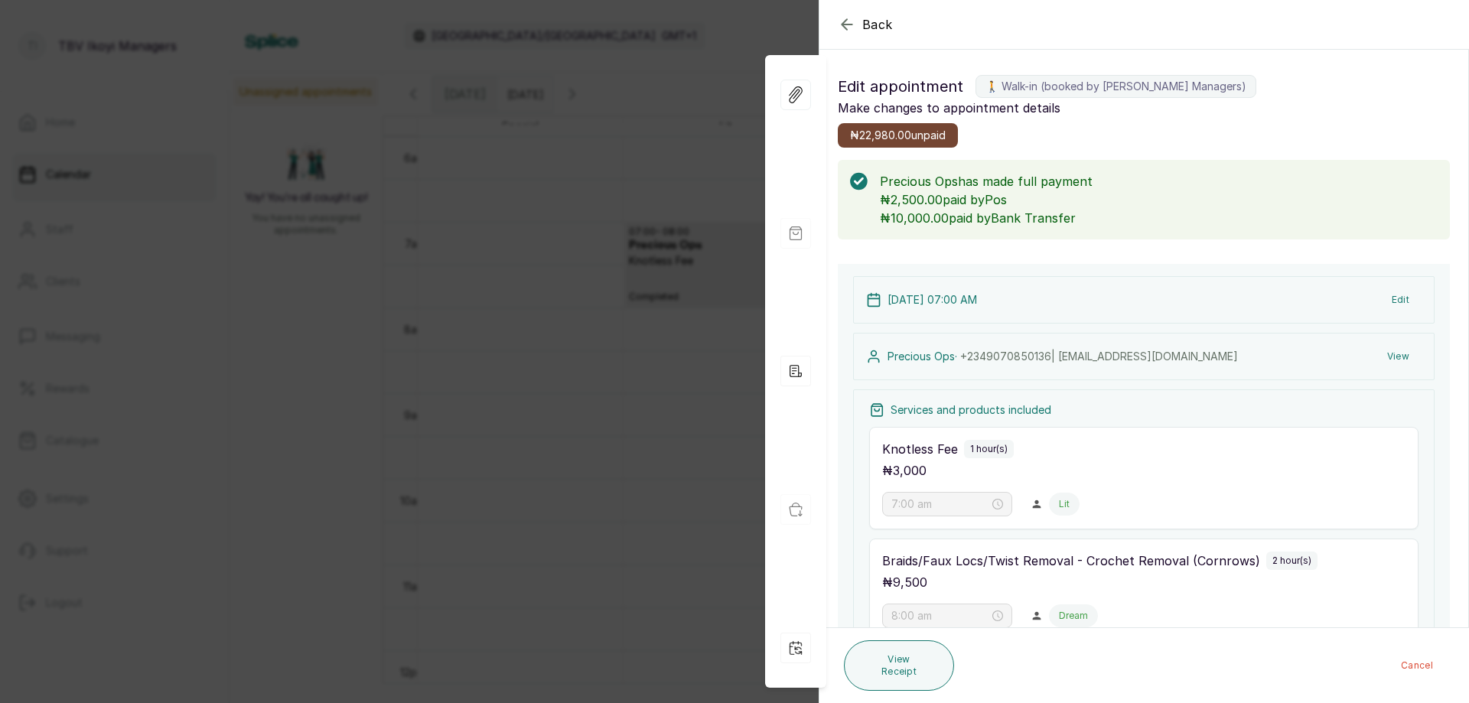
click at [479, 205] on div "Back Appointment Details Edit appointment 🚶 Walk-in (booked by TBV Ikoyi Manage…" at bounding box center [734, 351] width 1469 height 703
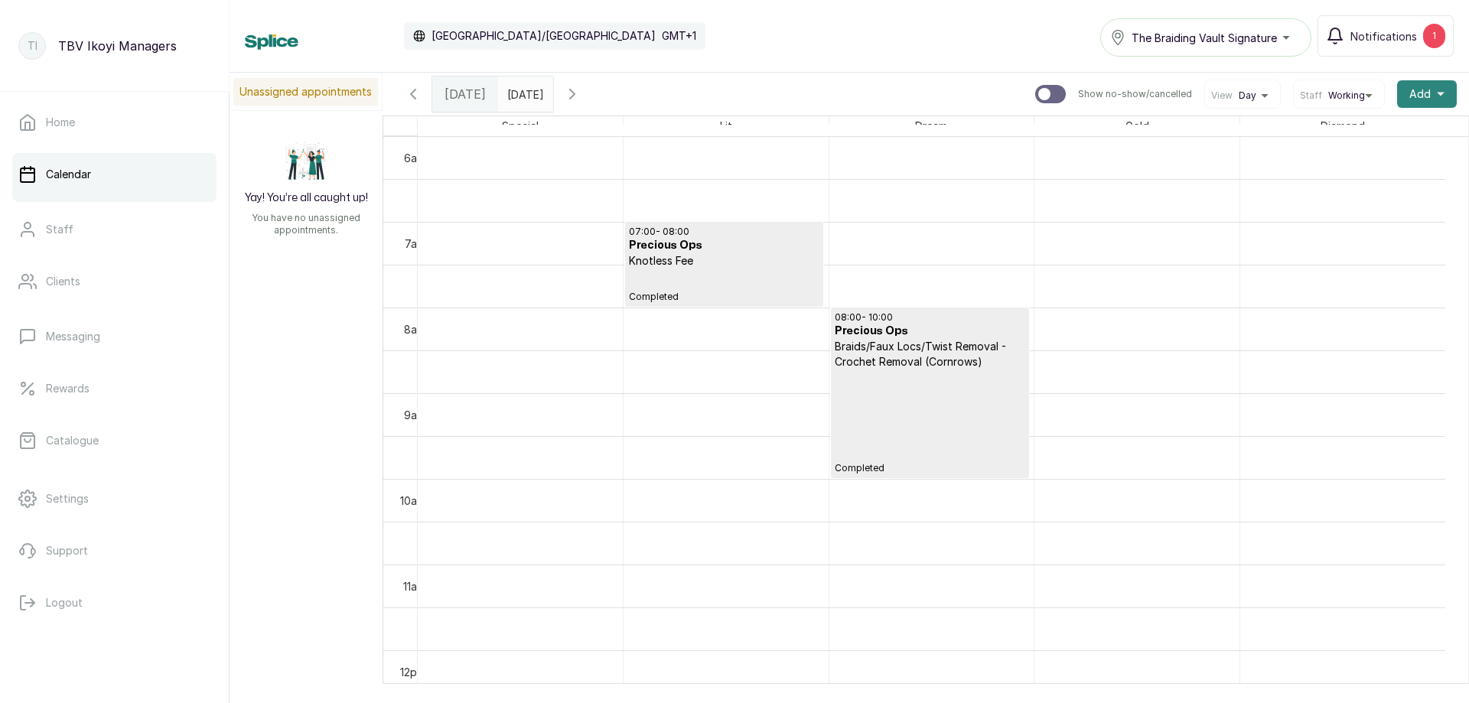
click at [1409, 93] on span "Add" at bounding box center [1419, 93] width 21 height 15
click at [1337, 169] on span "New Sale" at bounding box center [1370, 166] width 147 height 18
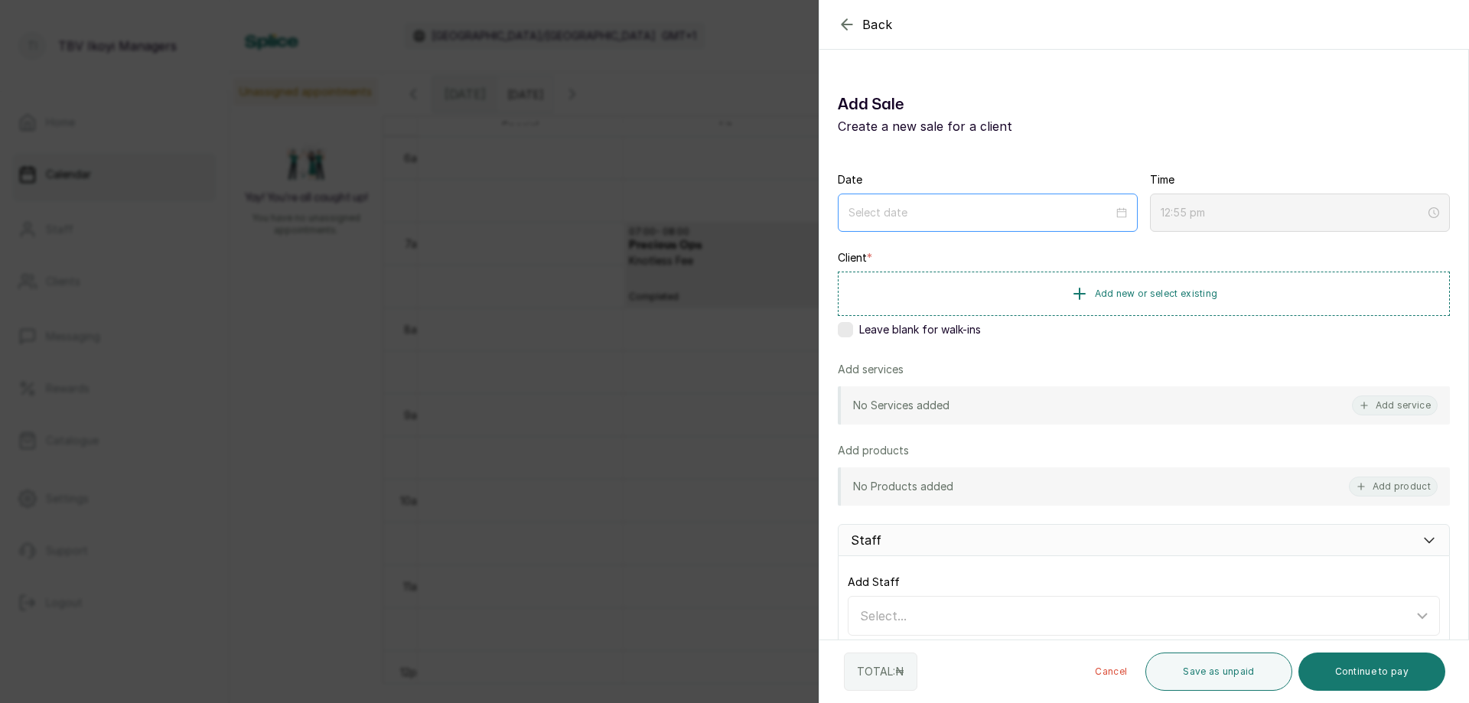
click at [983, 222] on div at bounding box center [988, 213] width 300 height 38
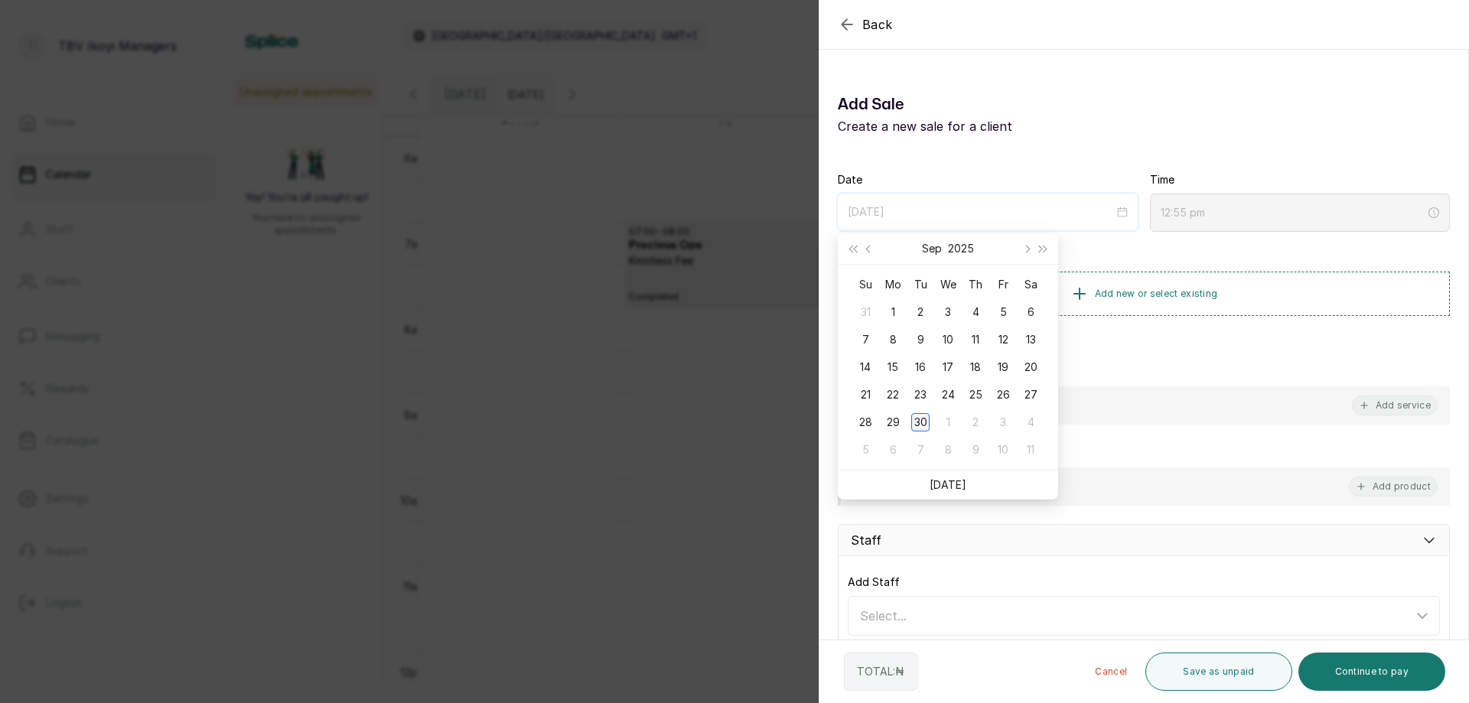
type input "[DATE]"
click at [929, 417] on td "30" at bounding box center [920, 422] width 28 height 28
type input "12:56 pm"
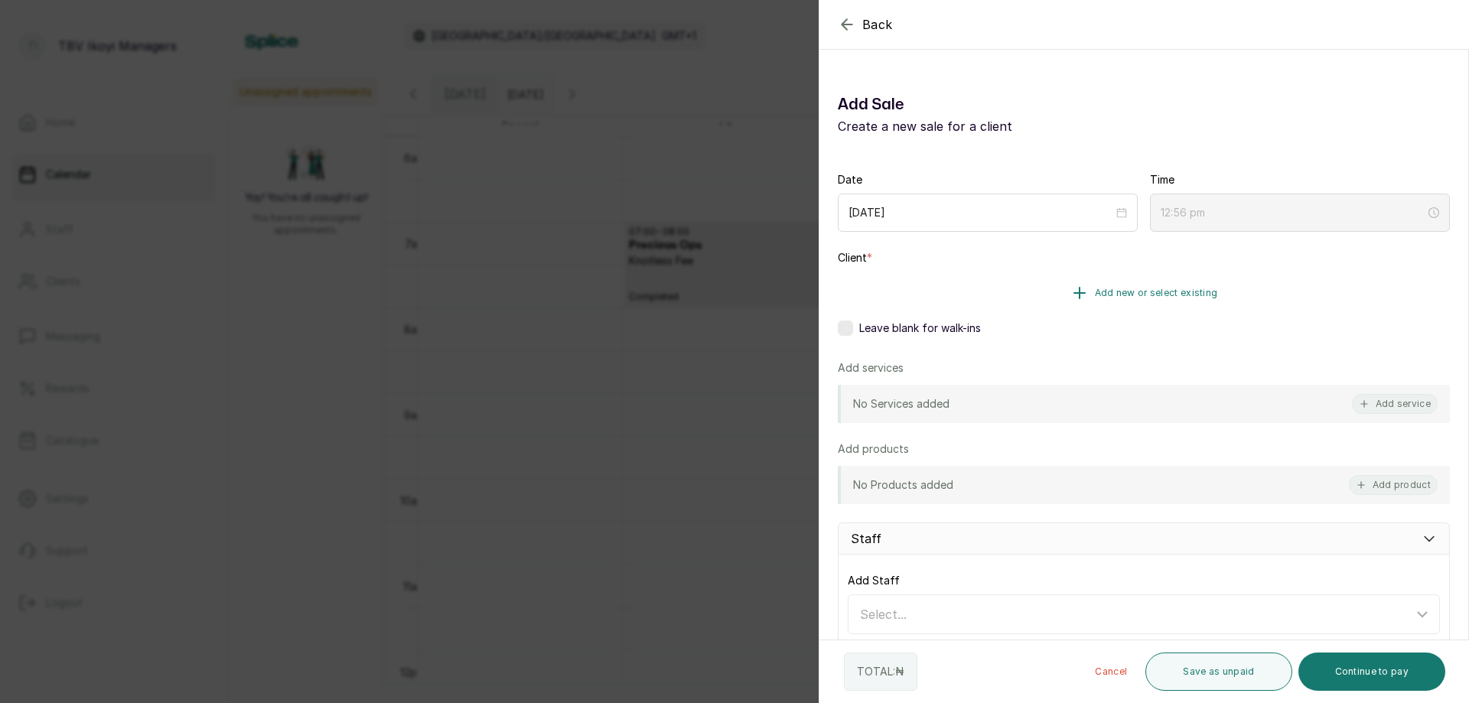
click at [1219, 286] on button "Add new or select existing" at bounding box center [1144, 293] width 612 height 43
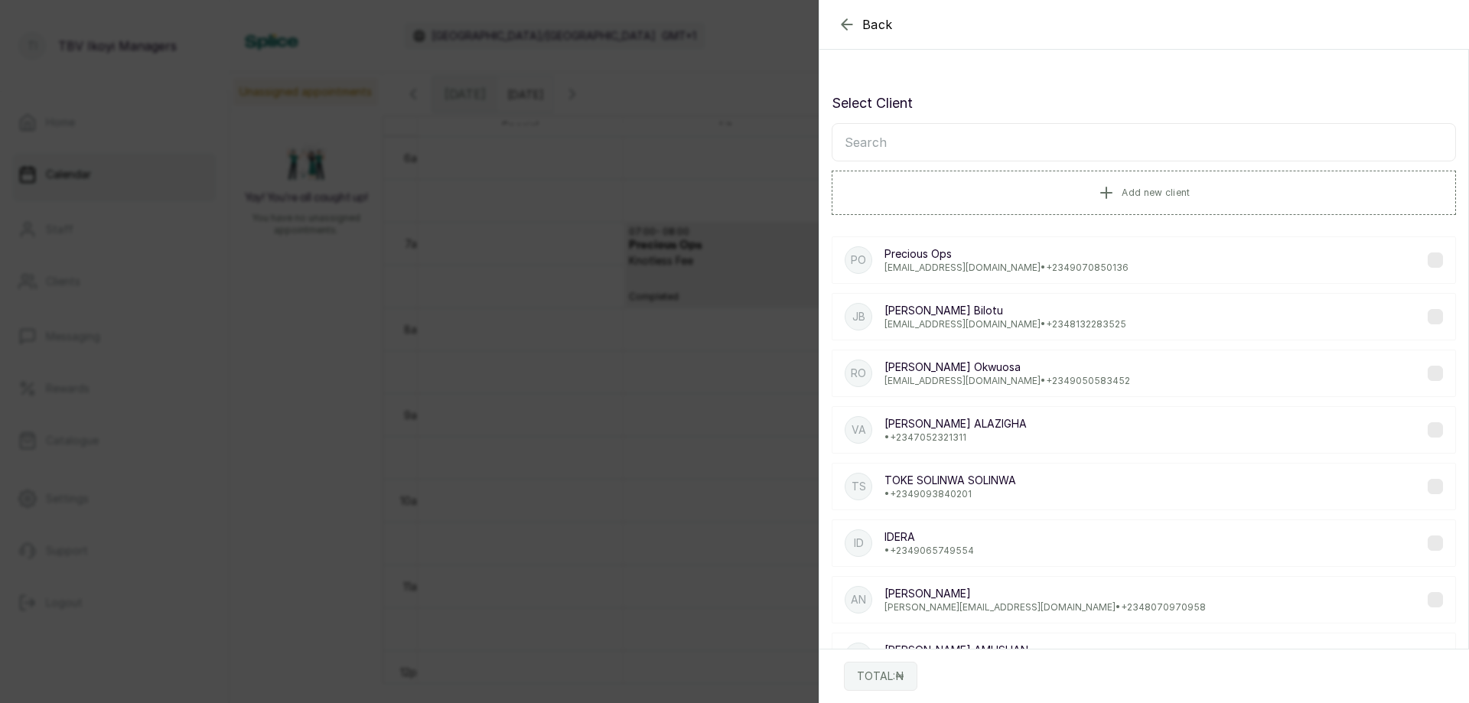
click at [1162, 259] on div "PO Precious Ops [EMAIL_ADDRESS][DOMAIN_NAME] • [PHONE_NUMBER]" at bounding box center [1143, 259] width 624 height 47
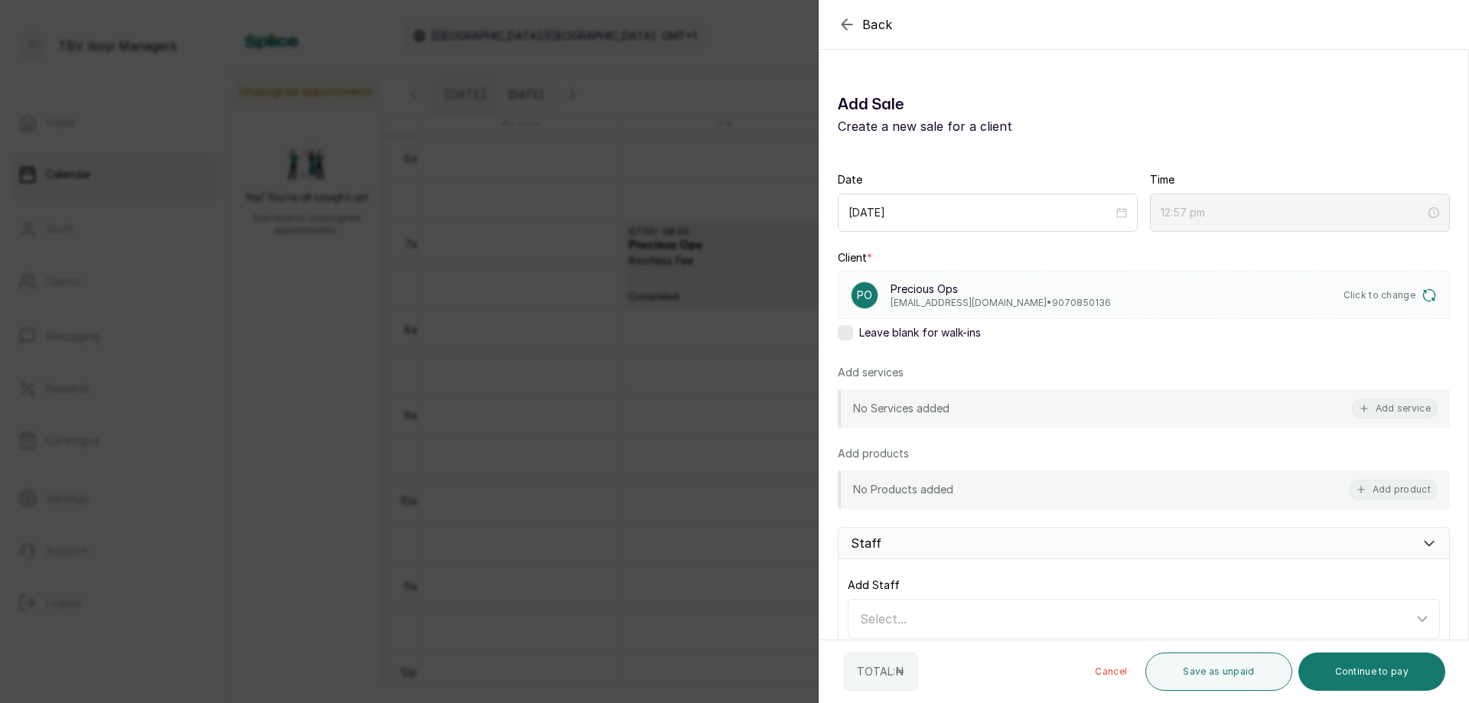
click at [1023, 490] on div "No Products added Add product" at bounding box center [1144, 489] width 612 height 38
click at [1372, 484] on button "Add product" at bounding box center [1393, 490] width 89 height 20
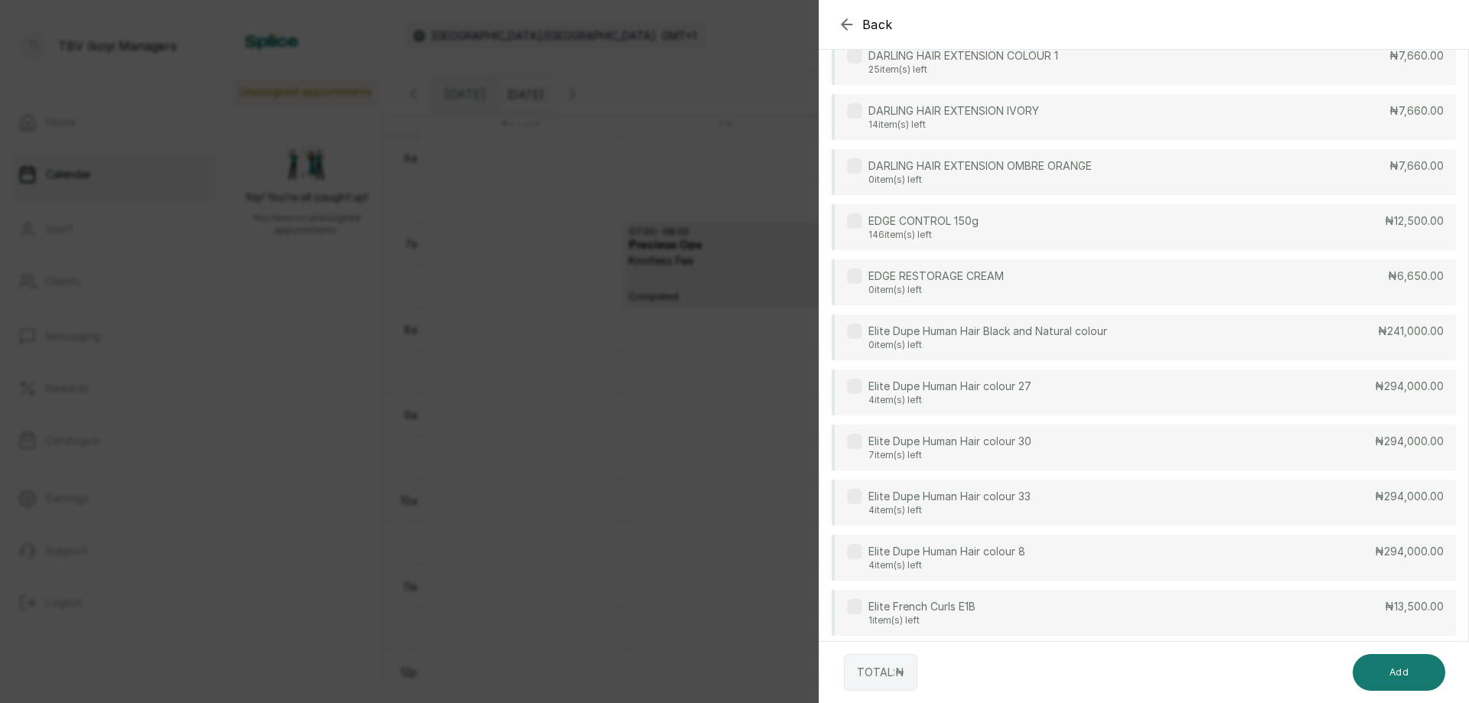
scroll to position [1224, 0]
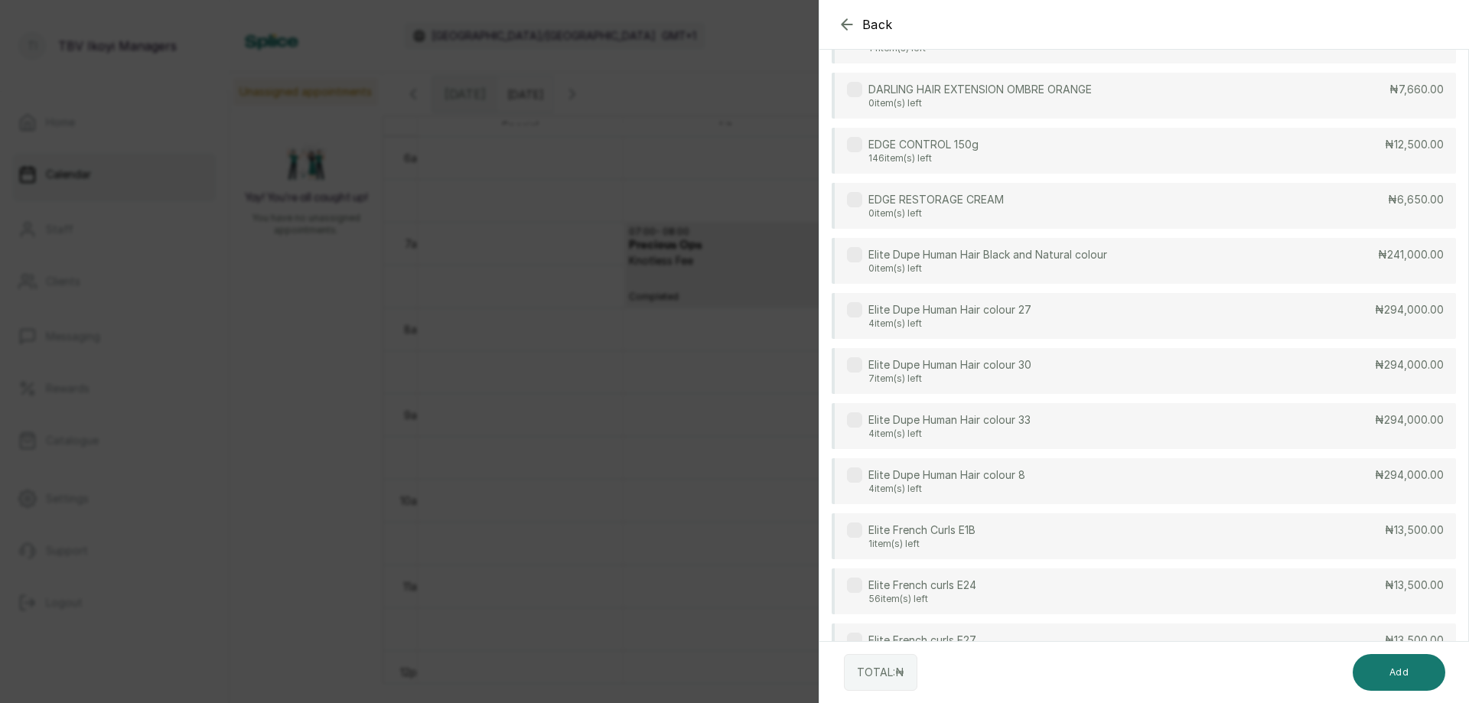
click at [1099, 522] on div "Elite French Curls E1B 1 item(s) left ₦13,500.00" at bounding box center [1143, 536] width 624 height 46
click at [1391, 680] on button "Add" at bounding box center [1398, 672] width 93 height 37
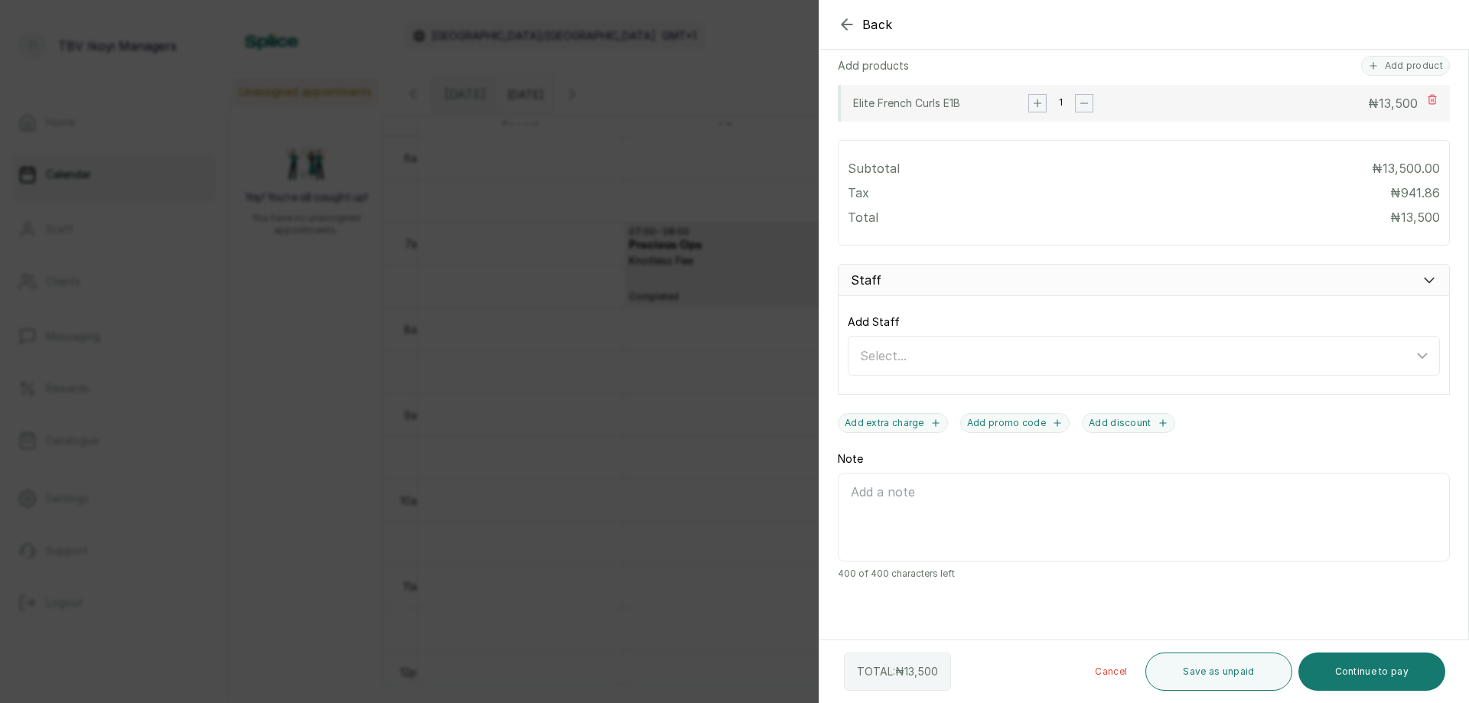
click at [1032, 108] on rect "button" at bounding box center [1037, 103] width 17 height 17
type input "12:58 pm"
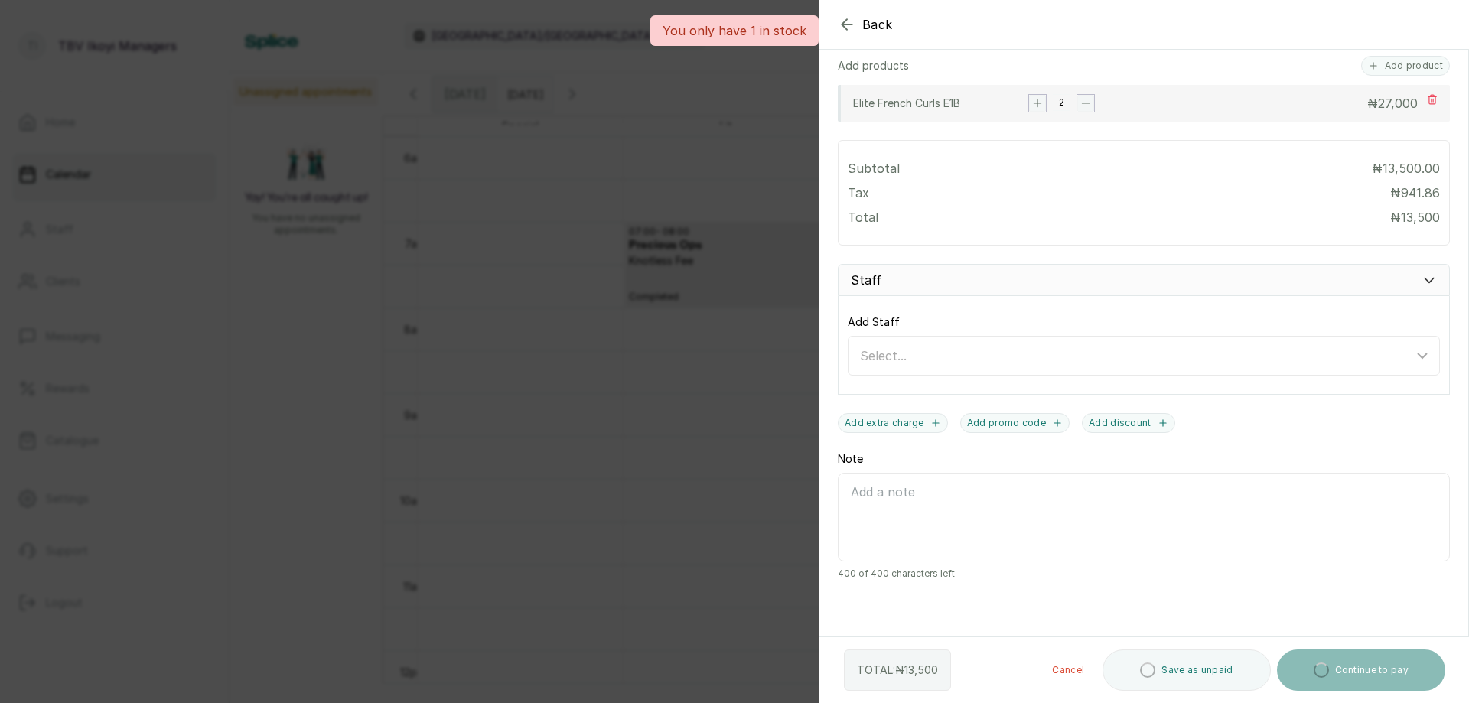
click at [1032, 108] on rect "button" at bounding box center [1037, 103] width 17 height 17
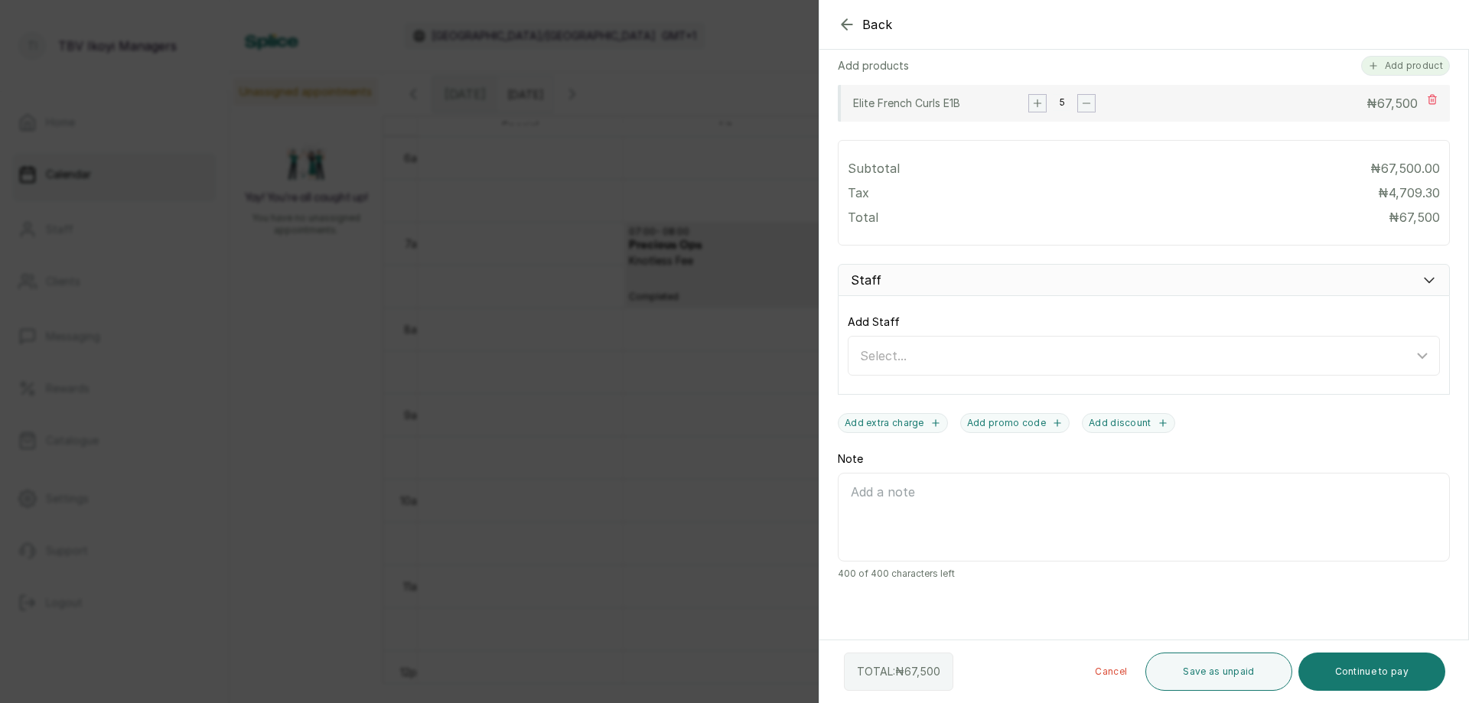
click at [1386, 64] on button "Add product" at bounding box center [1405, 66] width 89 height 20
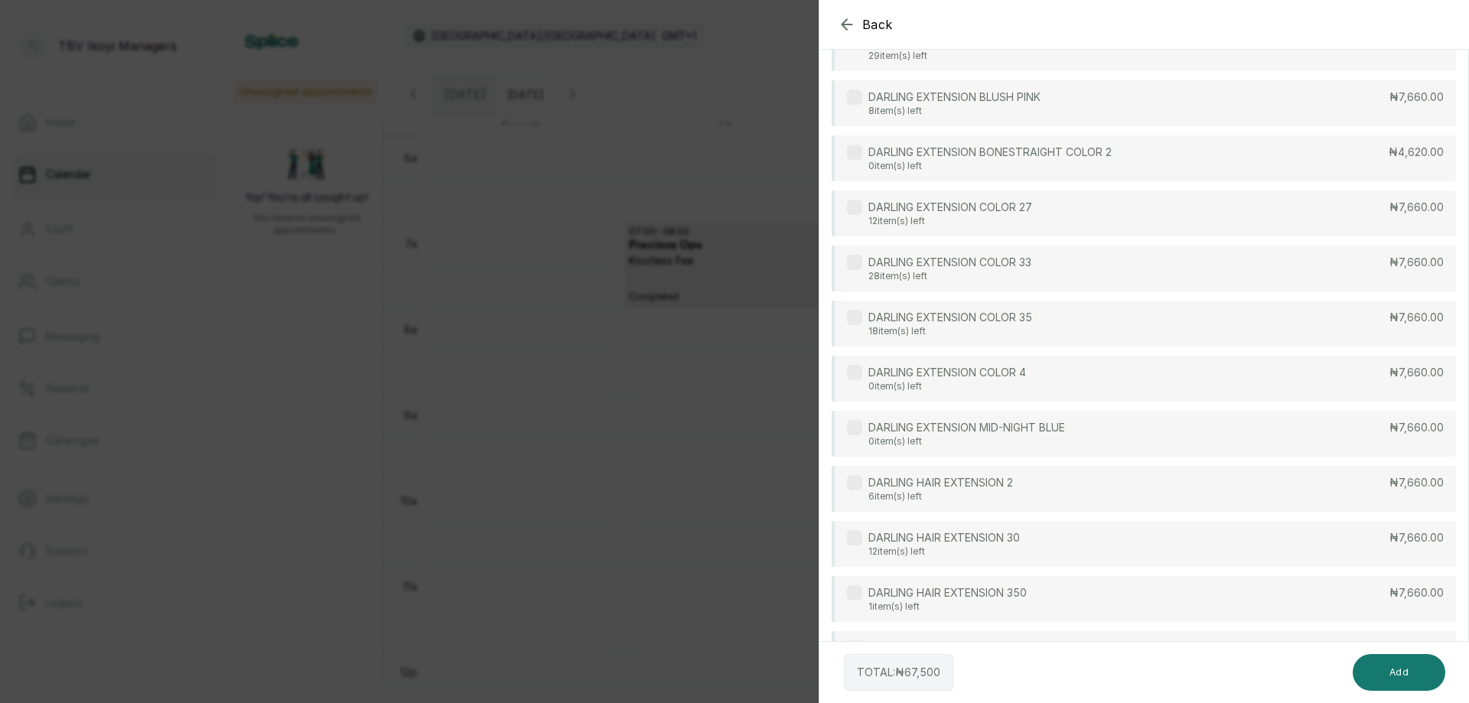
scroll to position [304, 0]
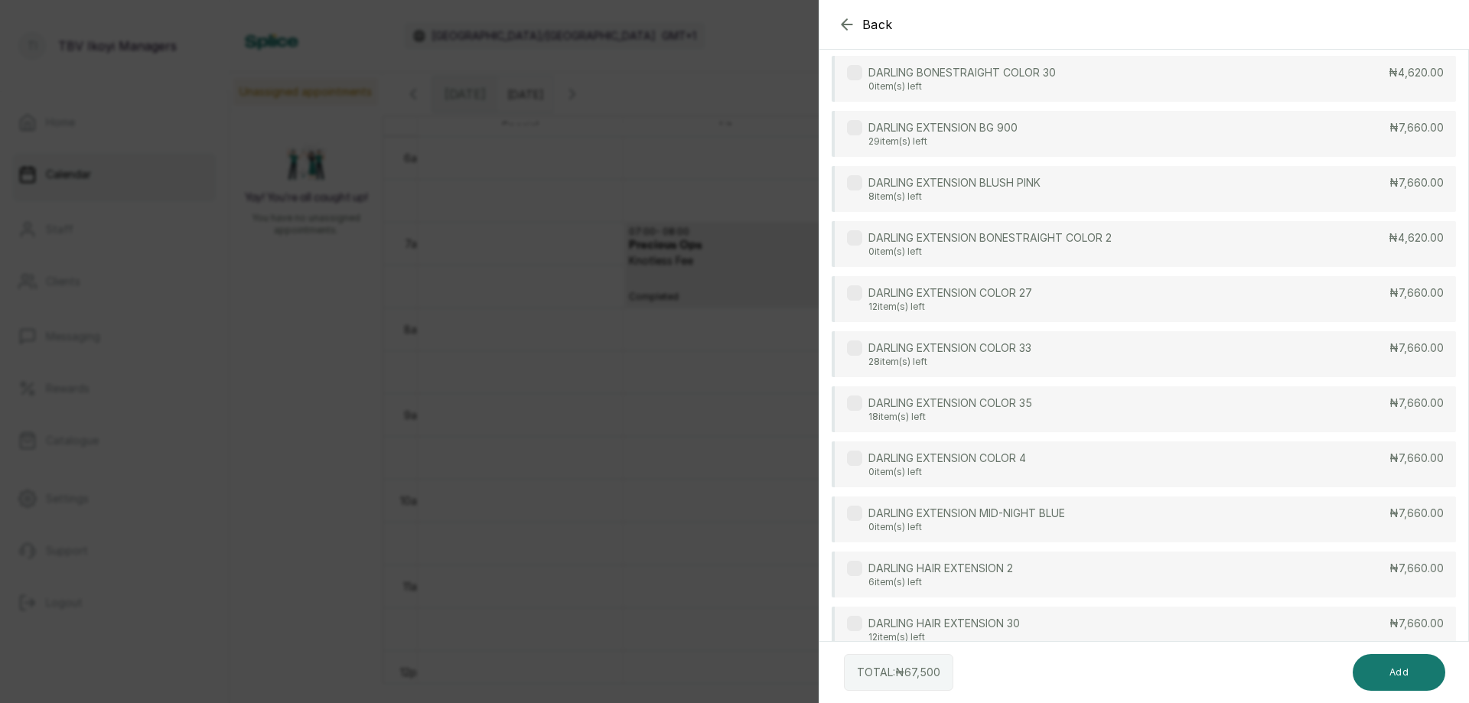
click at [1121, 310] on div "DARLING EXTENSION COLOR 27 12 item(s) left ₦7,660.00" at bounding box center [1143, 299] width 624 height 46
click at [1397, 674] on button "Add" at bounding box center [1398, 672] width 93 height 37
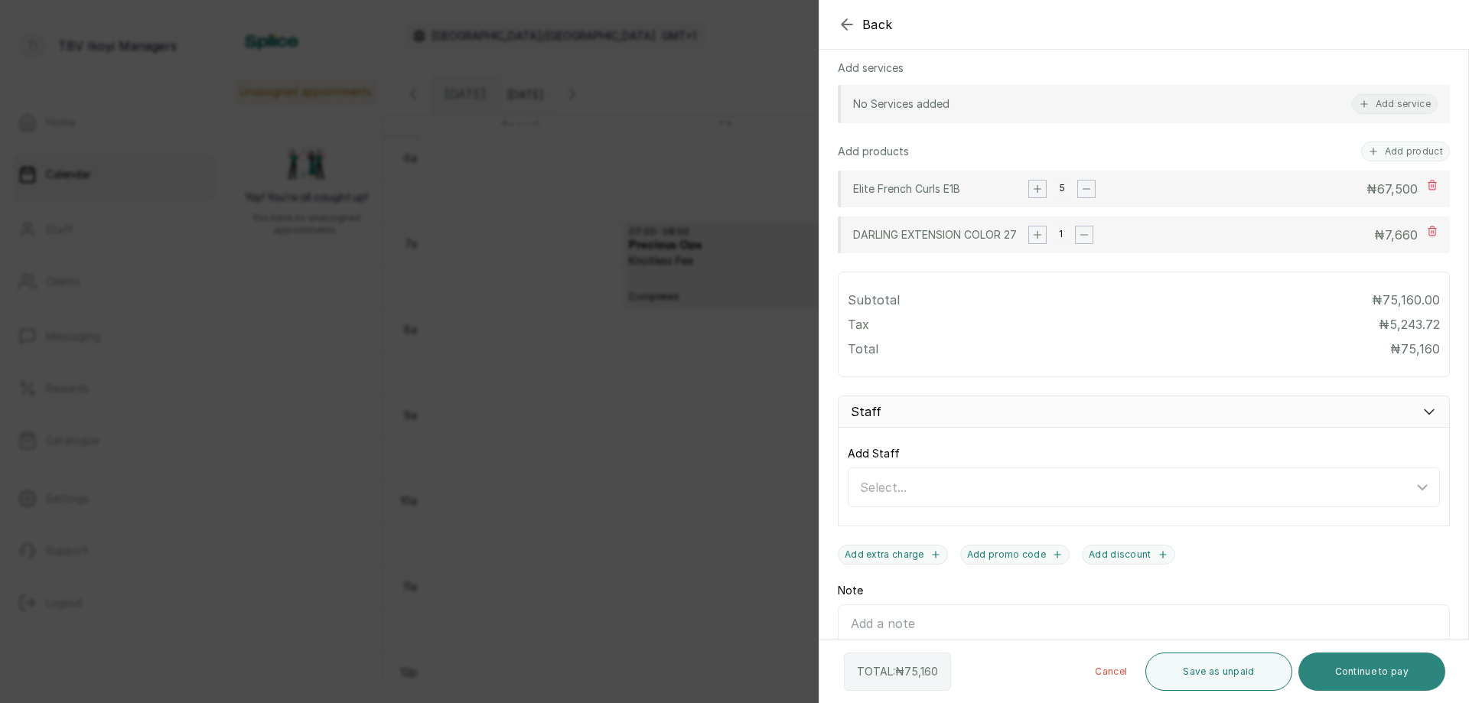
click at [1326, 674] on button "Continue to pay" at bounding box center [1372, 671] width 148 height 38
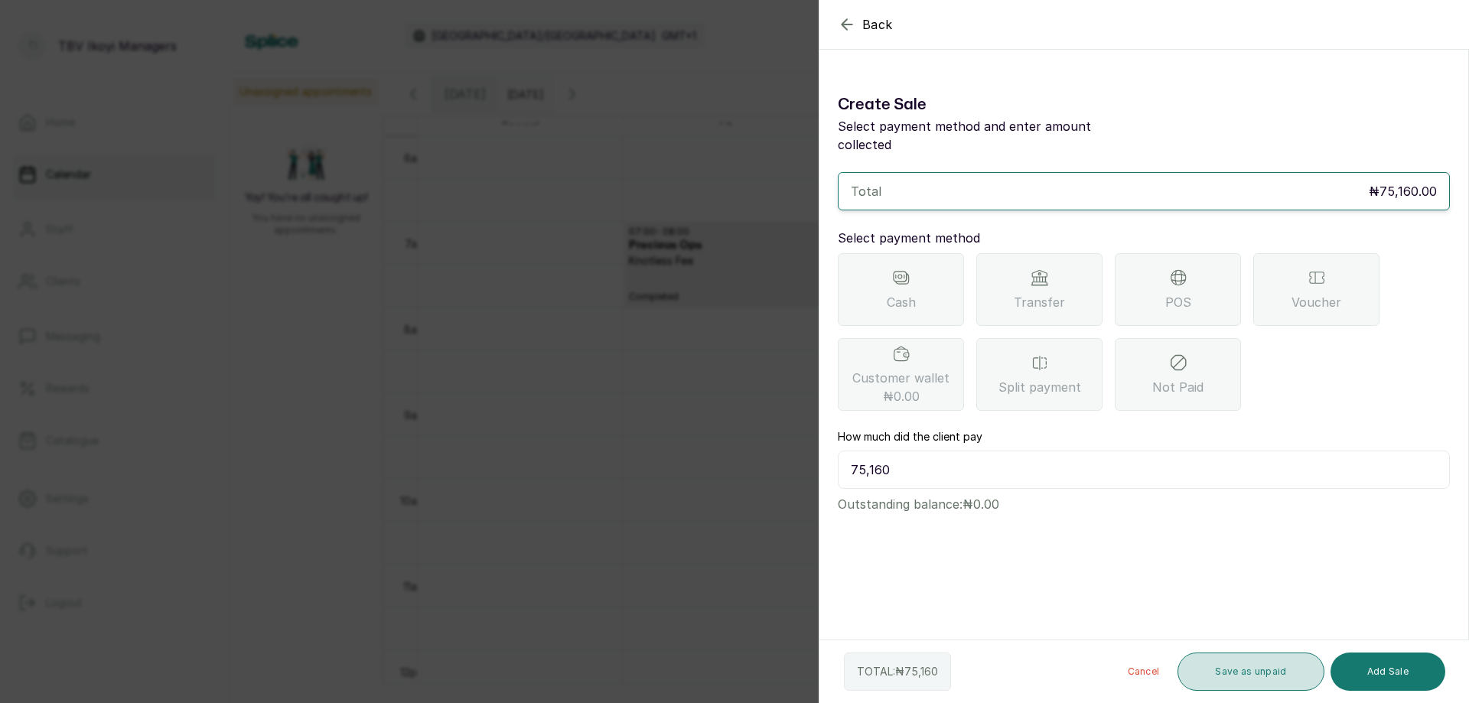
scroll to position [0, 0]
click at [1056, 271] on div "Transfer" at bounding box center [1039, 289] width 126 height 73
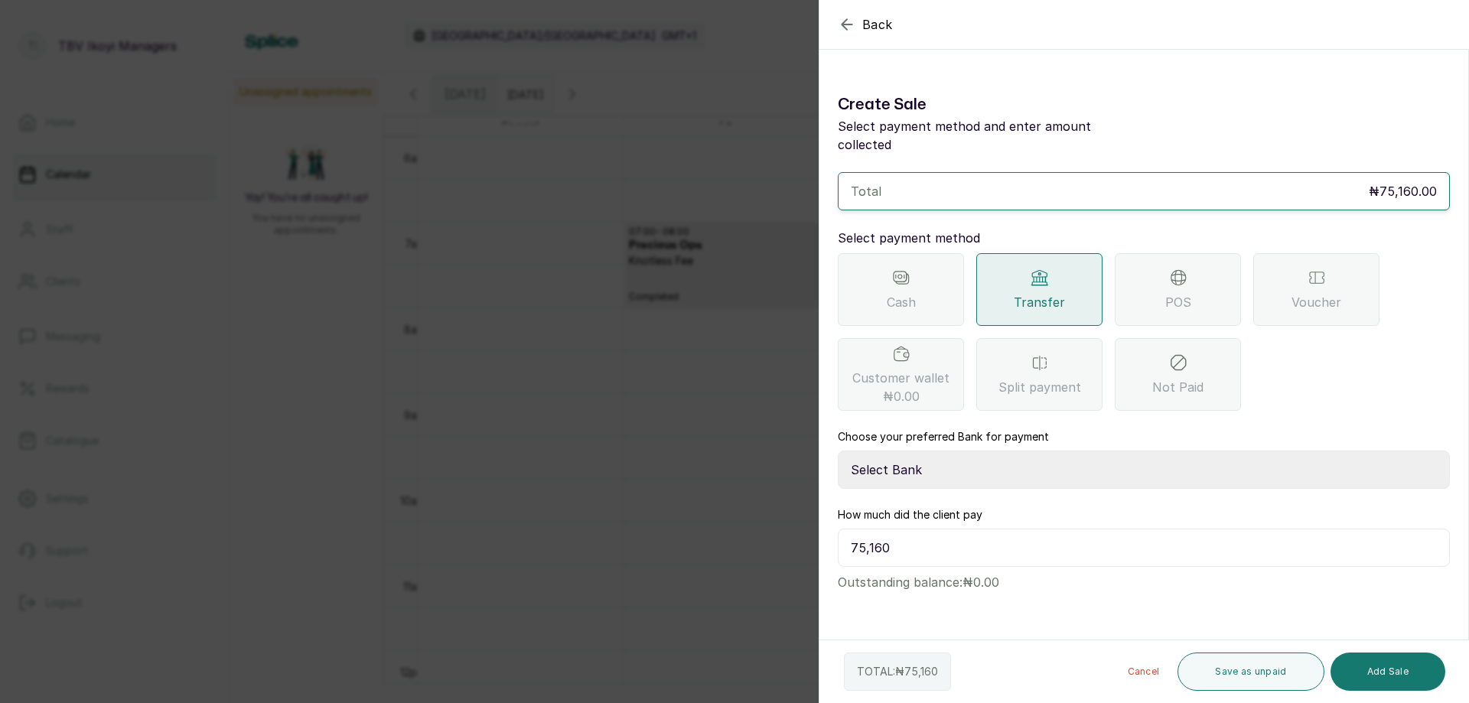
click at [955, 452] on select "Select Bank AJSKYLAR LTD - TBV IKOYI Providus Bank" at bounding box center [1144, 470] width 612 height 38
select select "37460b99-c85c-4cd3-891f-592518af968d"
click at [838, 451] on select "Select Bank AJSKYLAR LTD - TBV IKOYI Providus Bank" at bounding box center [1144, 470] width 612 height 38
click at [1371, 685] on button "Add Sale" at bounding box center [1387, 671] width 115 height 38
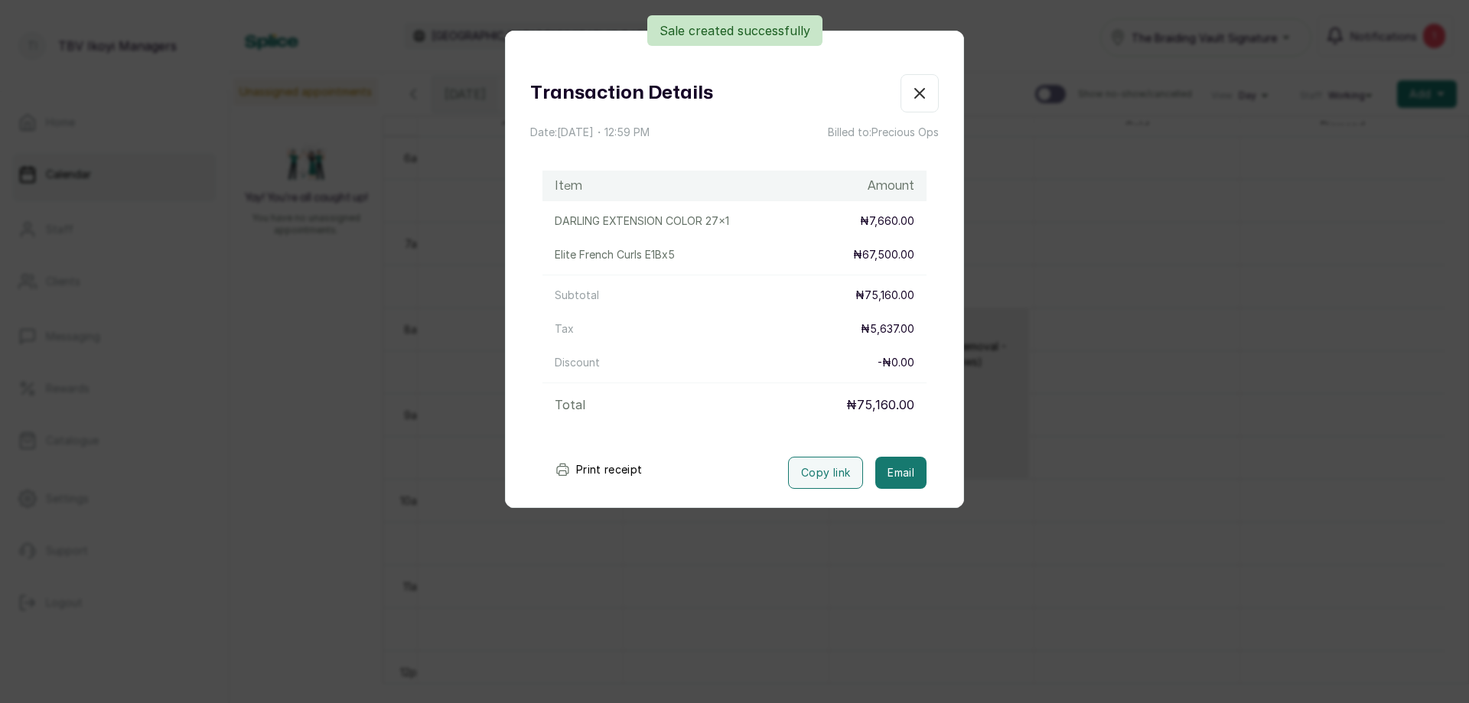
click at [600, 464] on button "Print receipt" at bounding box center [598, 469] width 112 height 31
click at [920, 96] on button "Show no-show/cancelled" at bounding box center [919, 93] width 38 height 38
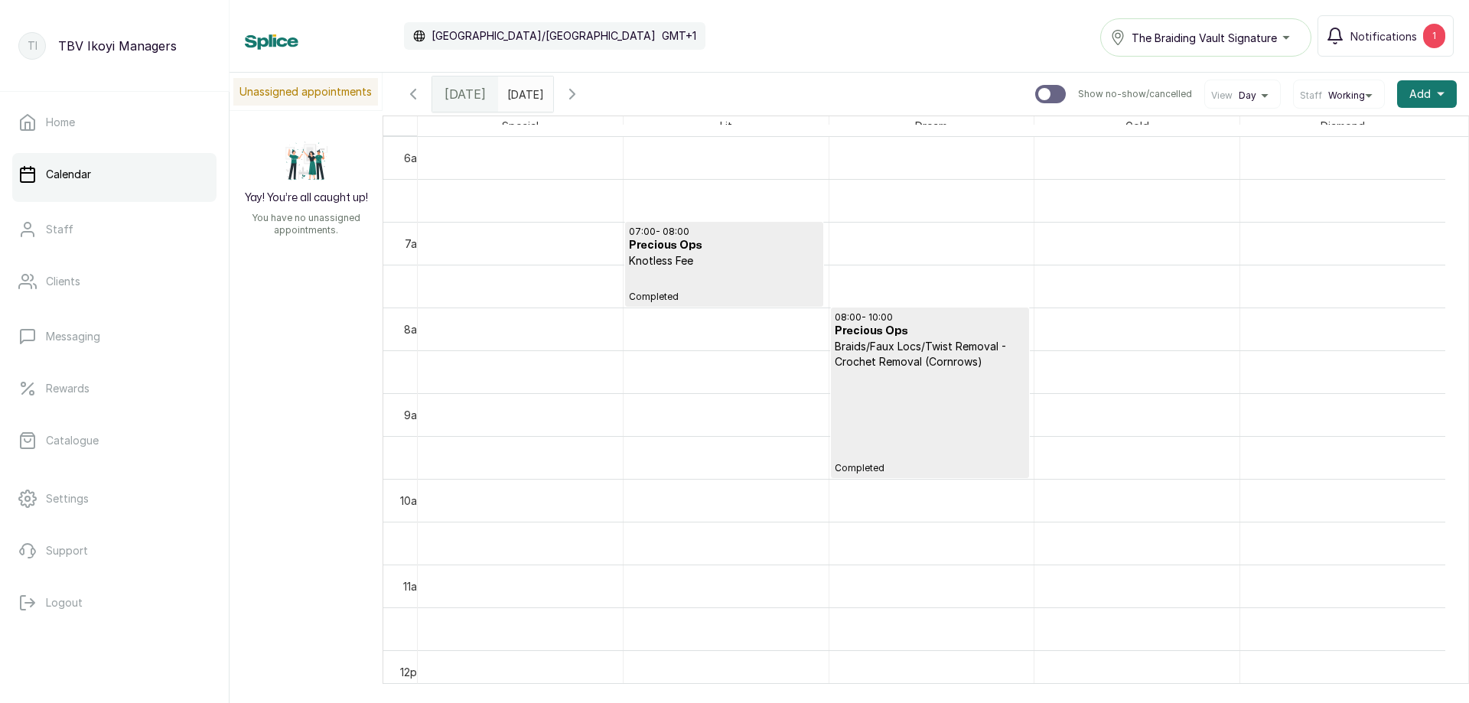
click at [893, 420] on p "Completed" at bounding box center [929, 421] width 190 height 105
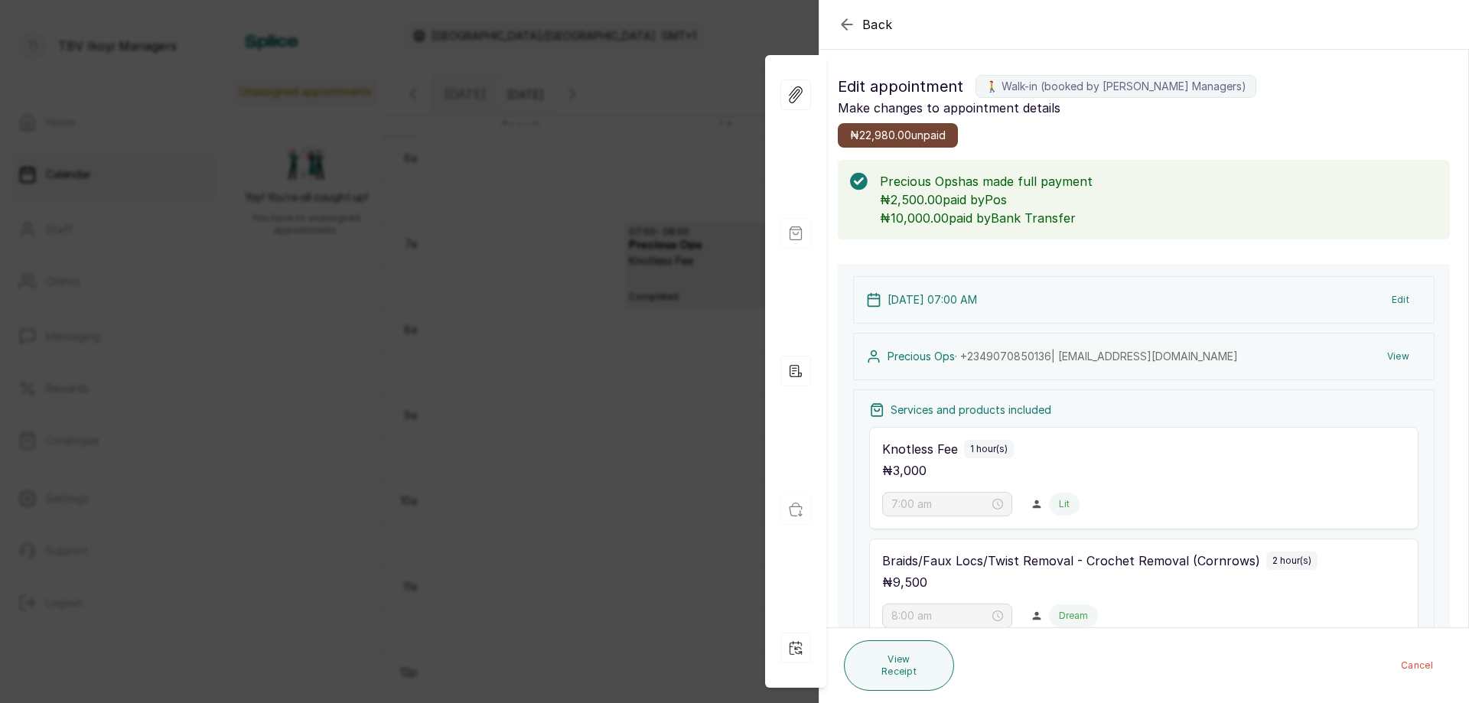
click at [1386, 356] on button "View" at bounding box center [1398, 357] width 47 height 28
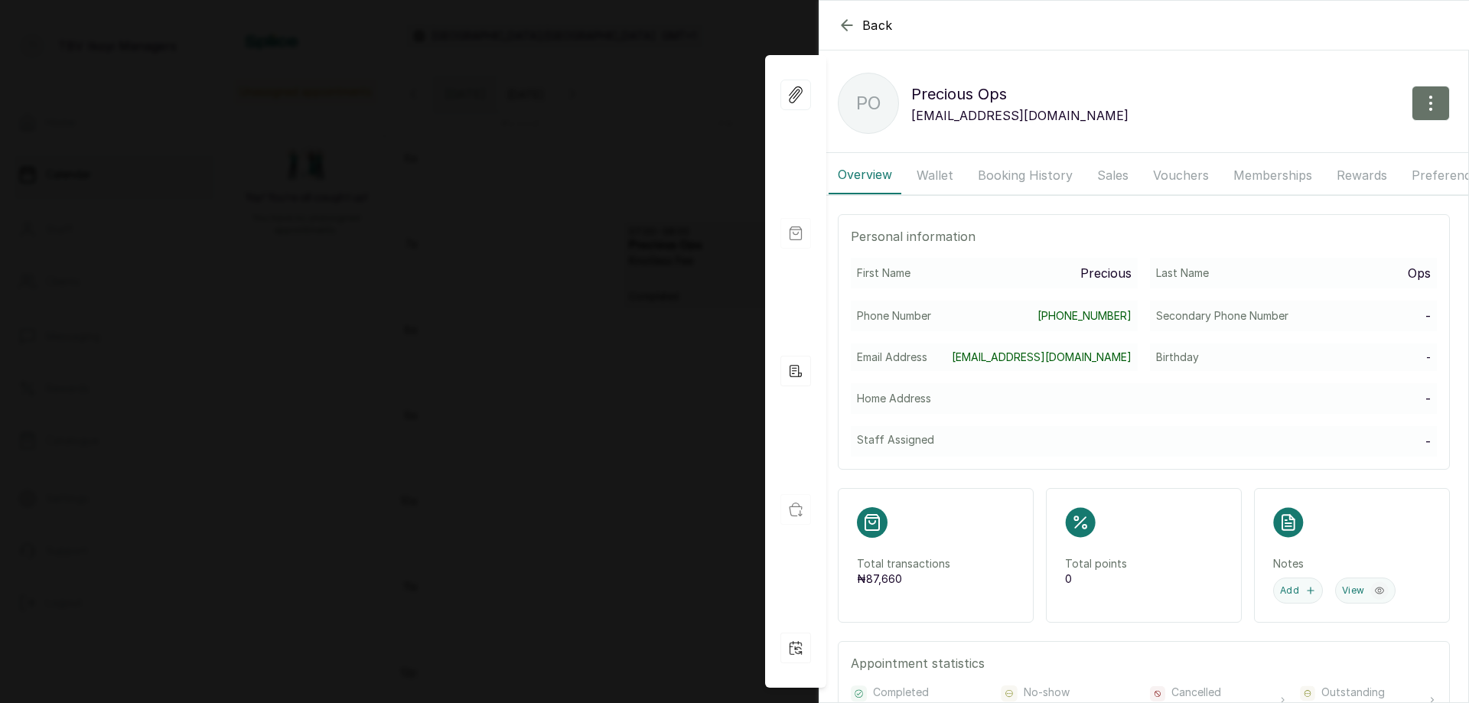
click at [1051, 184] on button "Booking History" at bounding box center [1024, 175] width 113 height 38
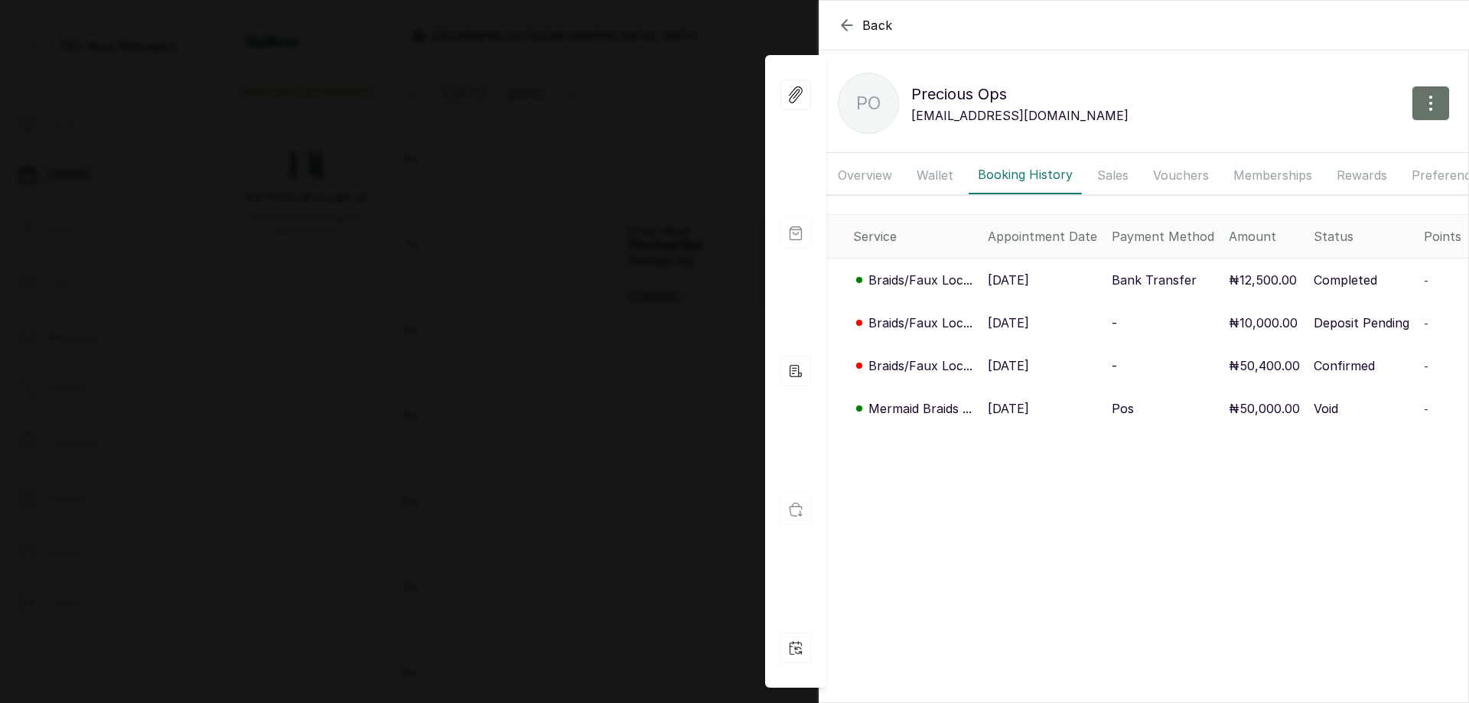
click at [872, 184] on button "Overview" at bounding box center [864, 175] width 73 height 38
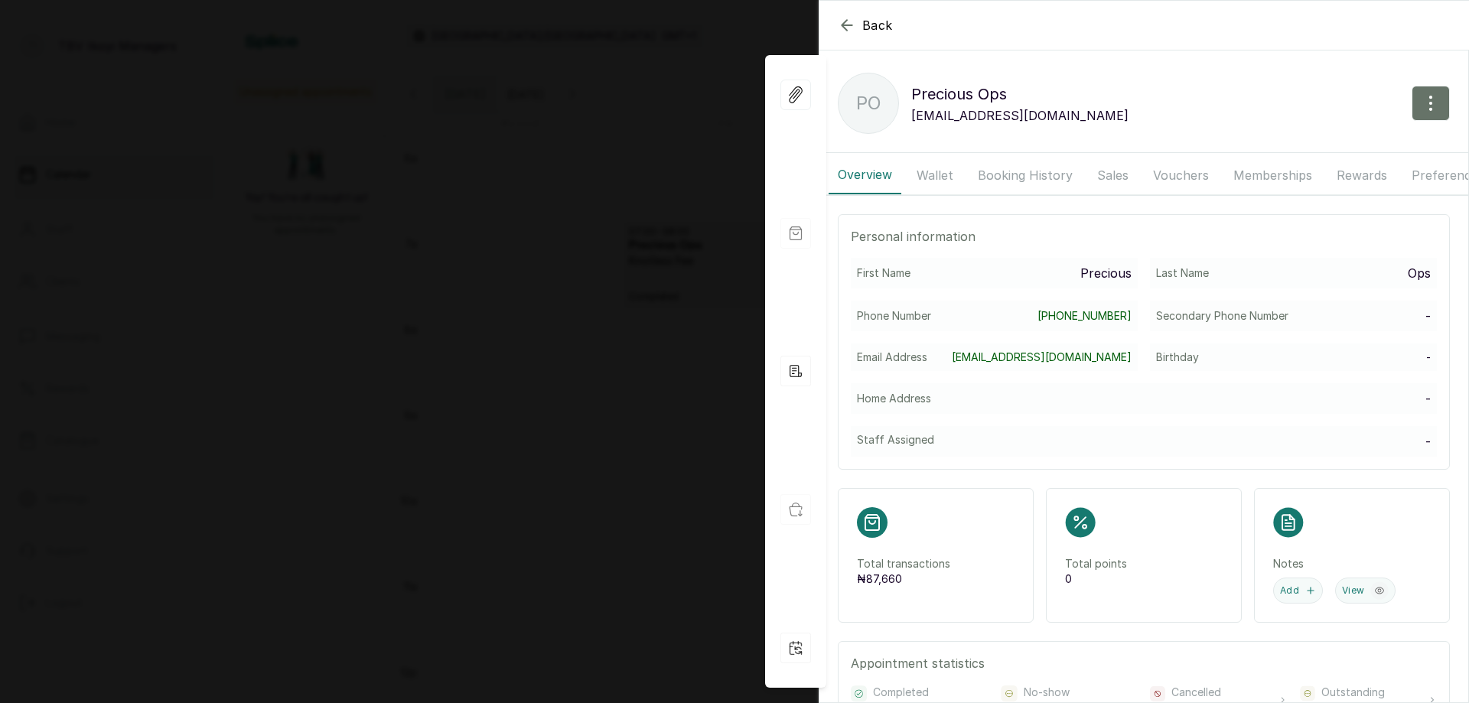
click at [1023, 184] on button "Booking History" at bounding box center [1024, 175] width 113 height 38
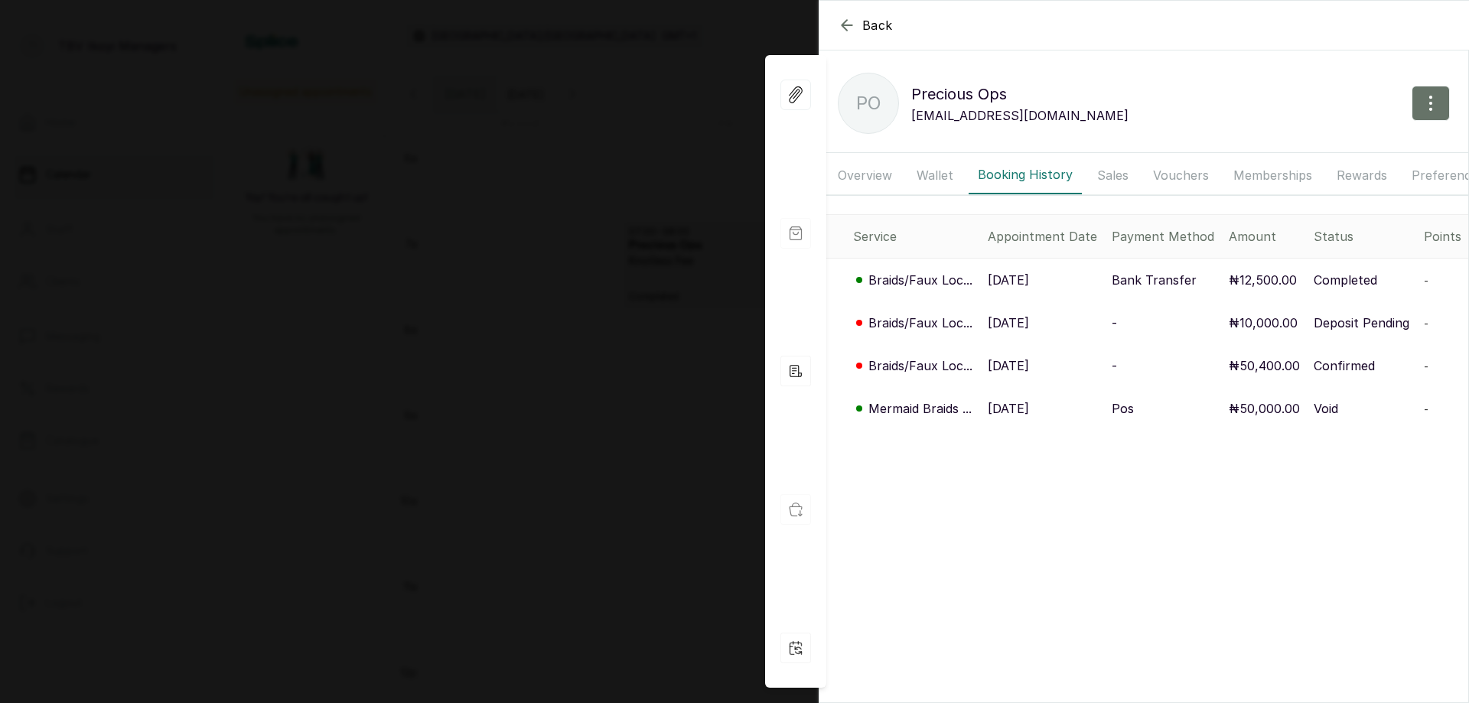
click at [845, 17] on icon "button" at bounding box center [847, 25] width 18 height 18
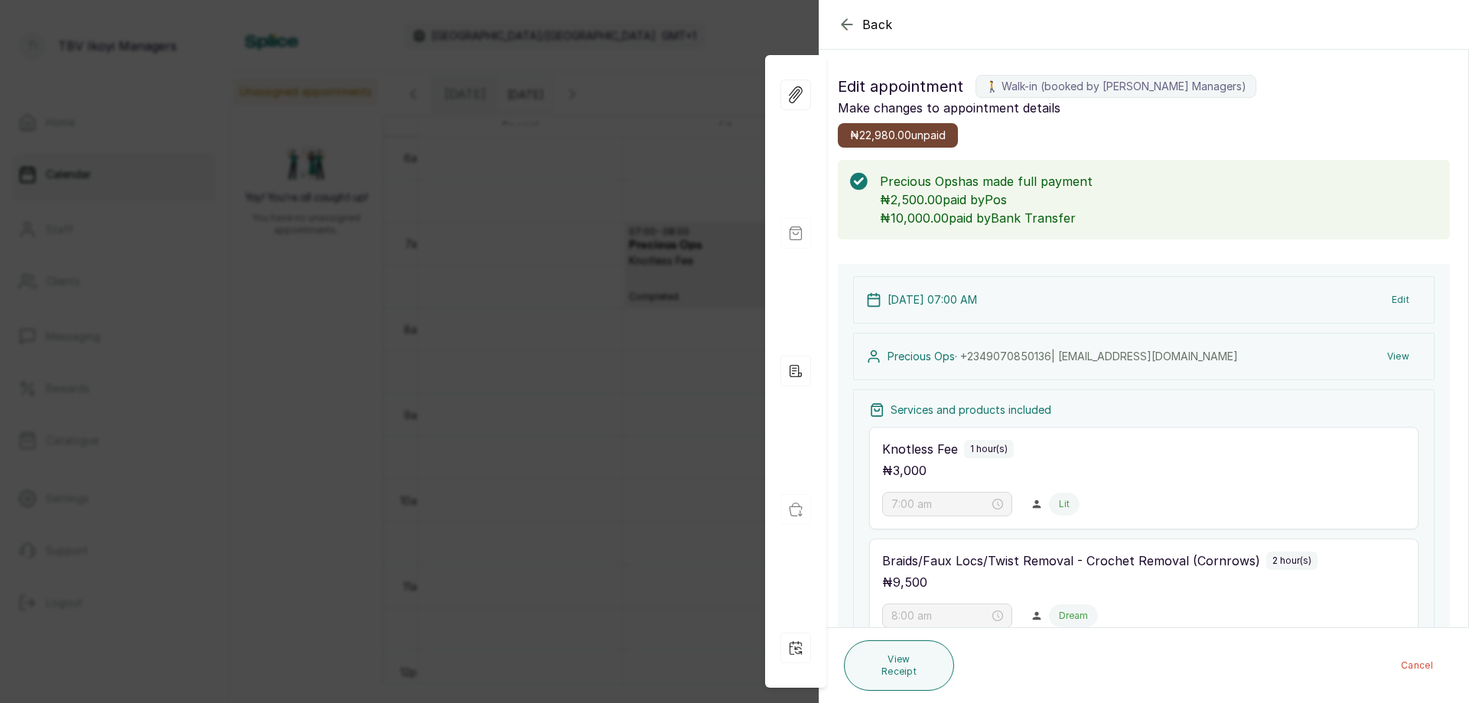
click at [846, 22] on icon "button" at bounding box center [847, 24] width 18 height 18
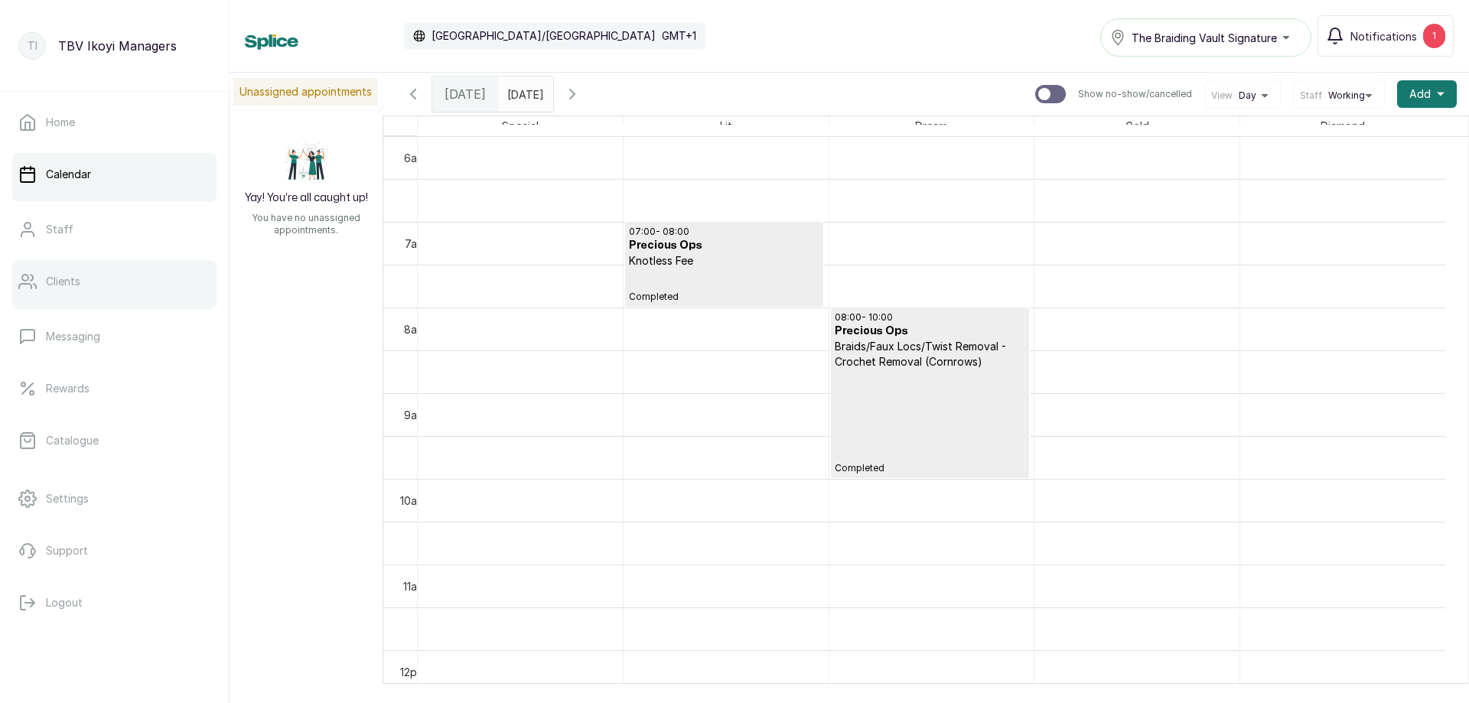
click at [114, 289] on link "Clients" at bounding box center [114, 281] width 204 height 43
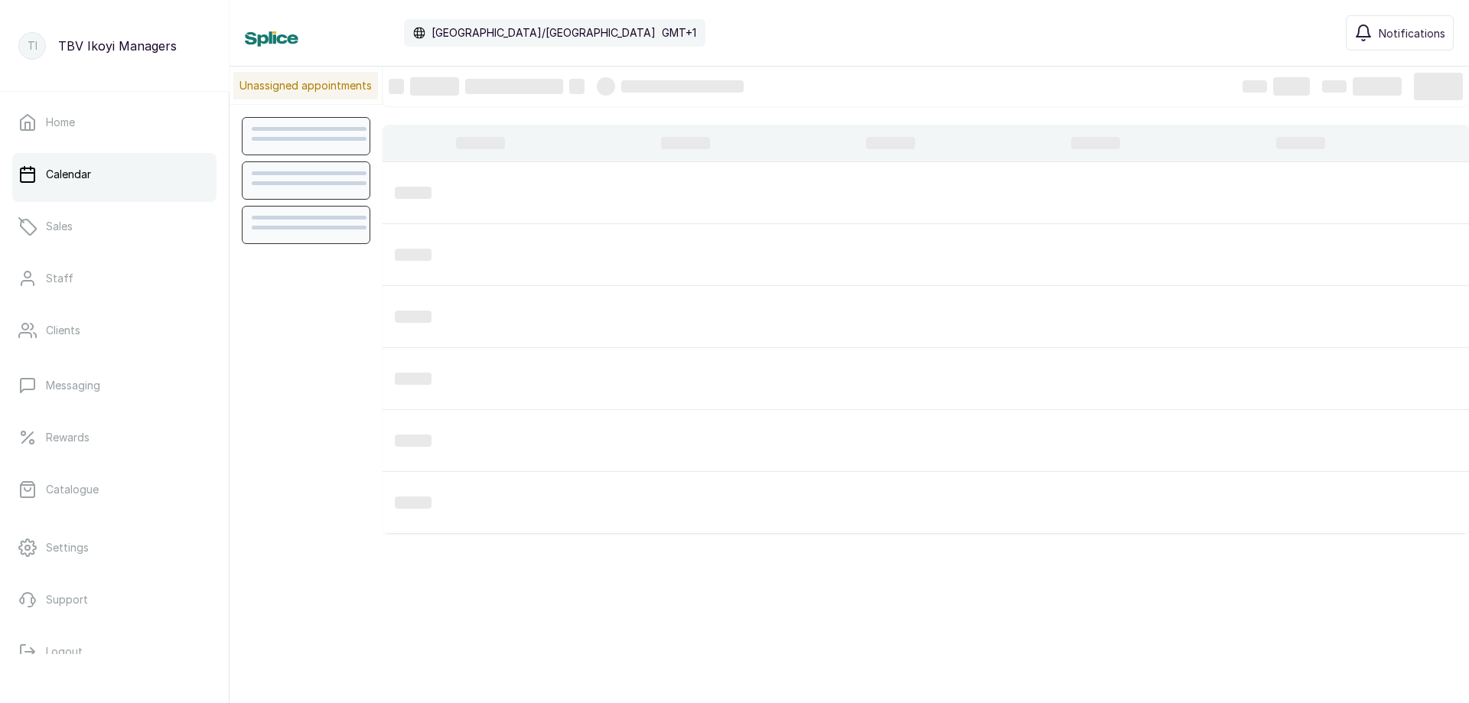
scroll to position [515, 0]
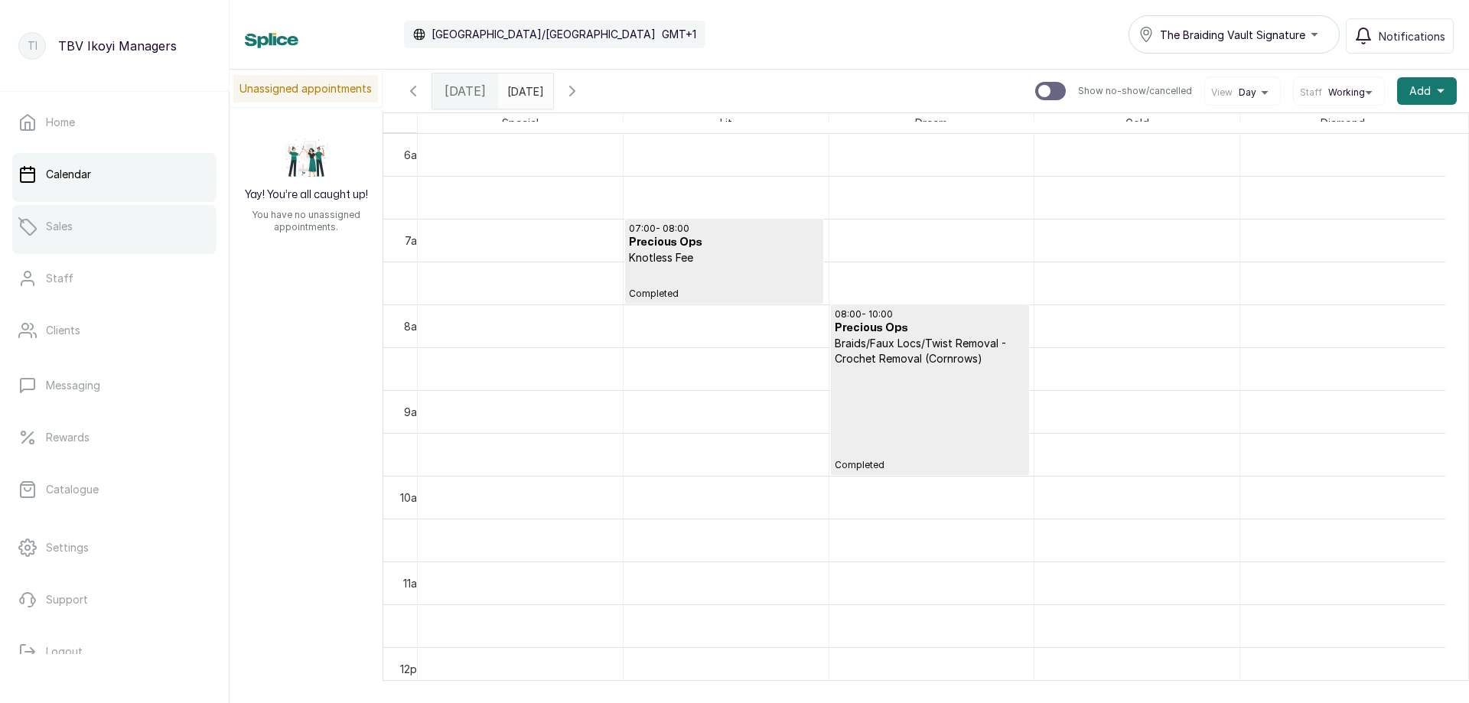
click at [112, 229] on link "Sales" at bounding box center [114, 226] width 204 height 43
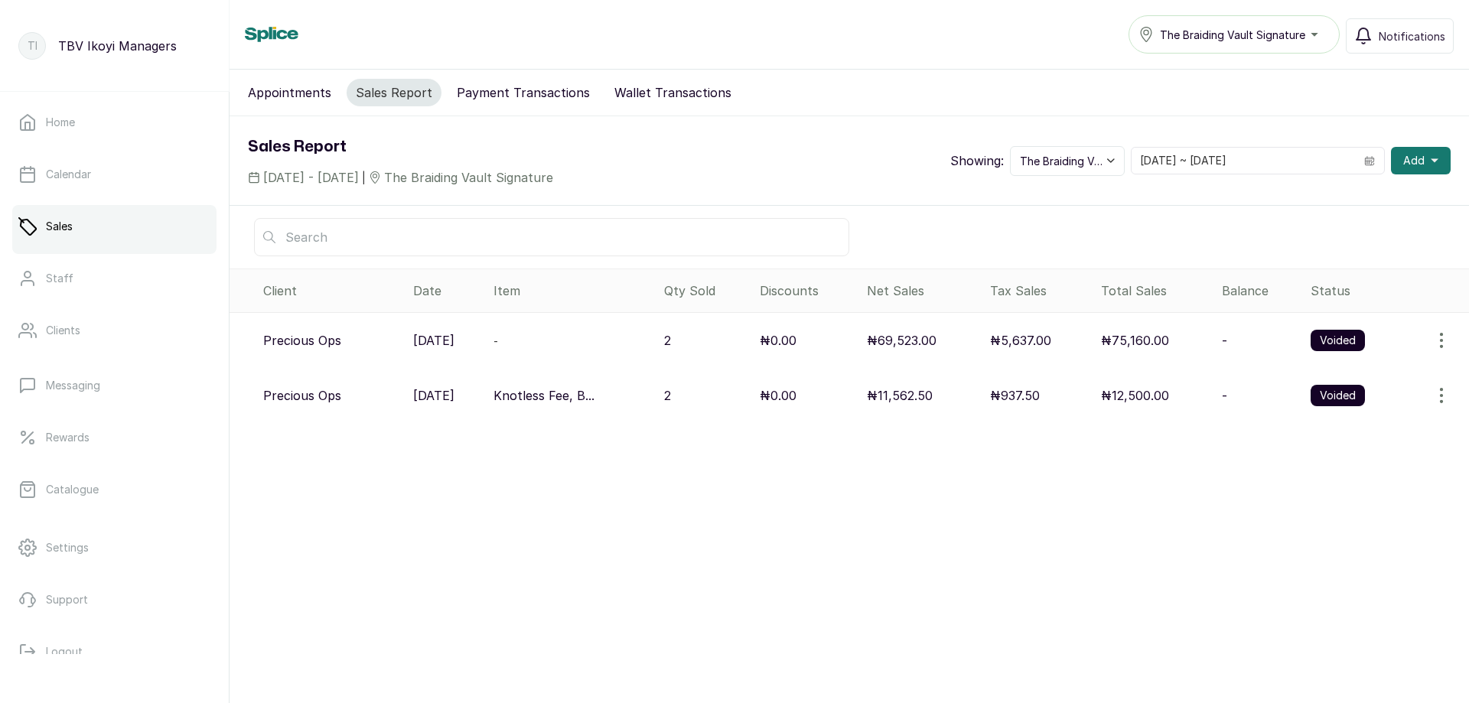
click at [281, 99] on button "Appointments" at bounding box center [290, 93] width 102 height 28
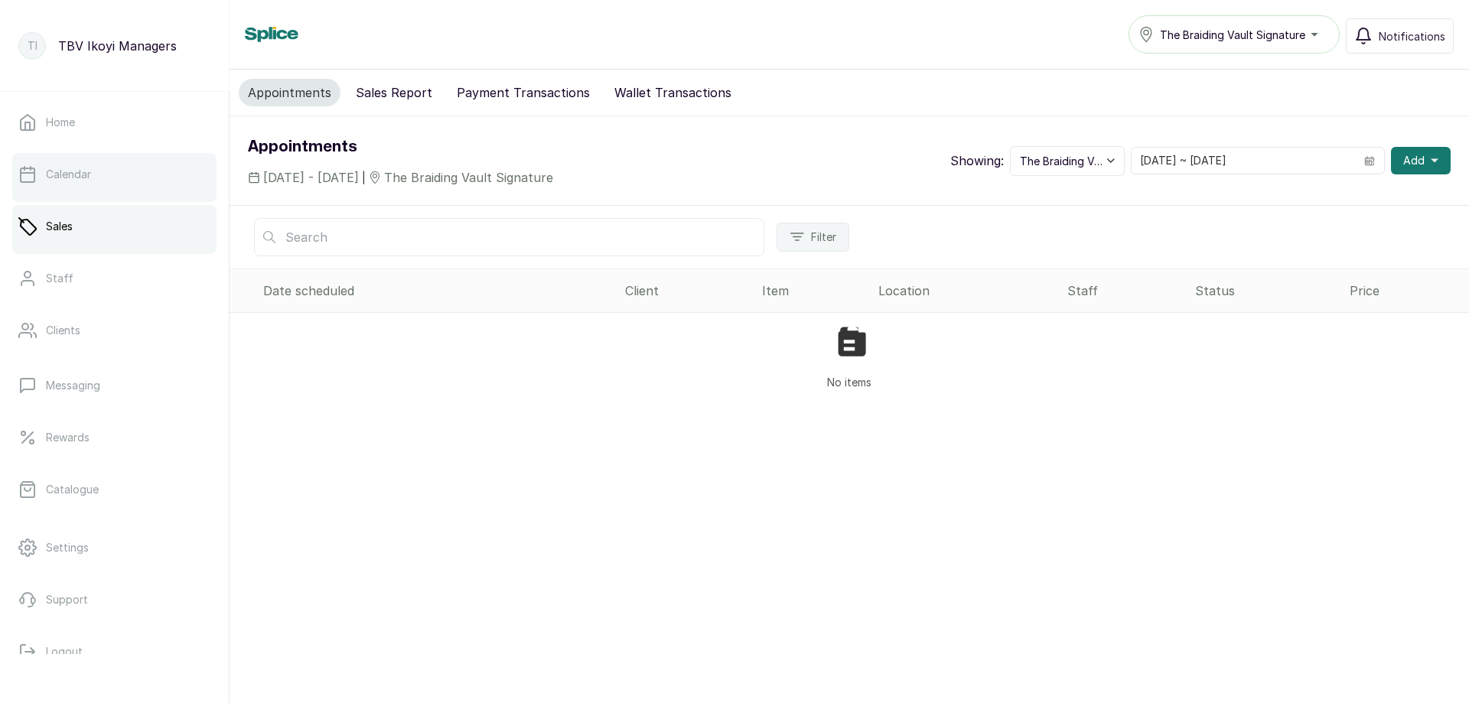
click at [71, 177] on p "Calendar" at bounding box center [68, 174] width 45 height 15
